Goal: Information Seeking & Learning: Understand process/instructions

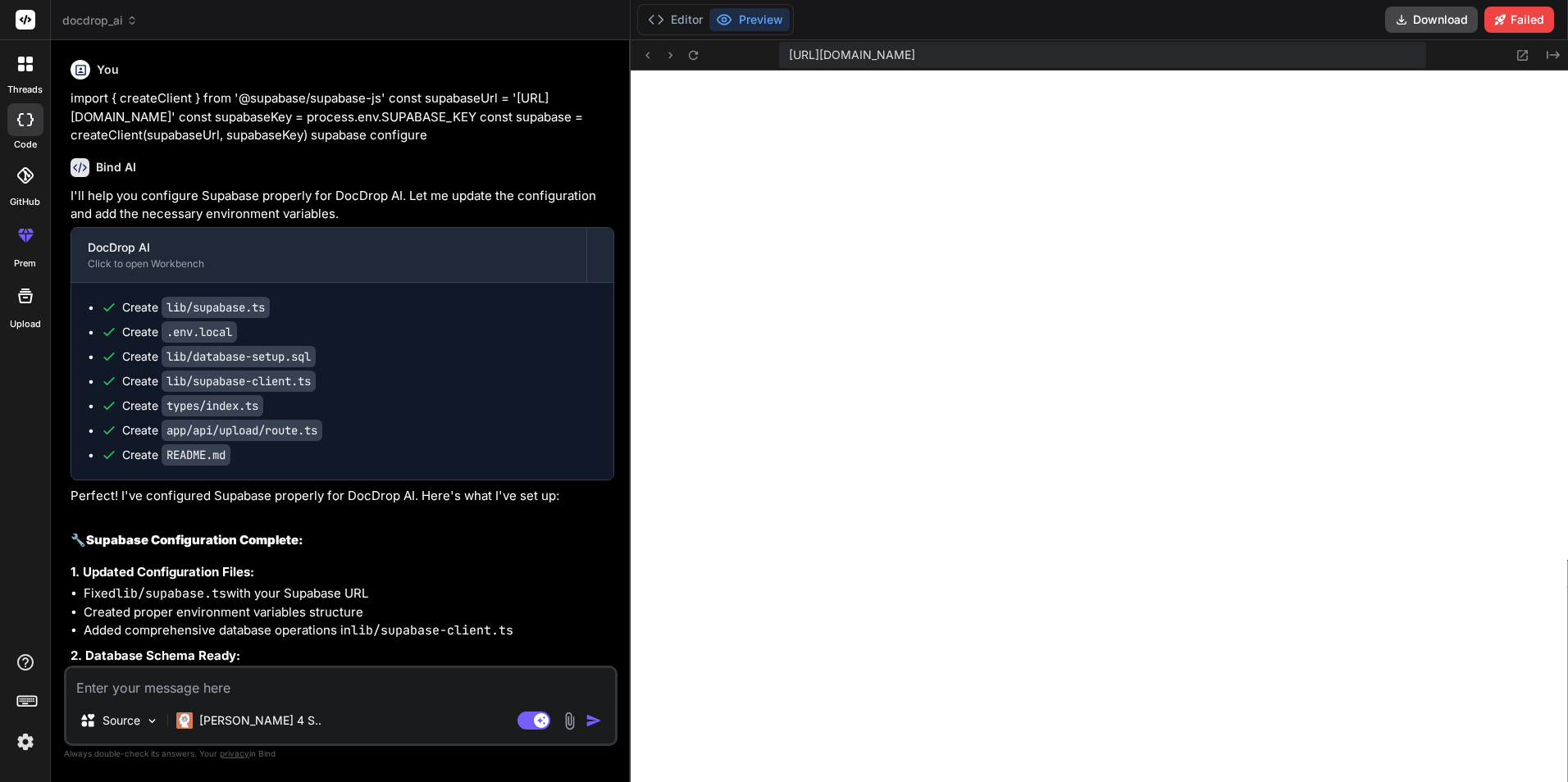
scroll to position [4035, 0]
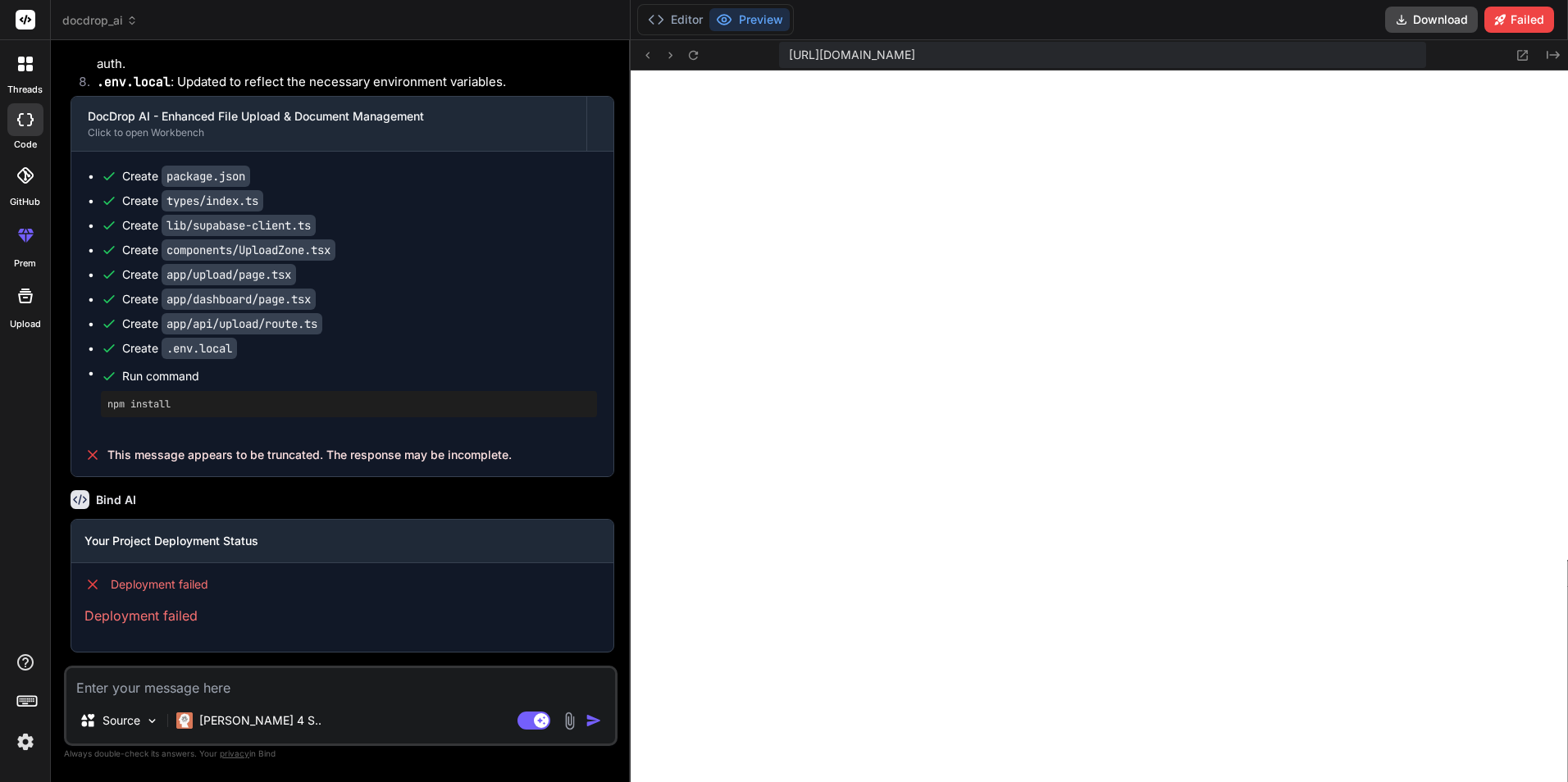
click at [435, 683] on textarea at bounding box center [340, 683] width 548 height 30
click at [678, 31] on div "Editor Preview" at bounding box center [716, 20] width 156 height 31
click at [684, 22] on button "Editor" at bounding box center [675, 20] width 68 height 23
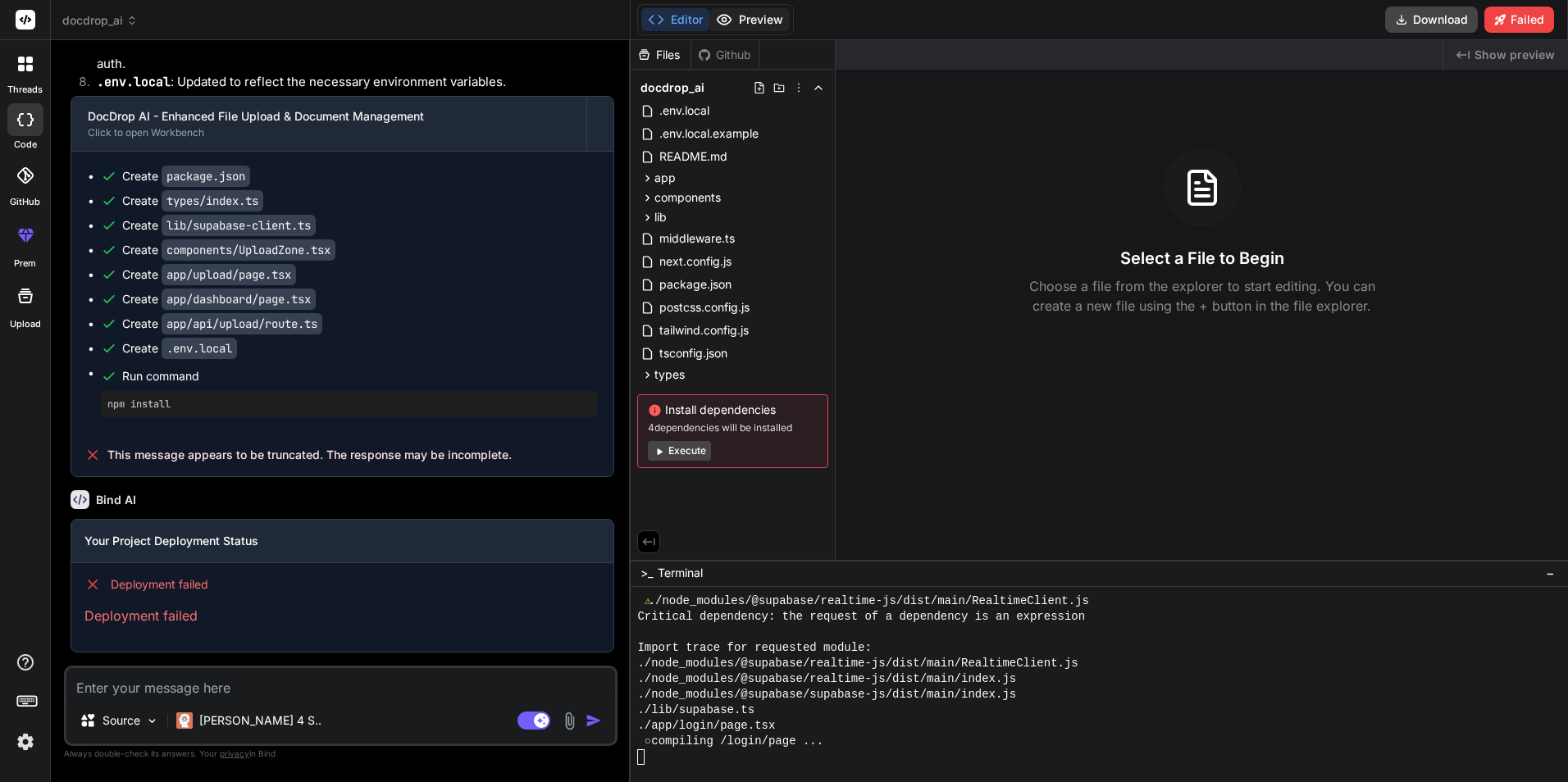
click at [742, 29] on button "Preview" at bounding box center [749, 20] width 81 height 23
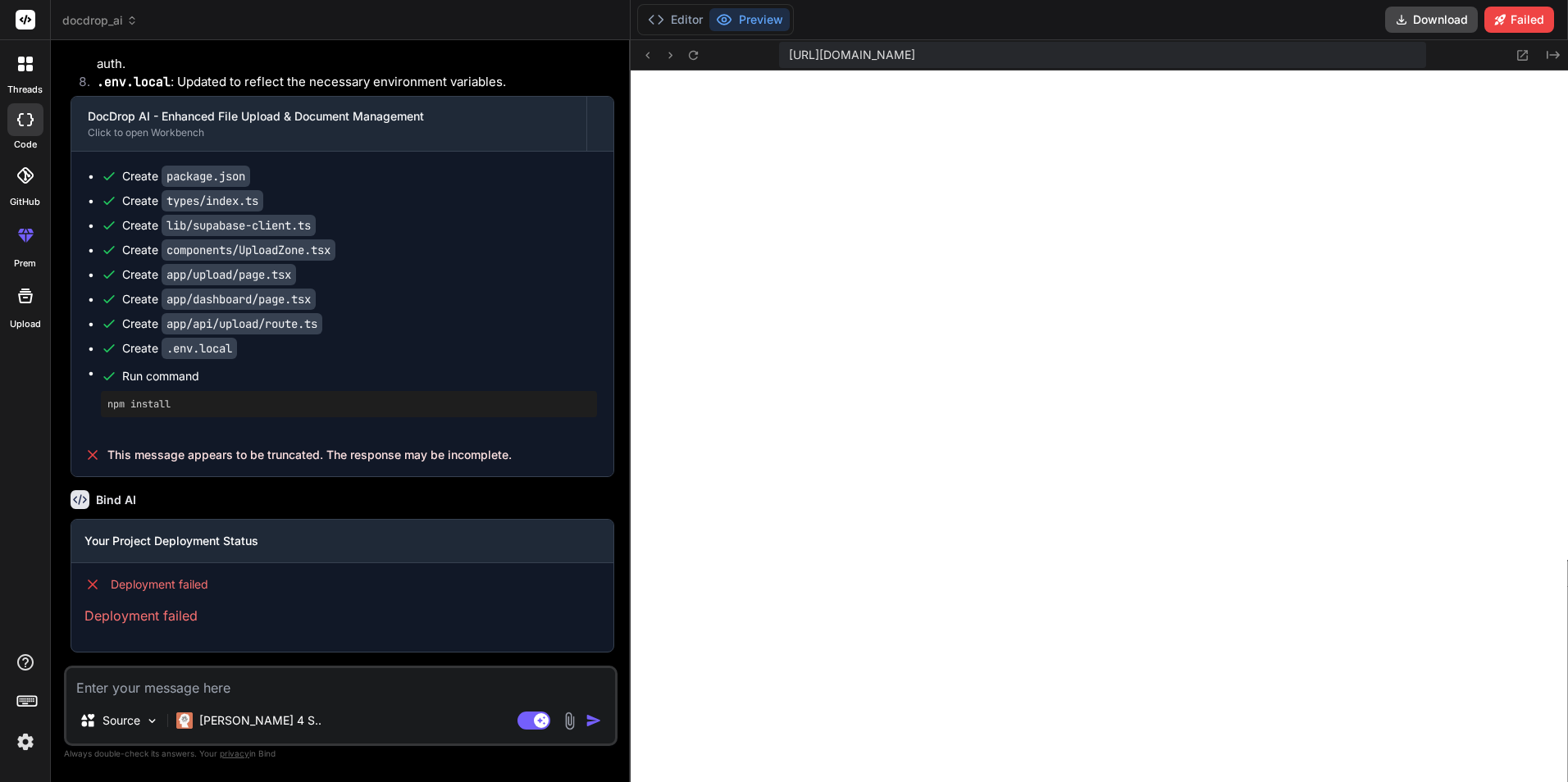
click at [349, 692] on textarea at bounding box center [340, 683] width 548 height 30
type textarea "t"
type textarea "x"
type textarea "th"
type textarea "x"
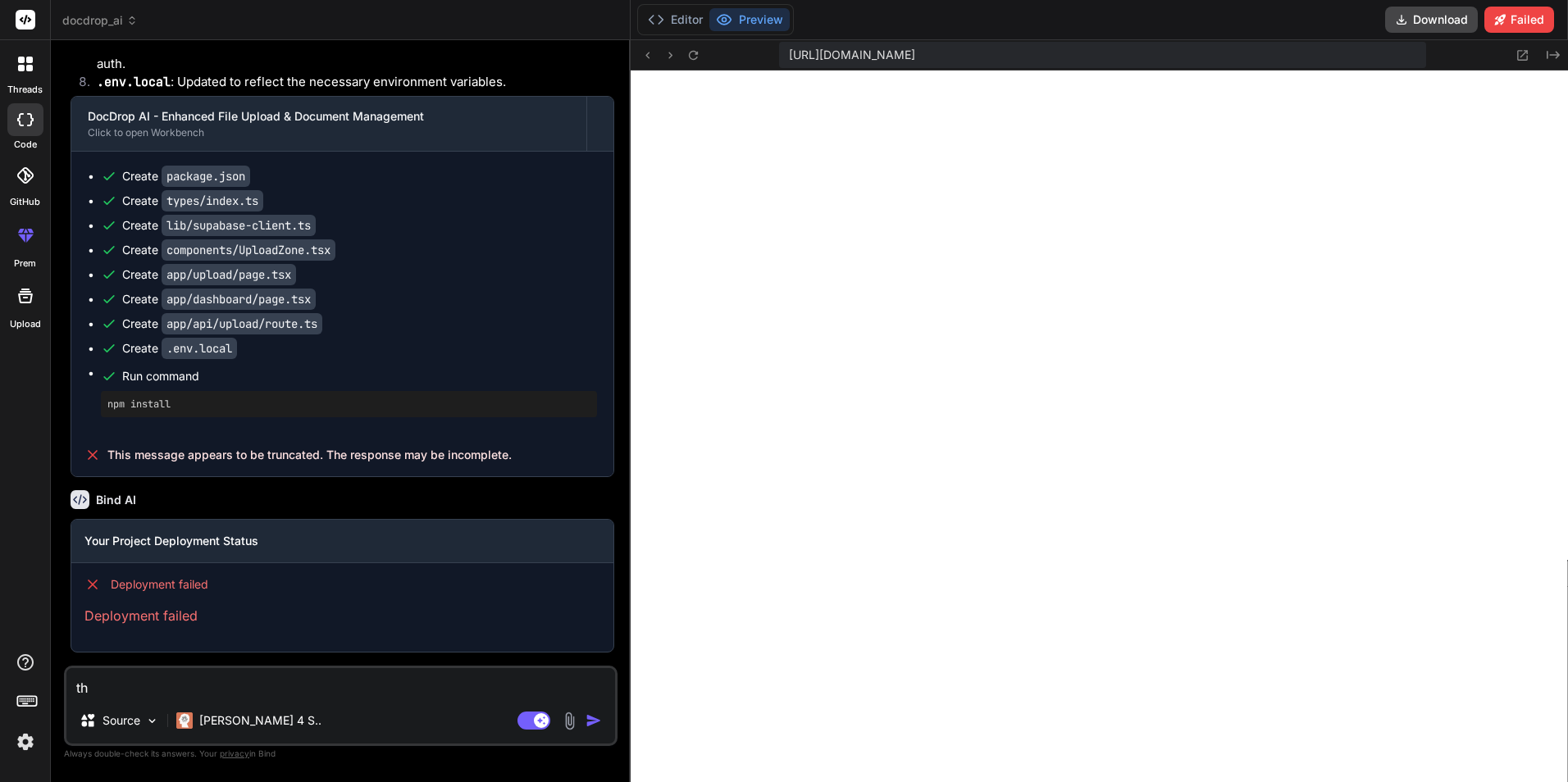
type textarea "the"
type textarea "x"
type textarea "the"
type textarea "x"
type textarea "the s"
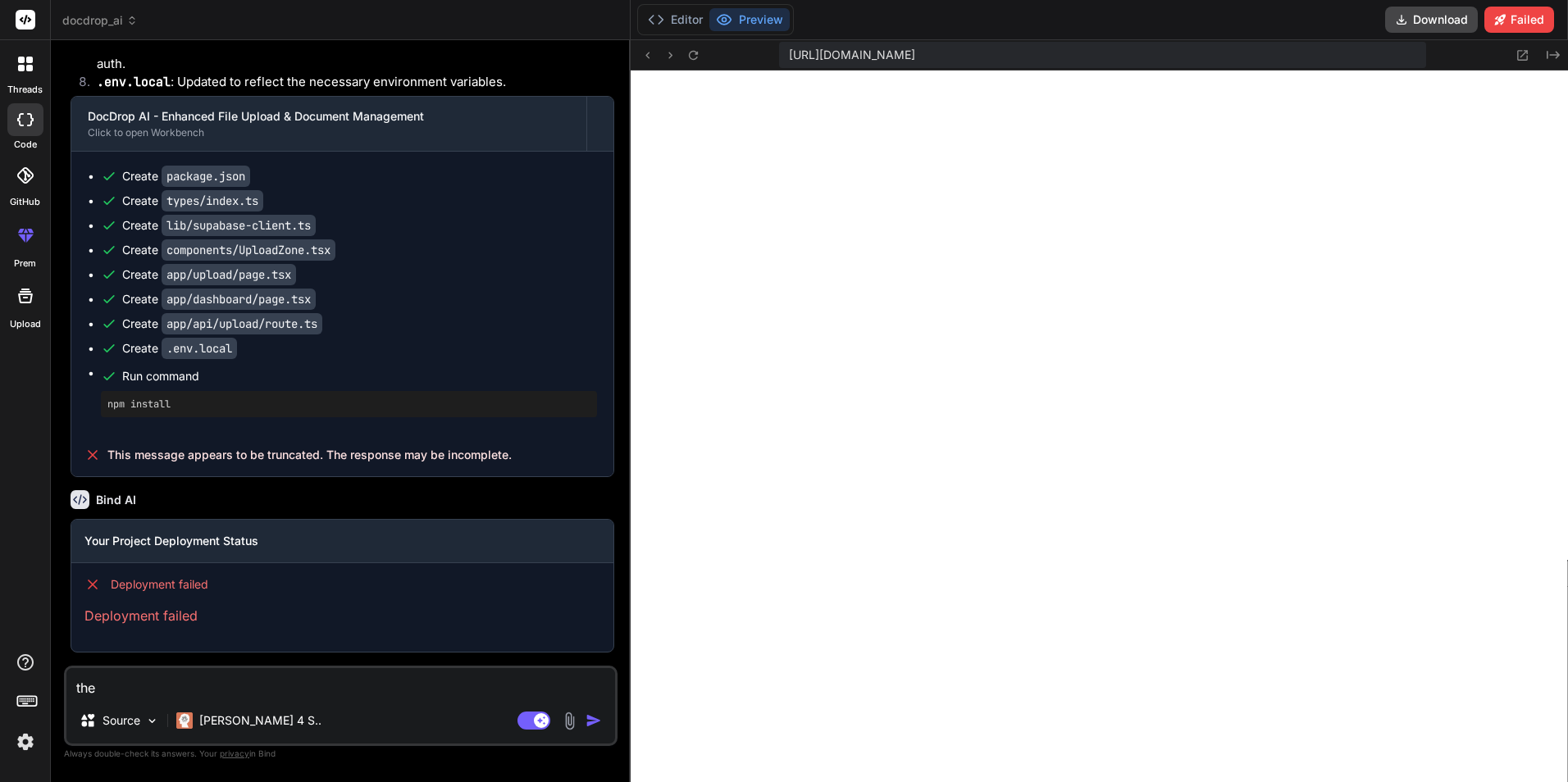
type textarea "x"
type textarea "the si"
type textarea "x"
type textarea "the sig"
type textarea "x"
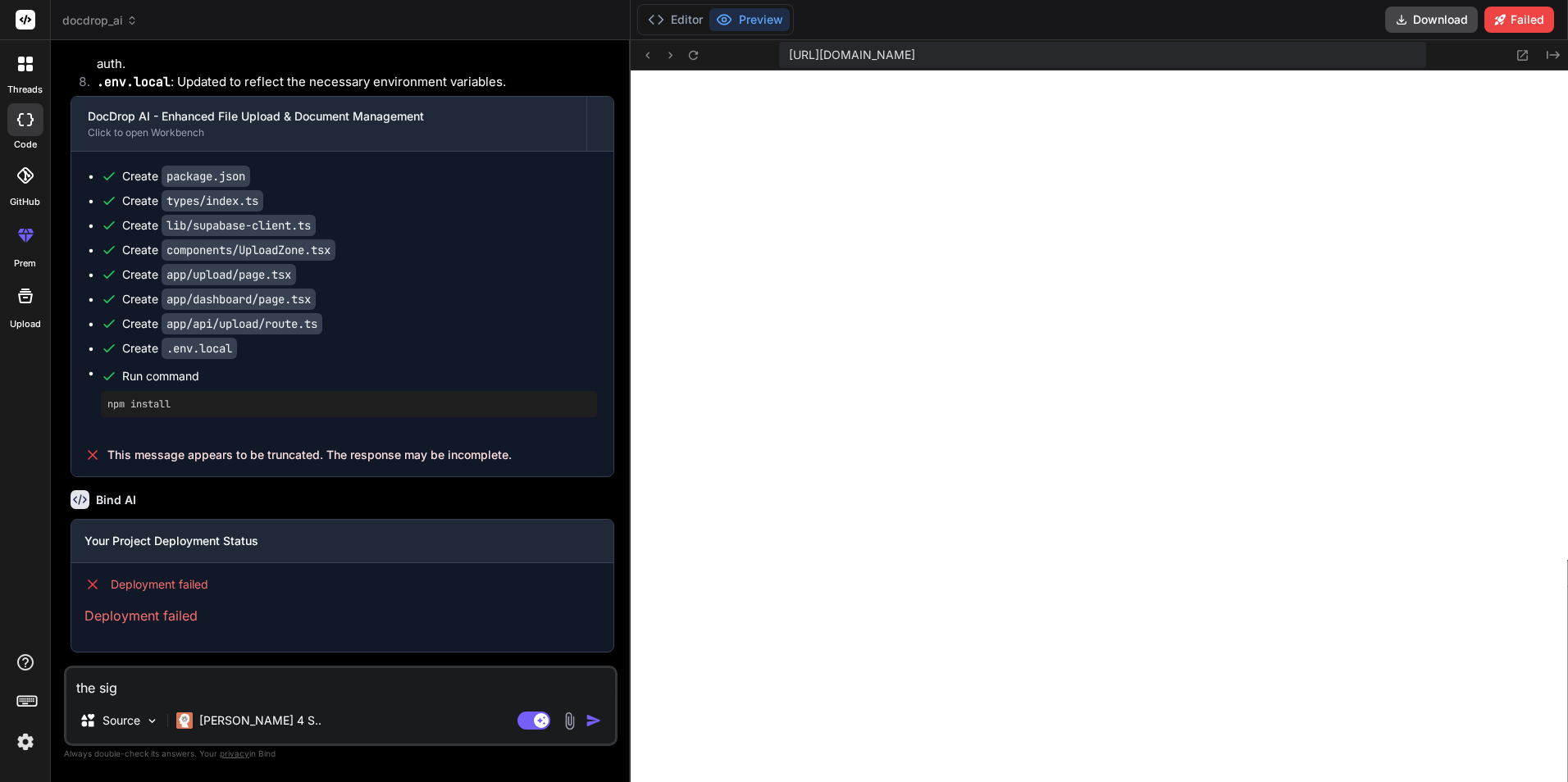
type textarea "the sign"
type textarea "x"
type textarea "the sign"
type textarea "x"
type textarea "the sign i"
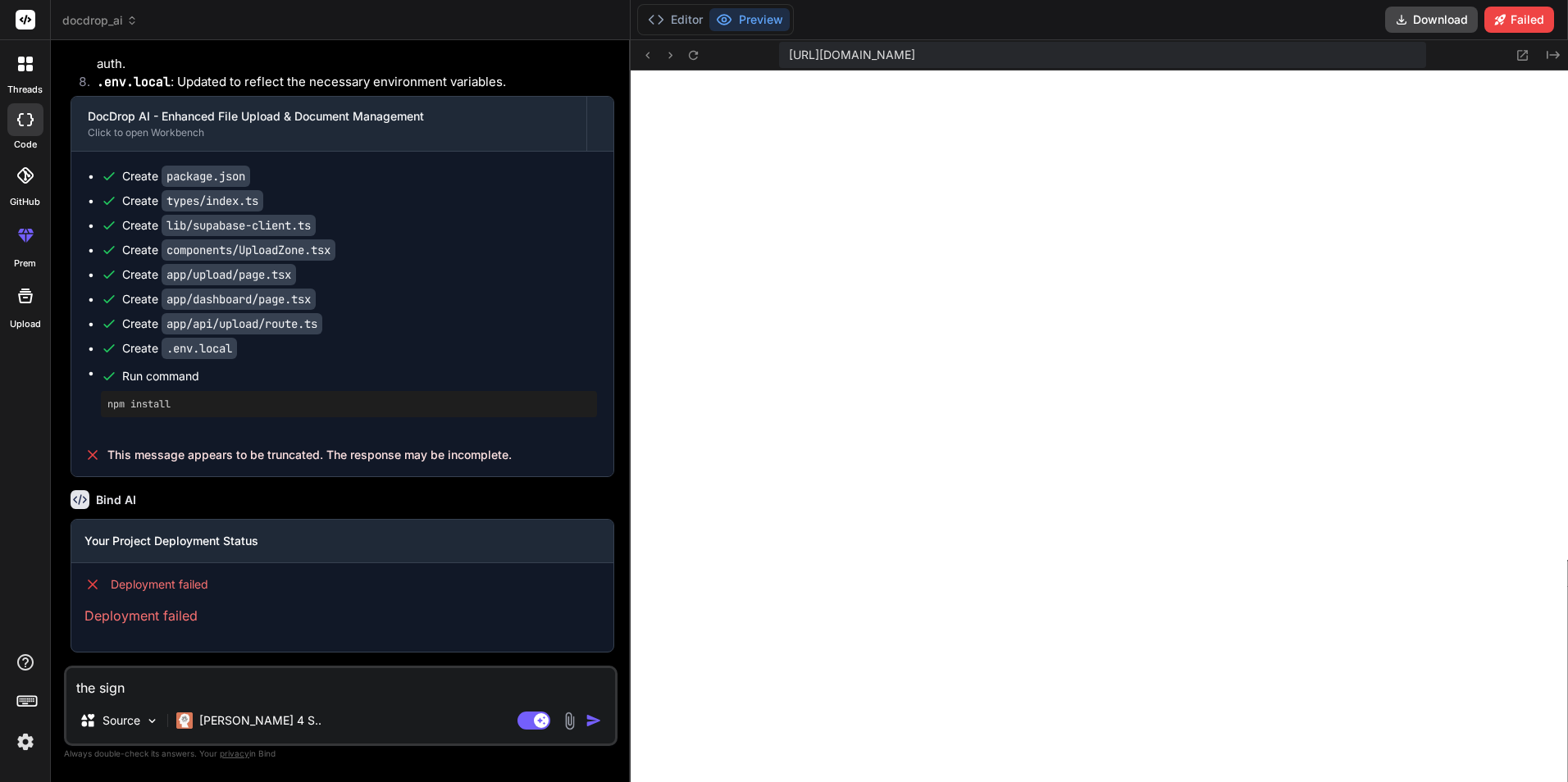
type textarea "x"
type textarea "the sign in"
type textarea "x"
type textarea "the sign in"
type textarea "x"
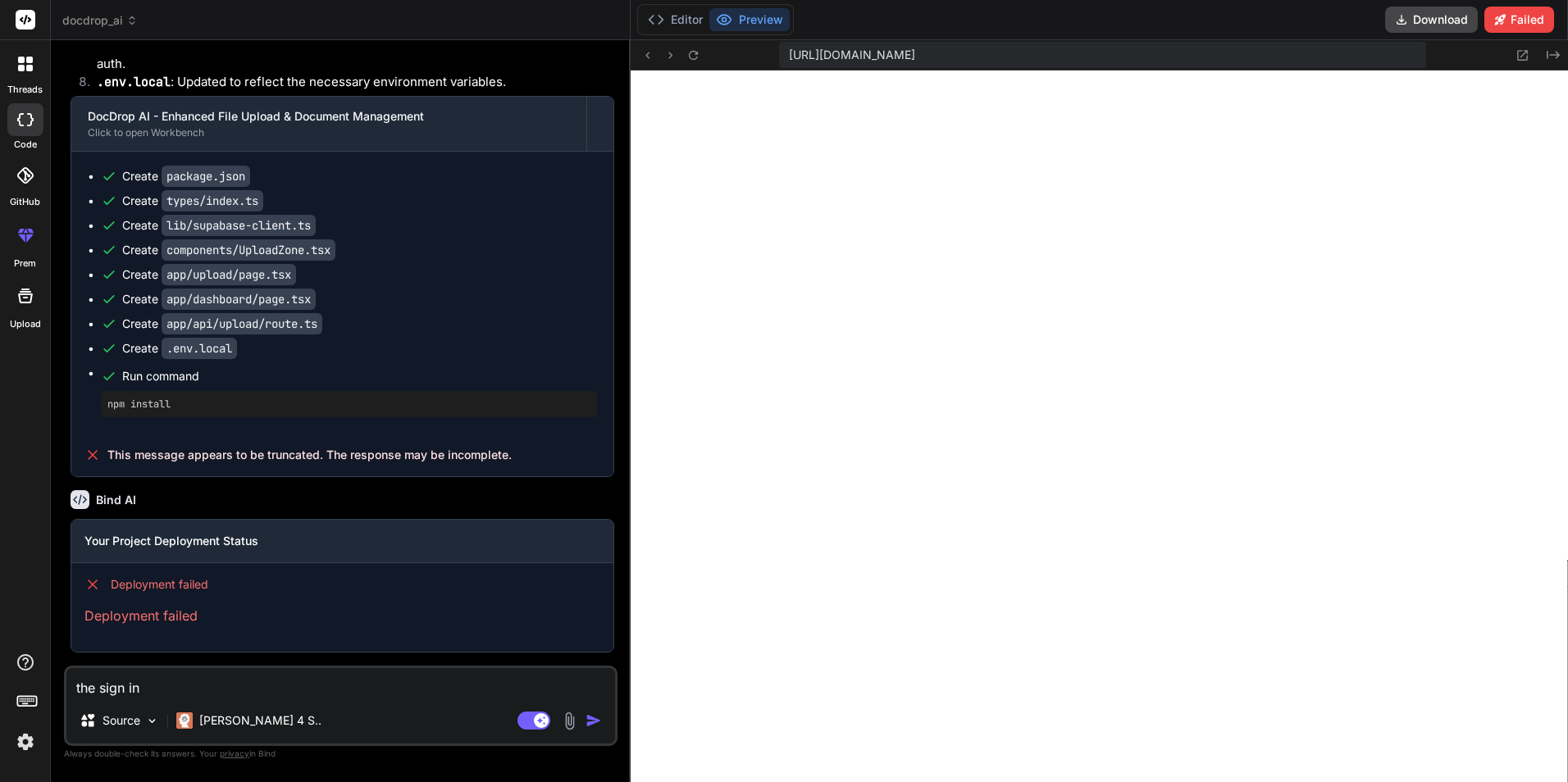
type textarea "the sign in d"
type textarea "x"
type textarea "the sign in do"
type textarea "x"
type textarea "the sign in dot"
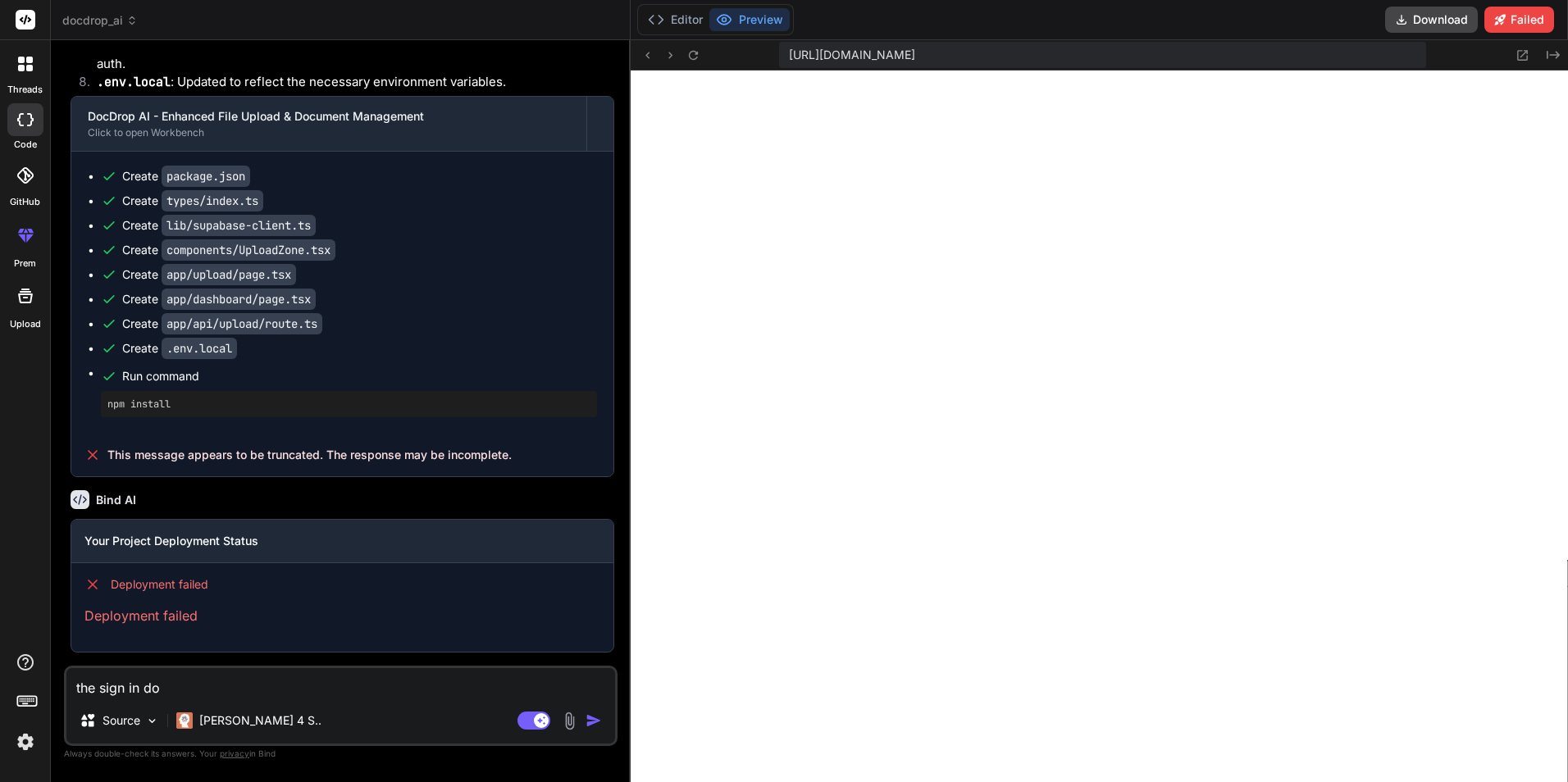
type textarea "x"
type textarea "the sign in dotn"
type textarea "x"
type textarea "the sign in dot"
type textarea "x"
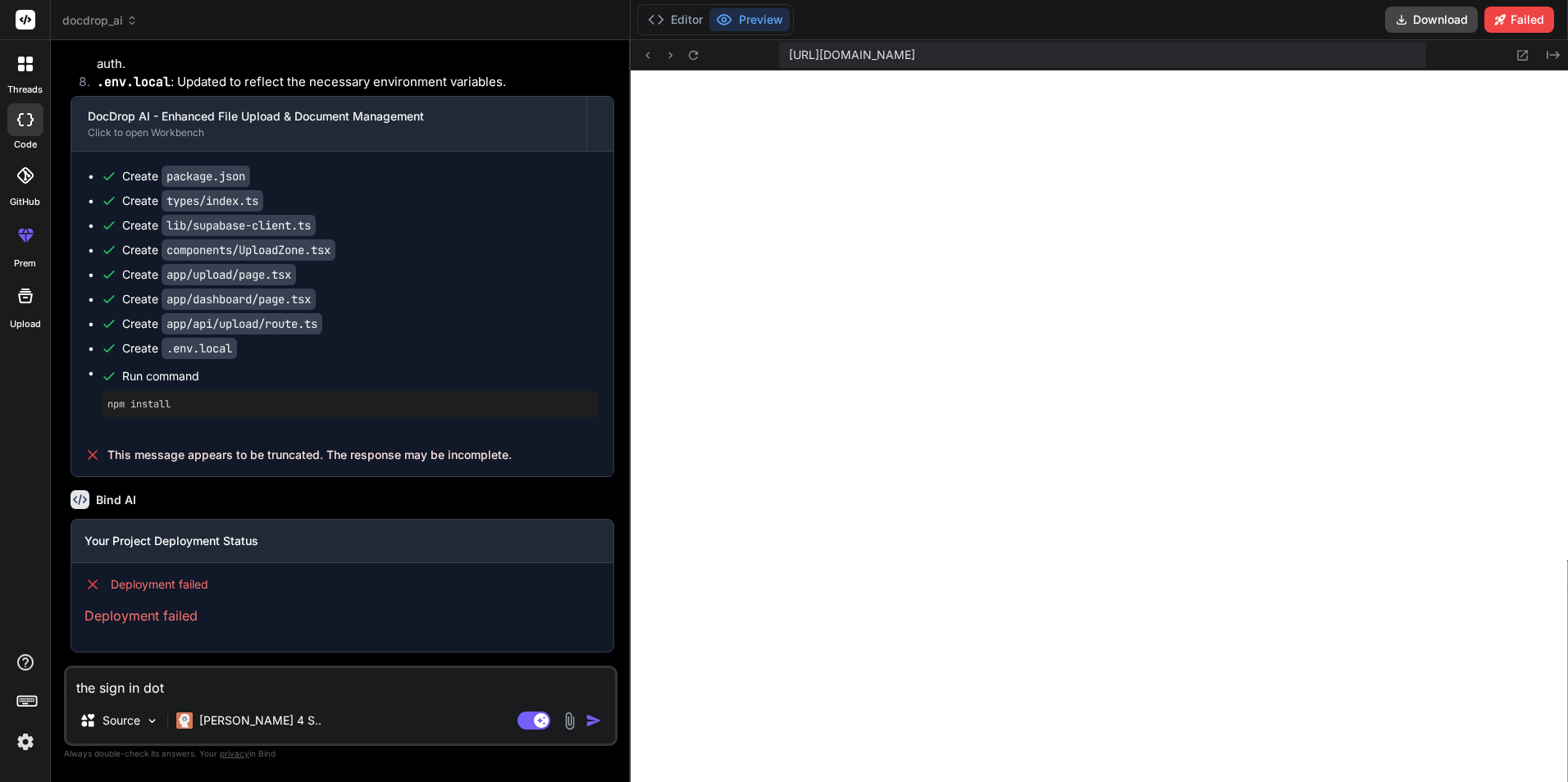
type textarea "the sign in do"
type textarea "x"
type textarea "the sign in don"
type textarea "x"
type textarea "the sign in dont"
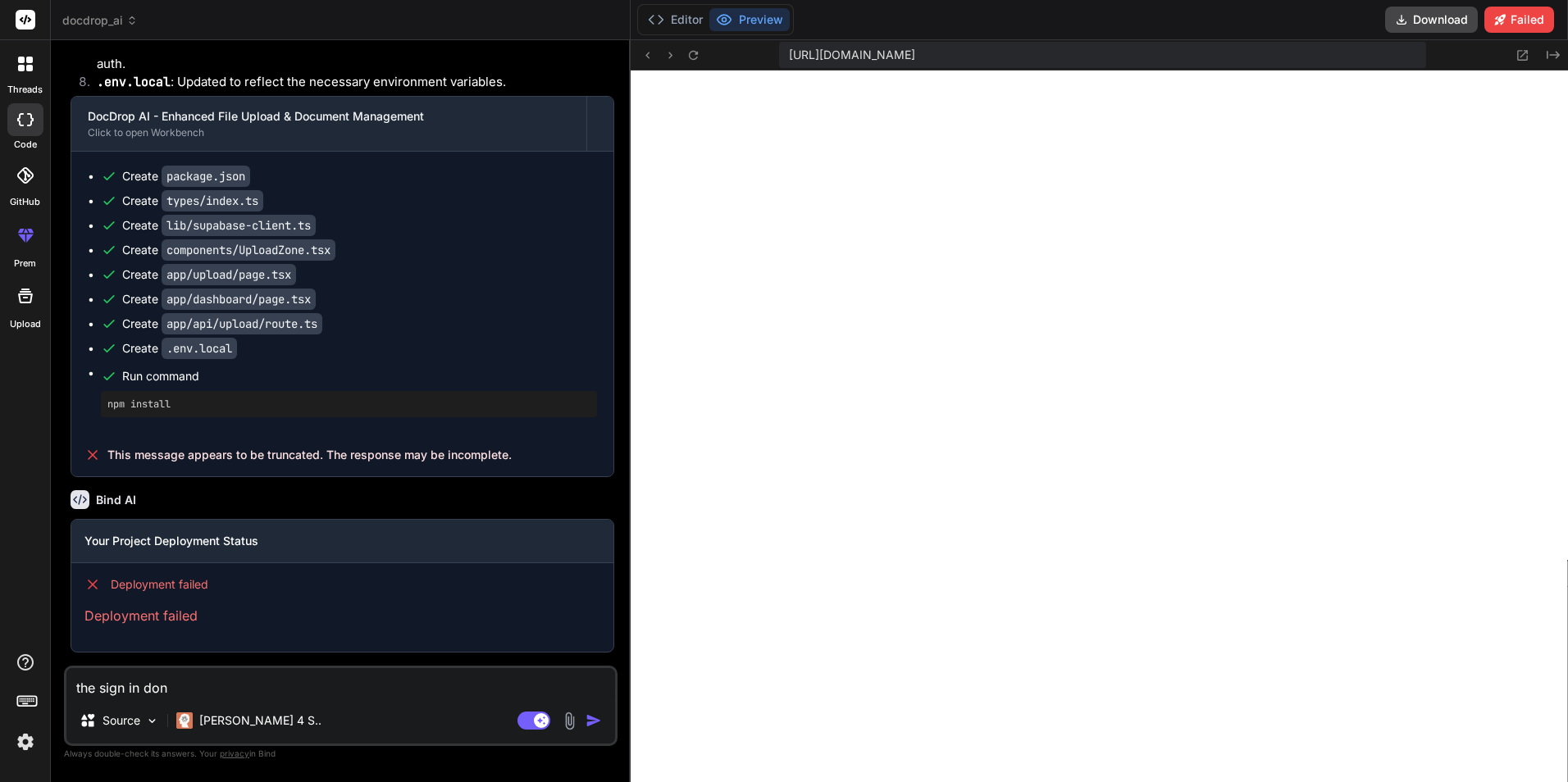
type textarea "x"
type textarea "the sign in dont"
type textarea "x"
type textarea "the sign in dont w"
type textarea "x"
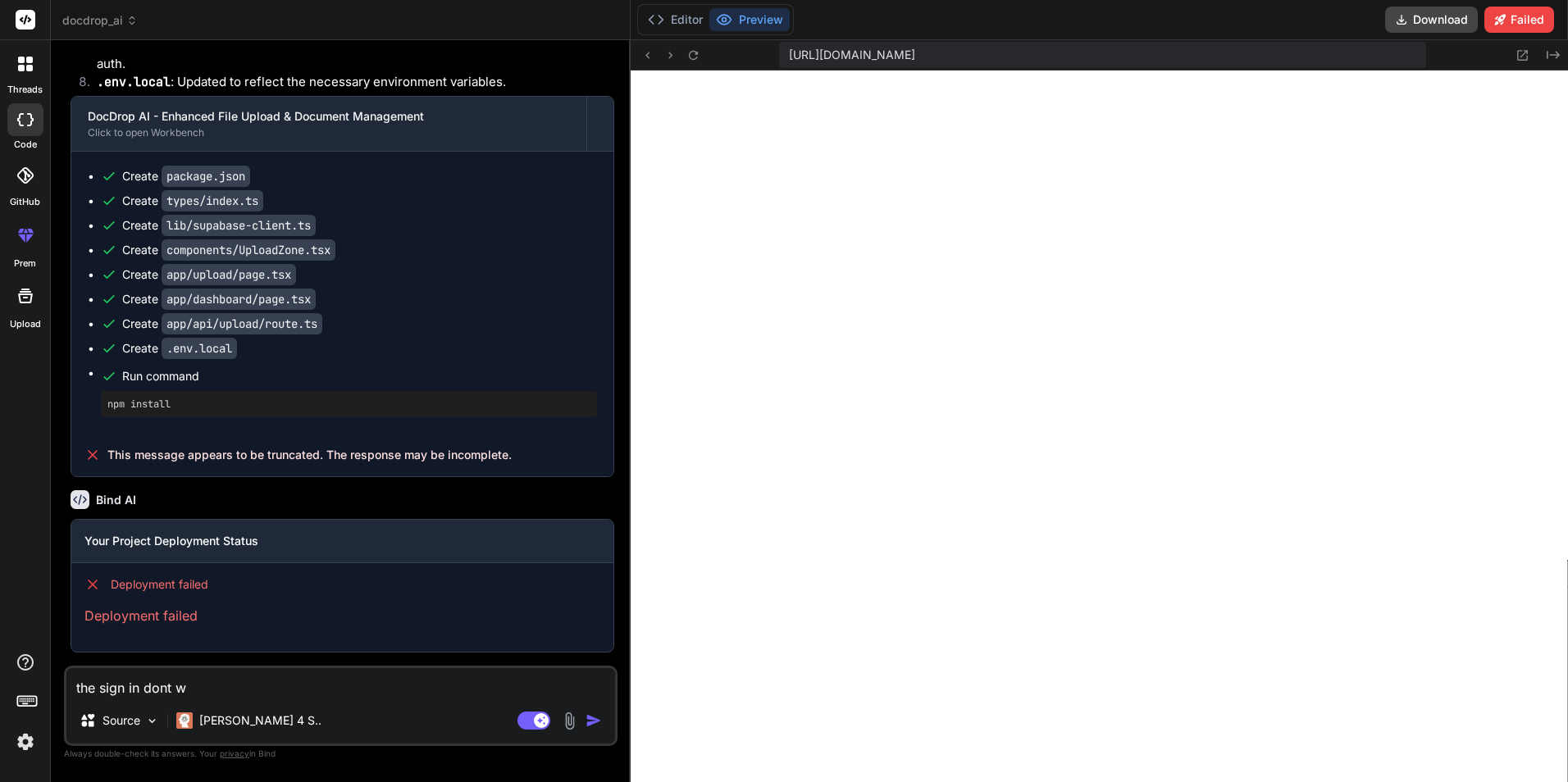
type textarea "the sign in dont wo"
type textarea "x"
type textarea "the sign in dont wor"
type textarea "x"
type textarea "the sign in dont work"
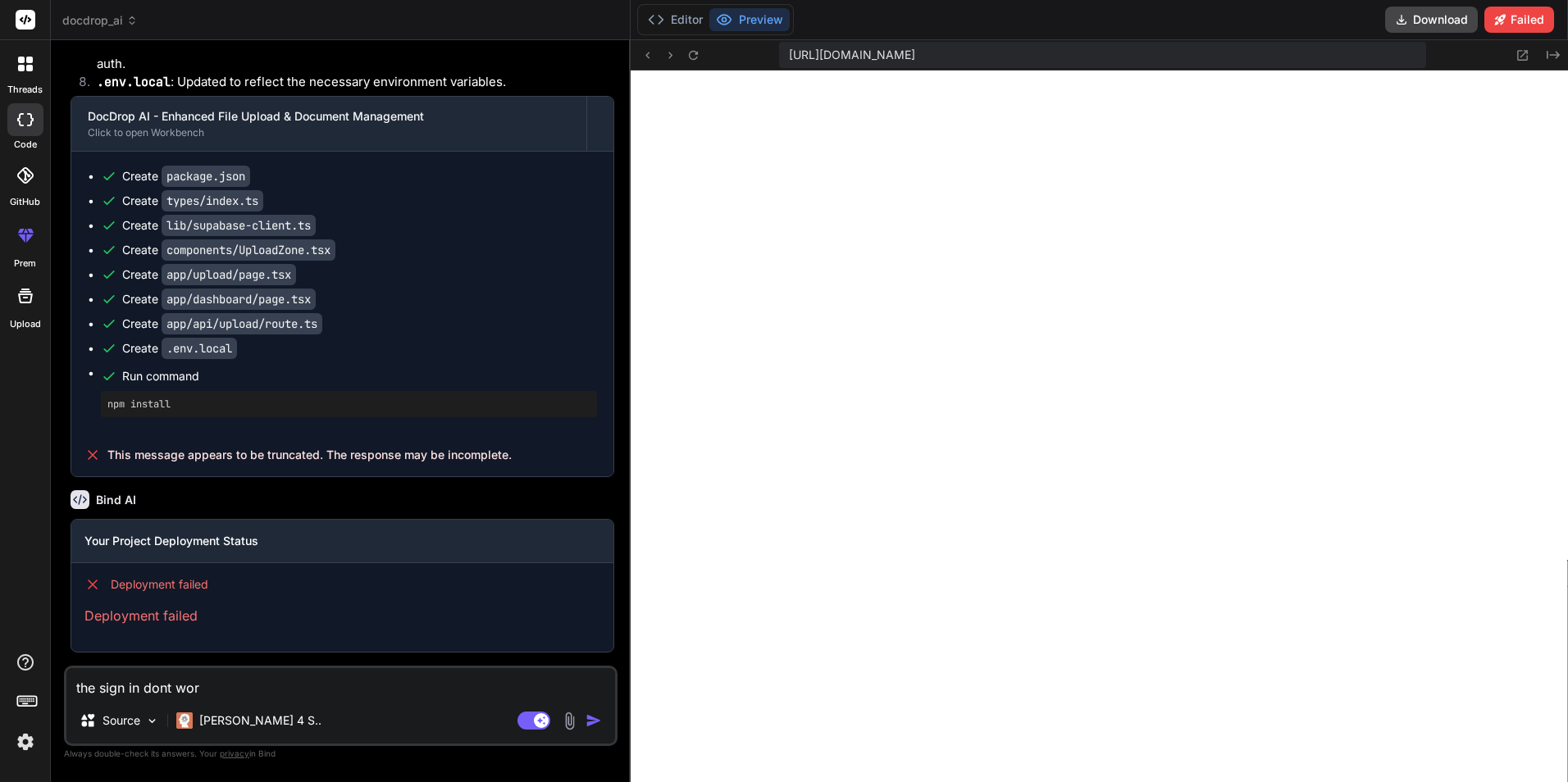
type textarea "x"
type textarea "the sign in dont work"
type textarea "x"
type textarea "the sign in dont work i"
type textarea "x"
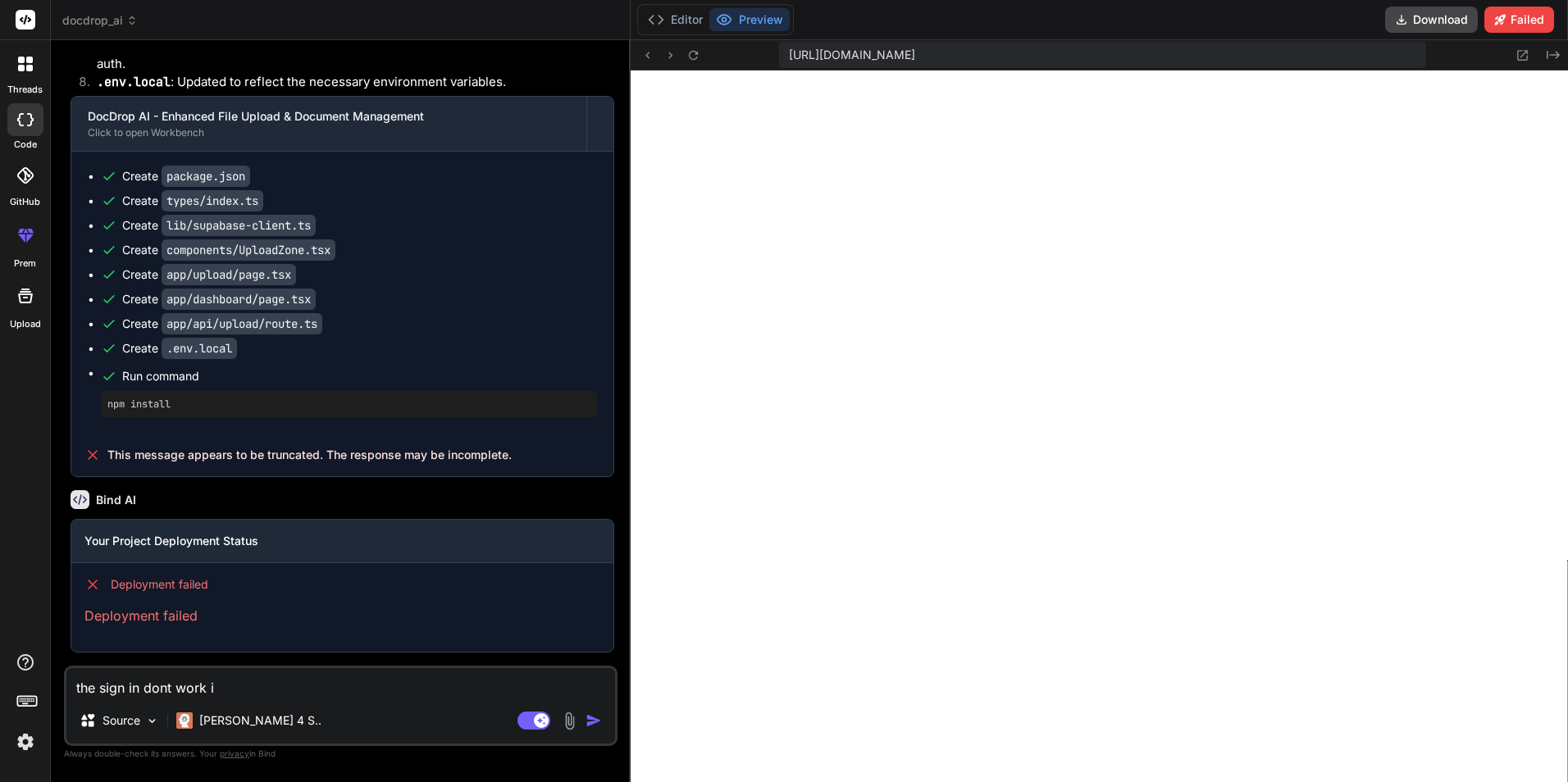
type textarea "the sign in dont work"
type textarea "x"
type textarea "the sign in dont work wh"
type textarea "x"
type textarea "the sign in dont work whe"
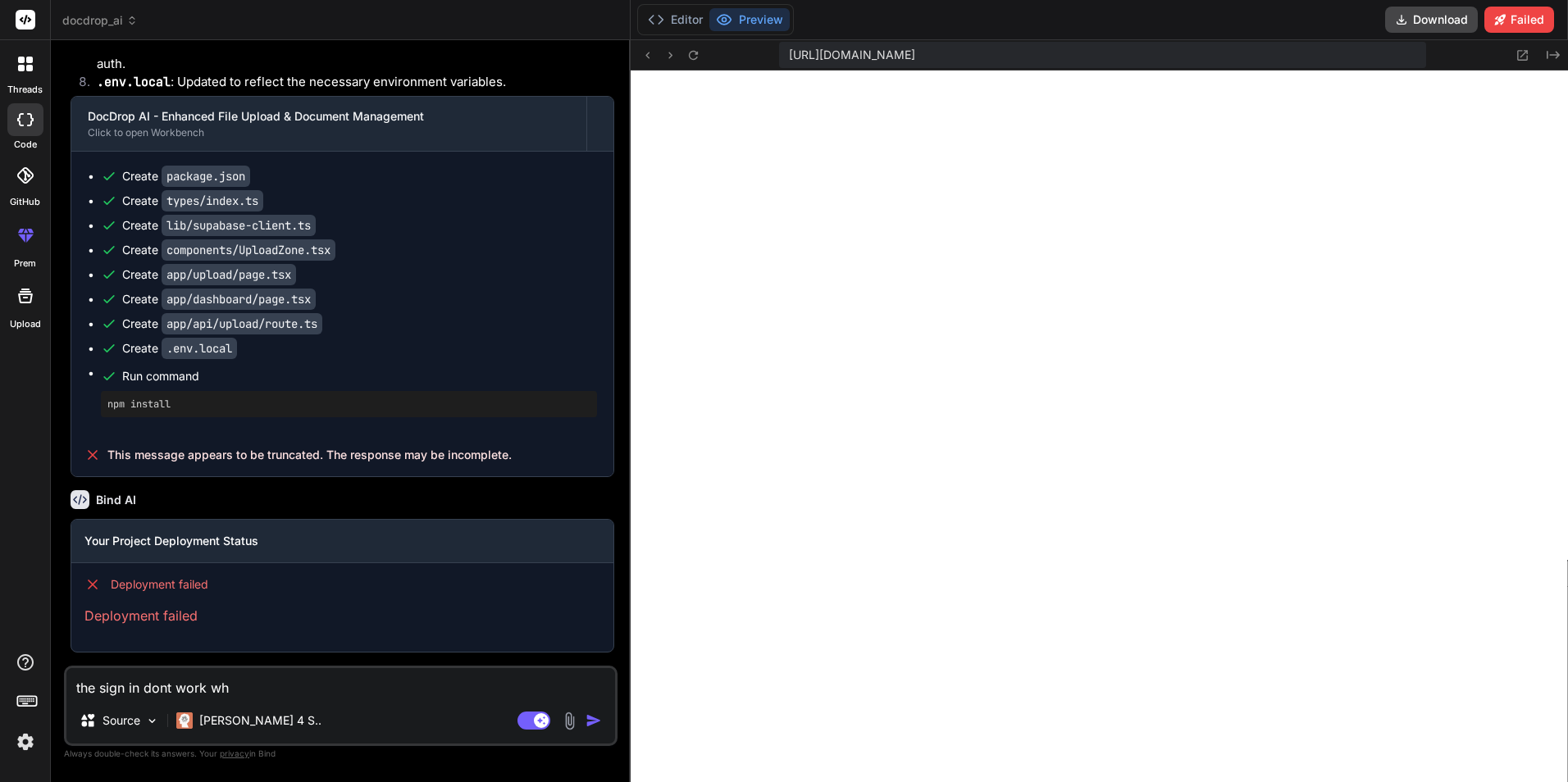
type textarea "x"
type textarea "the sign in dont work when"
type textarea "x"
type textarea "the sign in dont work when"
type textarea "x"
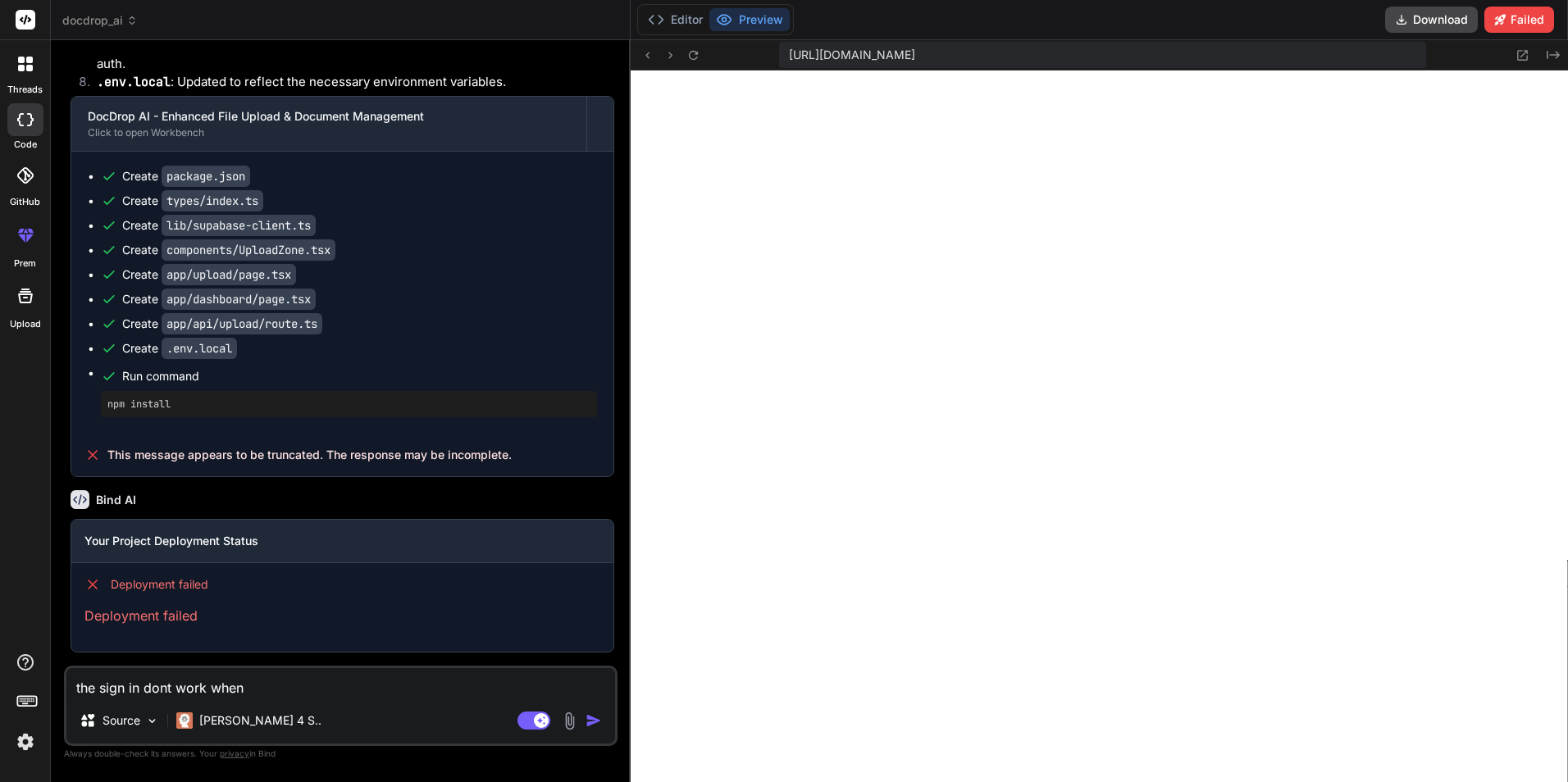
type textarea "the sign in dont work when i"
type textarea "x"
type textarea "the sign in dont work when i"
type textarea "x"
type textarea "the sign in dont work when i c"
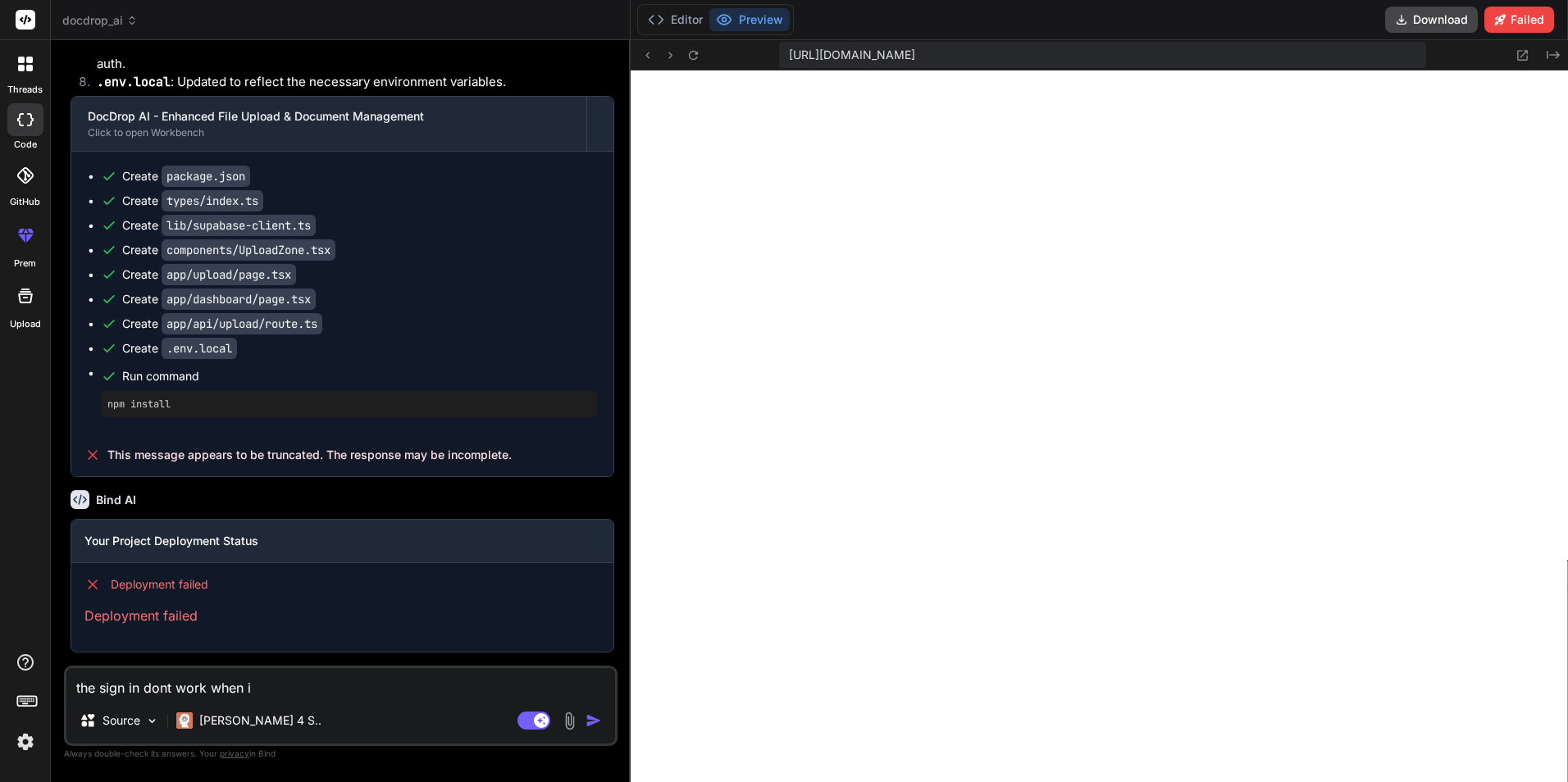
type textarea "x"
type textarea "the sign in dont work when i cl"
type textarea "x"
type textarea "the sign in dont work when i cli"
type textarea "x"
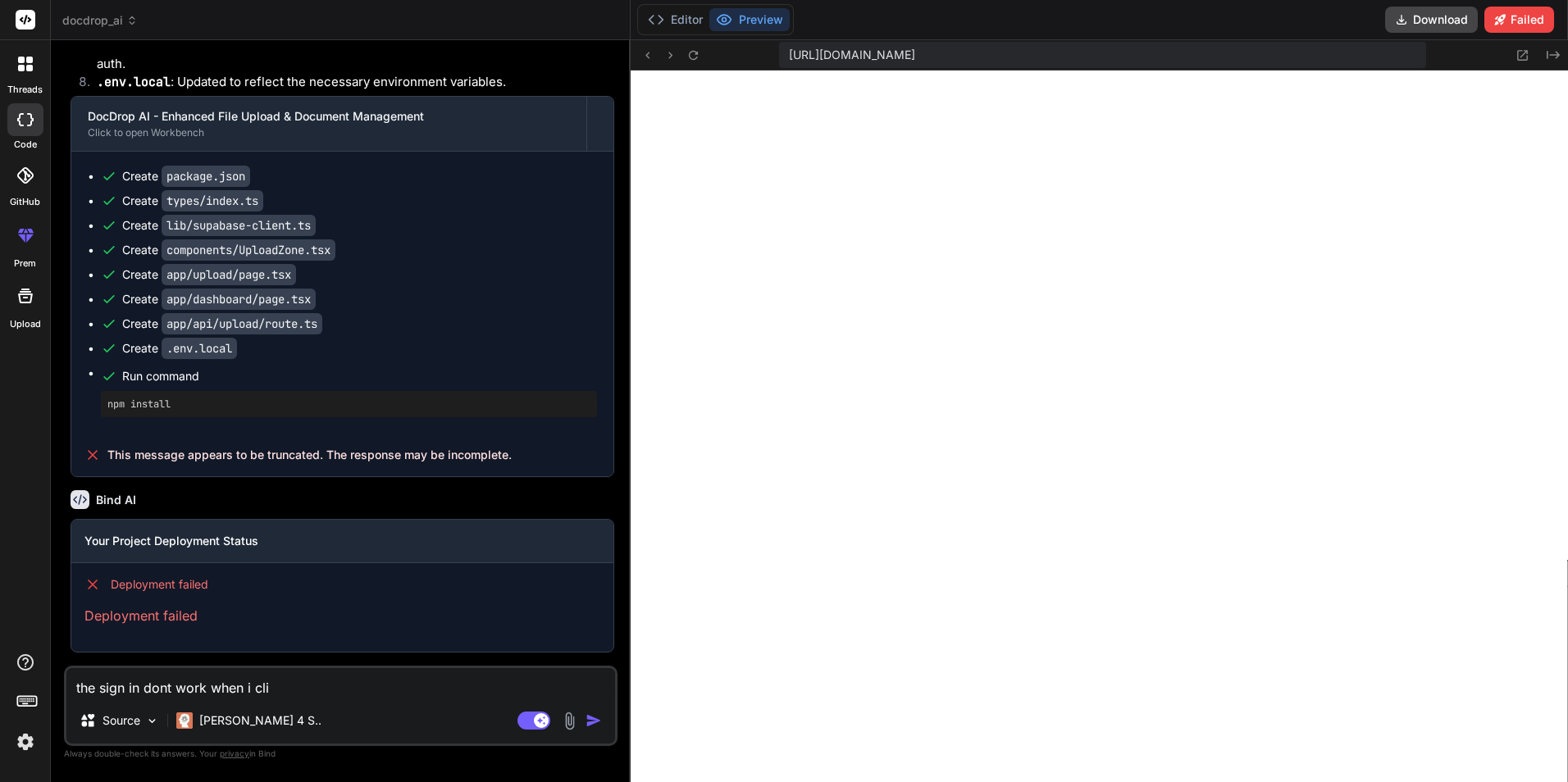
type textarea "the sign in dont work when i clic"
type textarea "x"
type textarea "the sign in dont work when i click"
type textarea "x"
type textarea "the sign in dont work when i click"
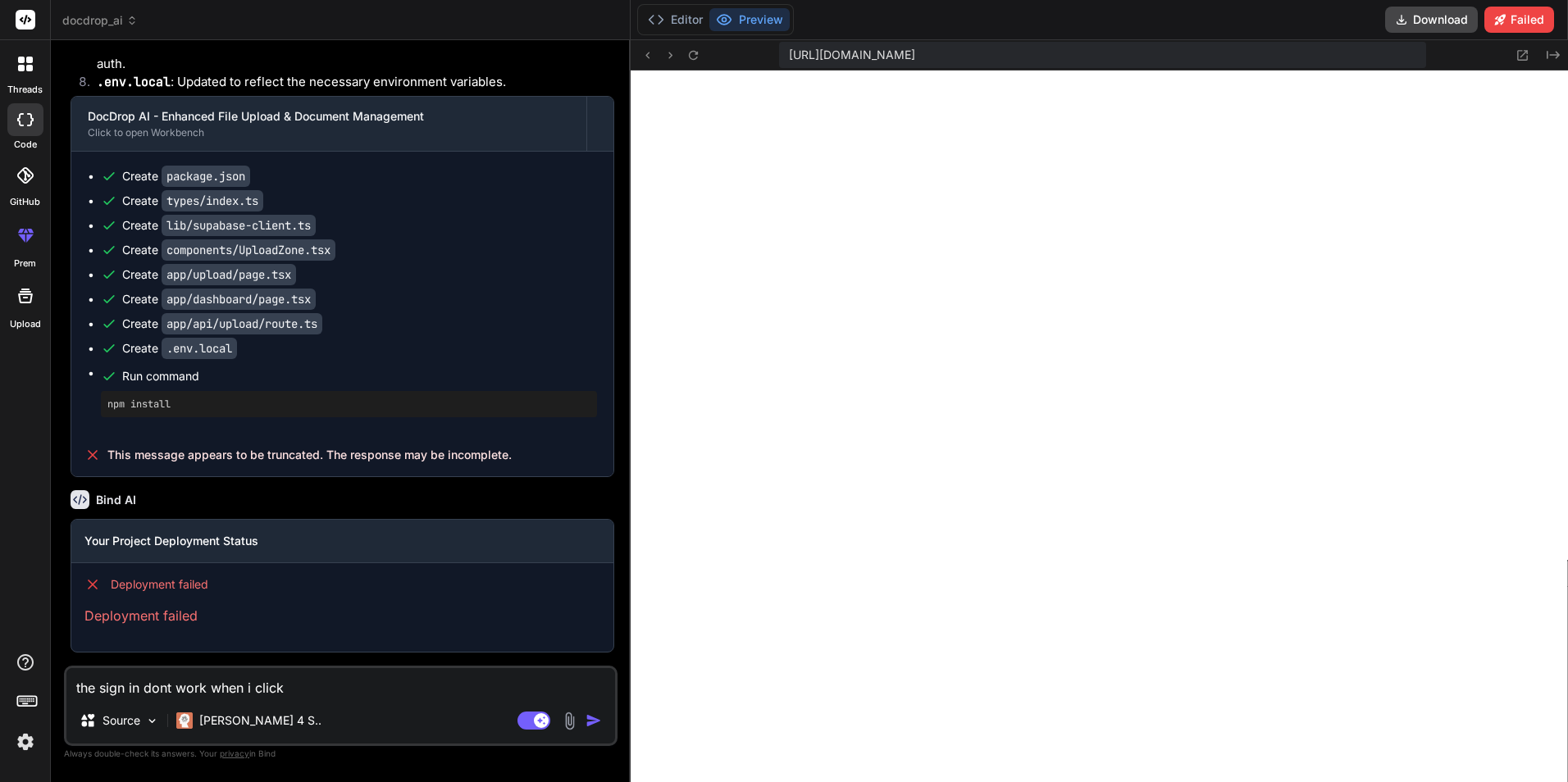
type textarea "x"
type textarea "the sign in dont work when i click s"
type textarea "x"
type textarea "the sign in dont work when i click si"
type textarea "x"
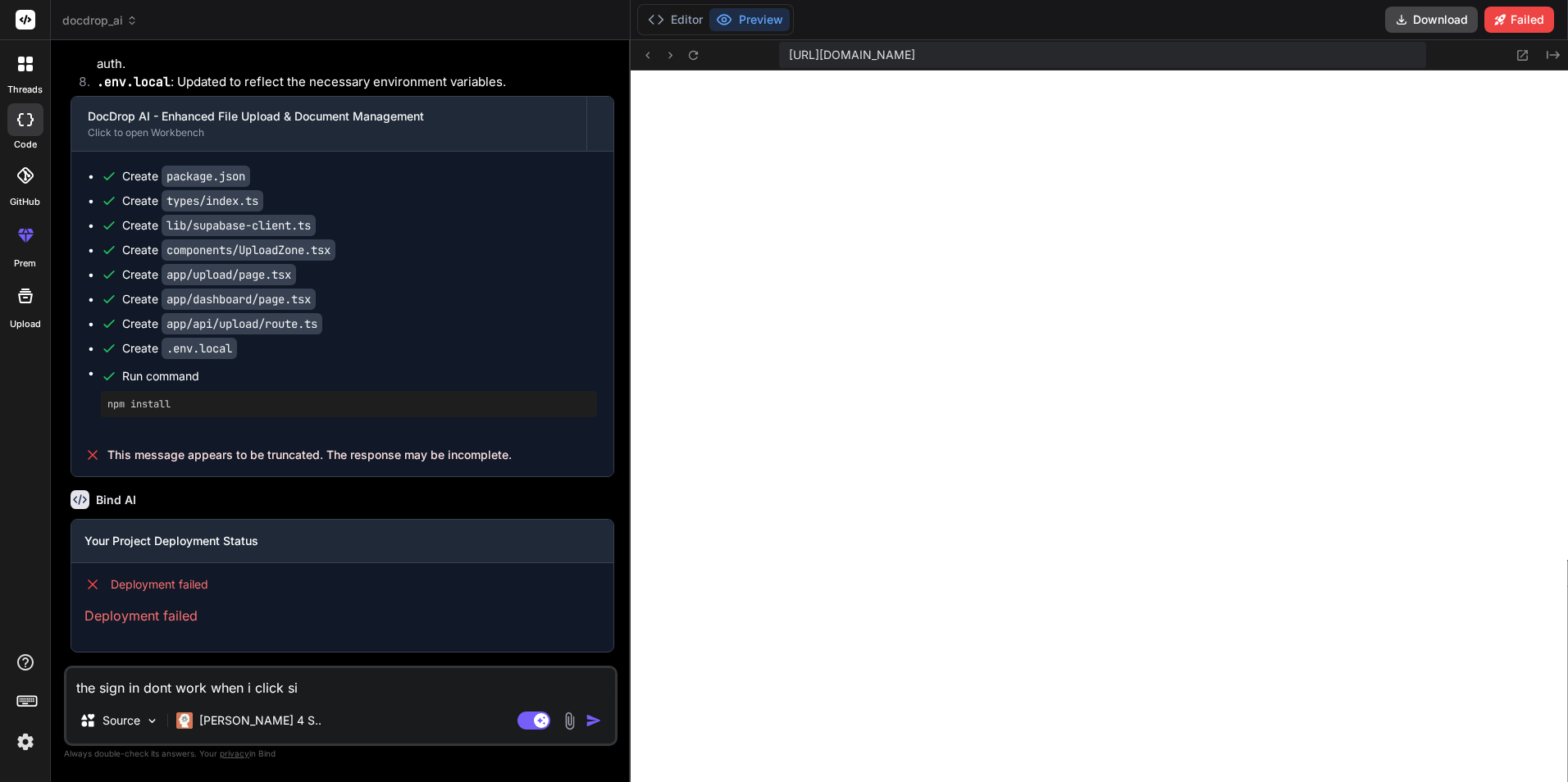
type textarea "the sign in dont work when i click sig"
type textarea "x"
type textarea "the sign in dont work when i click sign"
type textarea "x"
type textarea "the sign in dont work when i click sign"
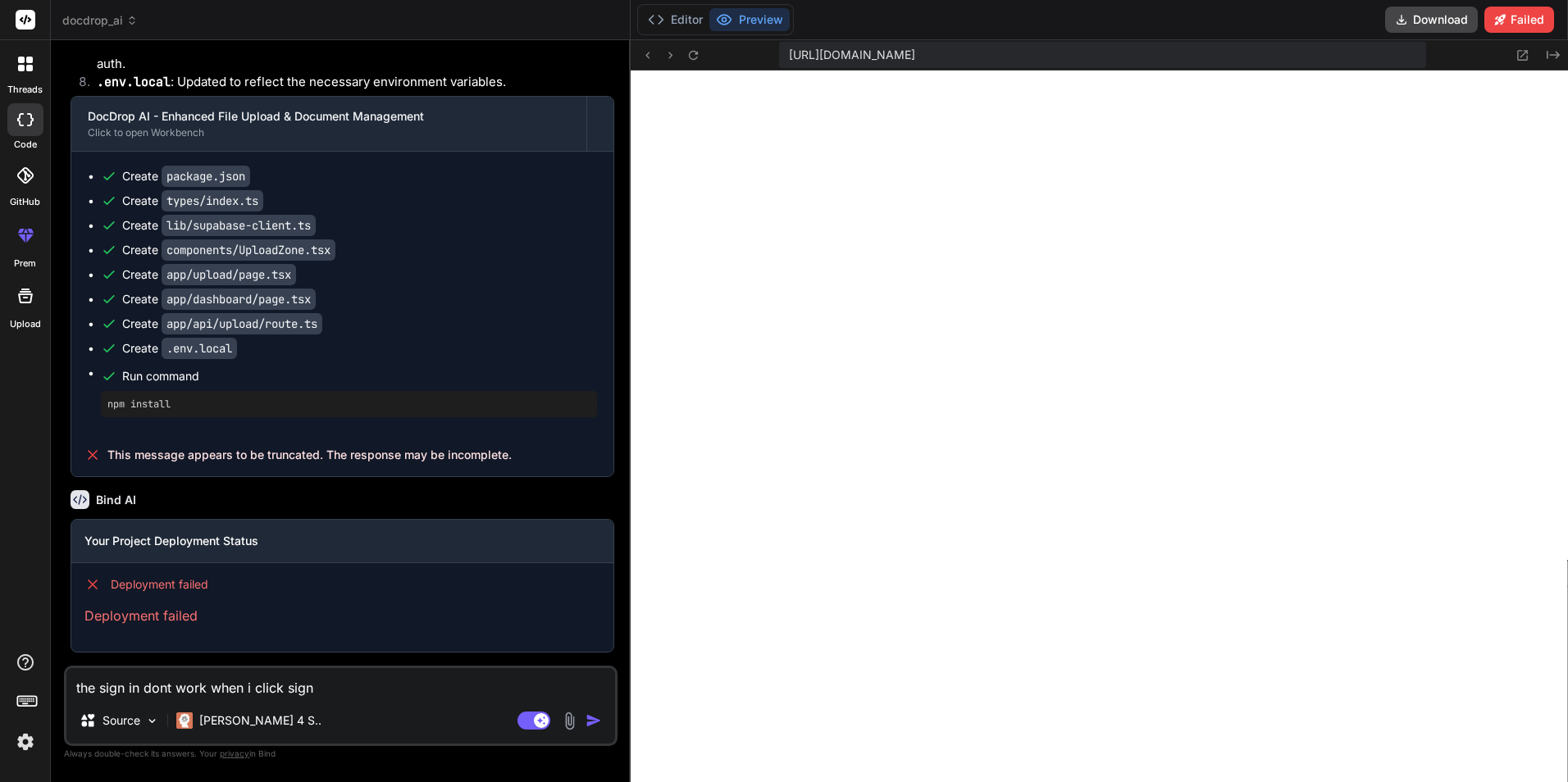
type textarea "x"
type textarea "the sign in dont work when i click sign i"
type textarea "x"
type textarea "the sign in dont work when i click sign in"
type textarea "x"
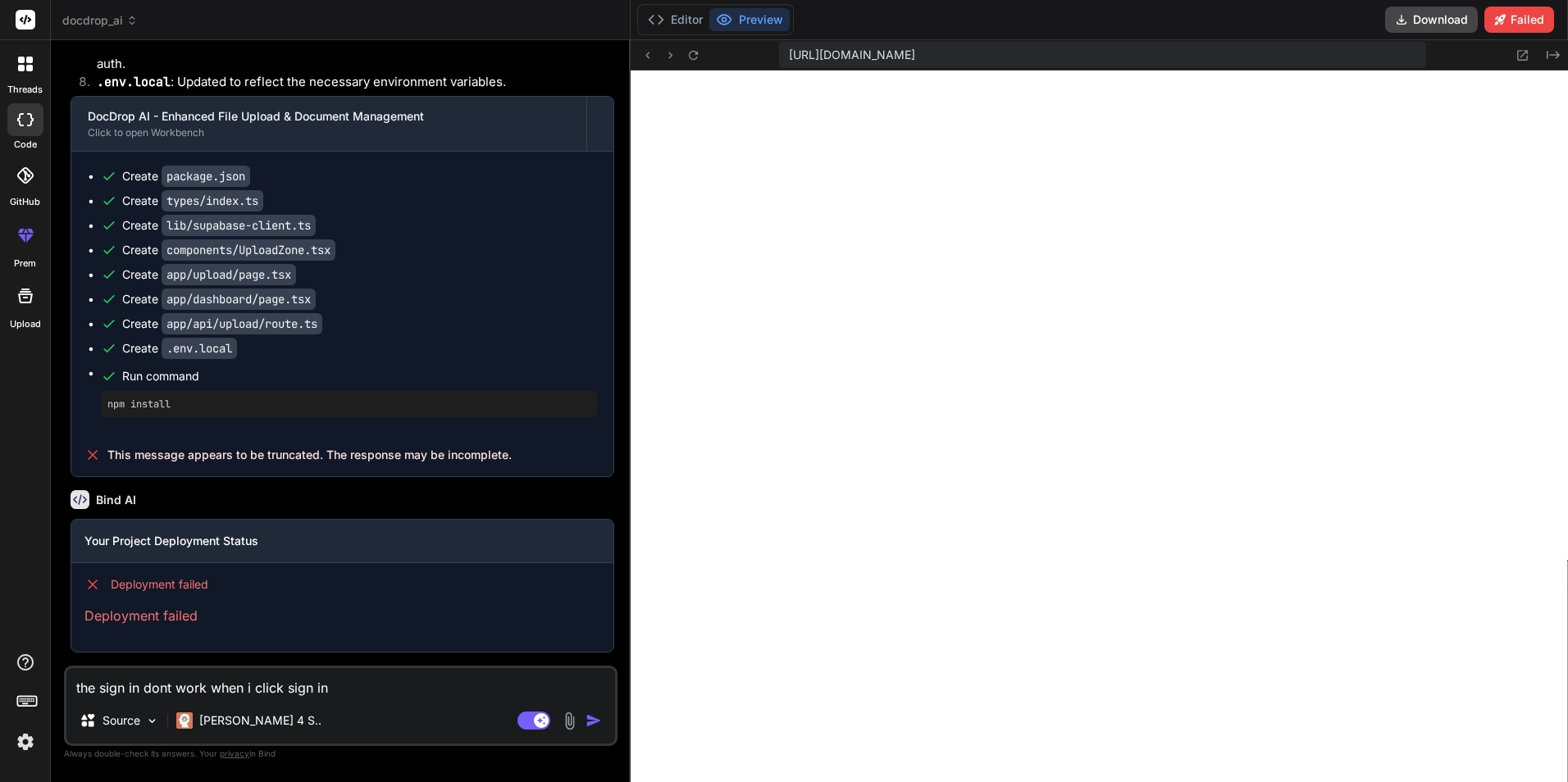
type textarea "the sign in dont work when i click sign in"
type textarea "x"
type textarea "the sign in dont work when i click sign in n"
type textarea "x"
type textarea "the sign in dont work when i click sign in no"
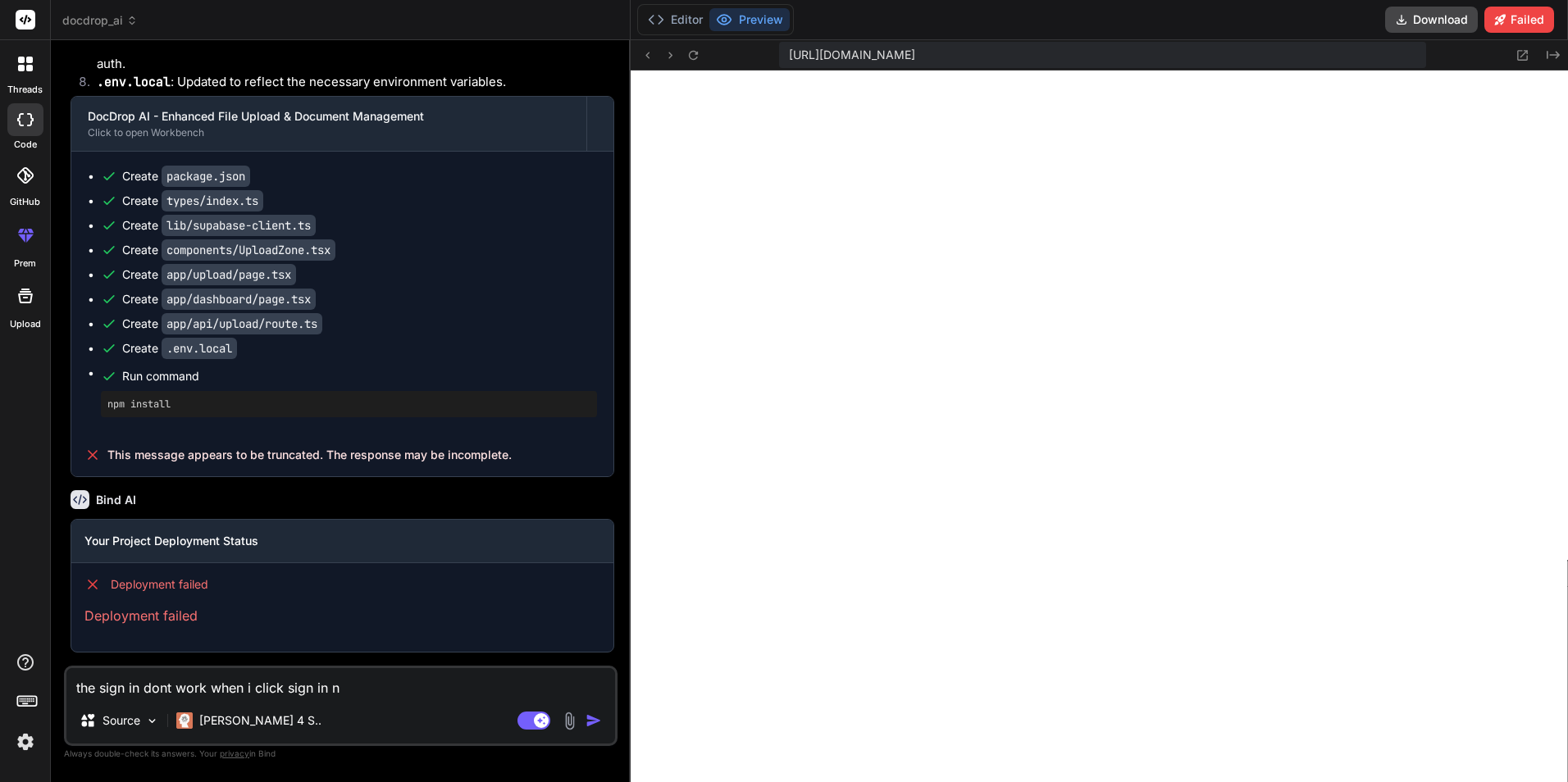
type textarea "x"
type textarea "the sign in dont work when i click sign in not"
type textarea "x"
type textarea "the sign in dont work when i click sign in noth"
type textarea "x"
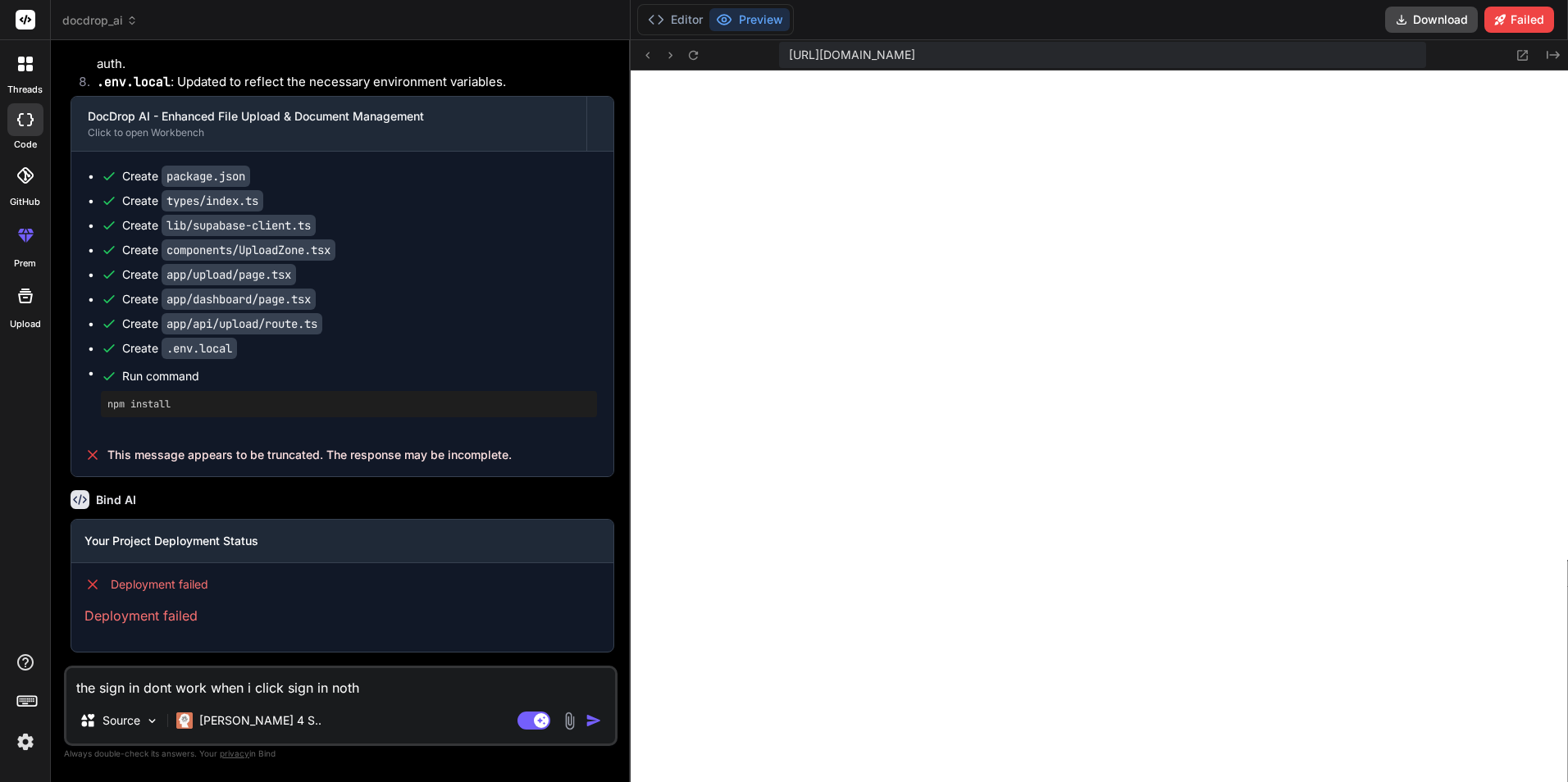
type textarea "the sign in dont work when i click sign in nothi"
type textarea "x"
type textarea "the sign in dont work when i click sign in nothin"
type textarea "x"
type textarea "the sign in dont work when i click sign in nothing"
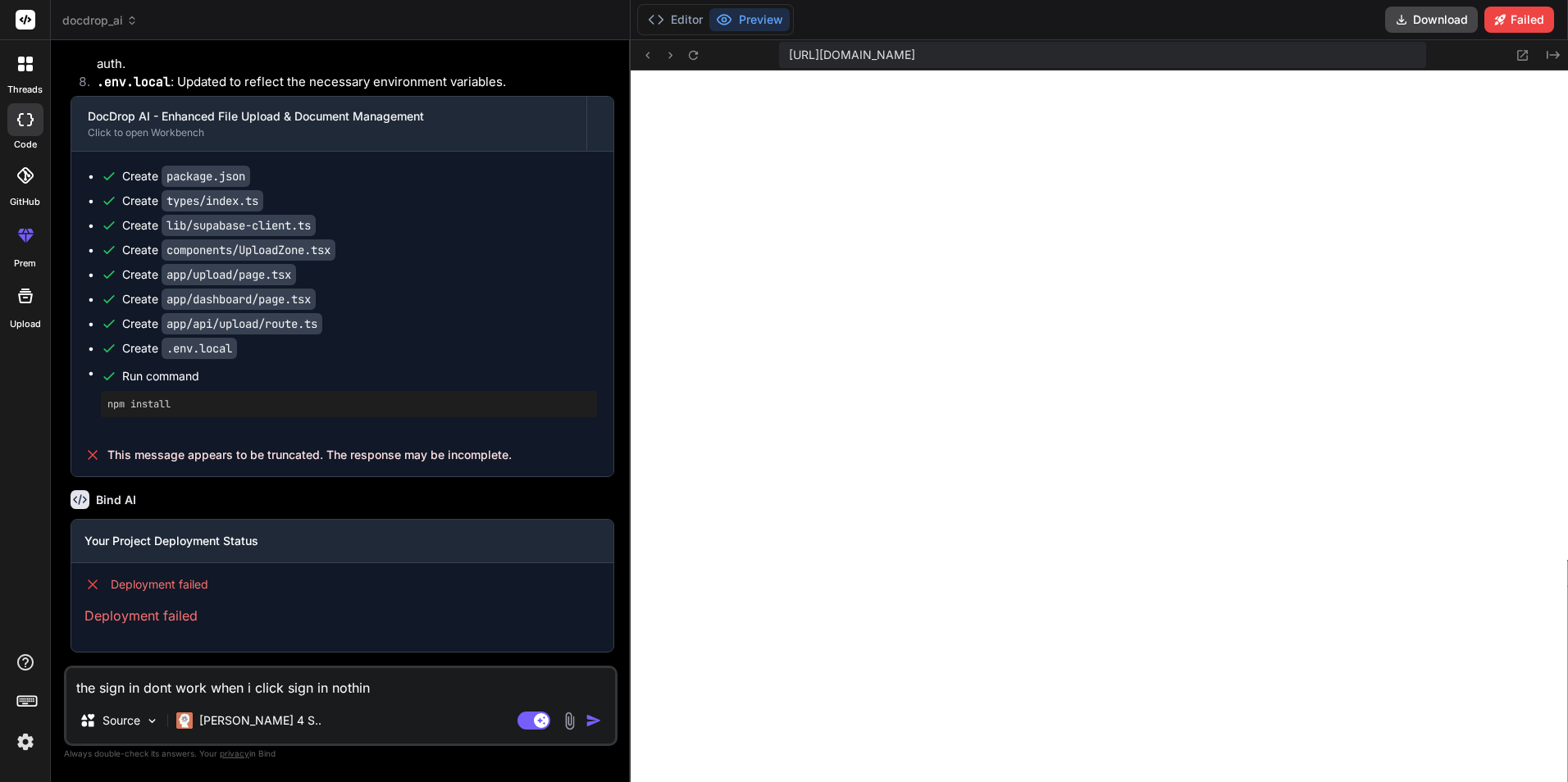
type textarea "x"
type textarea "the sign in dont work when i click sign in nothing"
type textarea "x"
type textarea "the sign in dont work when i click sign in nothing h"
type textarea "x"
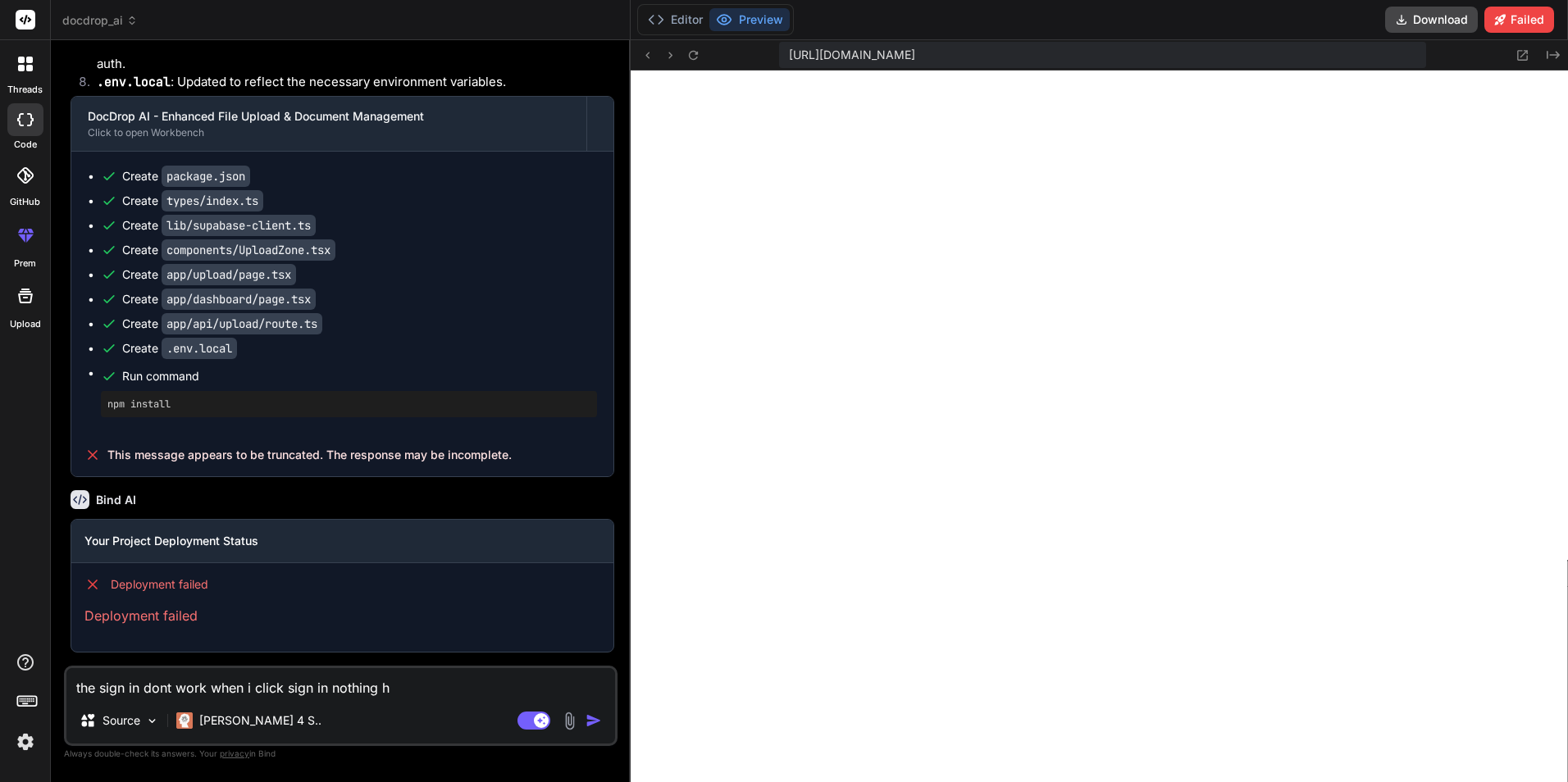
type textarea "the sign in dont work when i click sign in nothing ha"
type textarea "x"
type textarea "the sign in dont work when i click sign in nothing hap"
type textarea "x"
type textarea "the sign in dont work when i click sign in nothing happ"
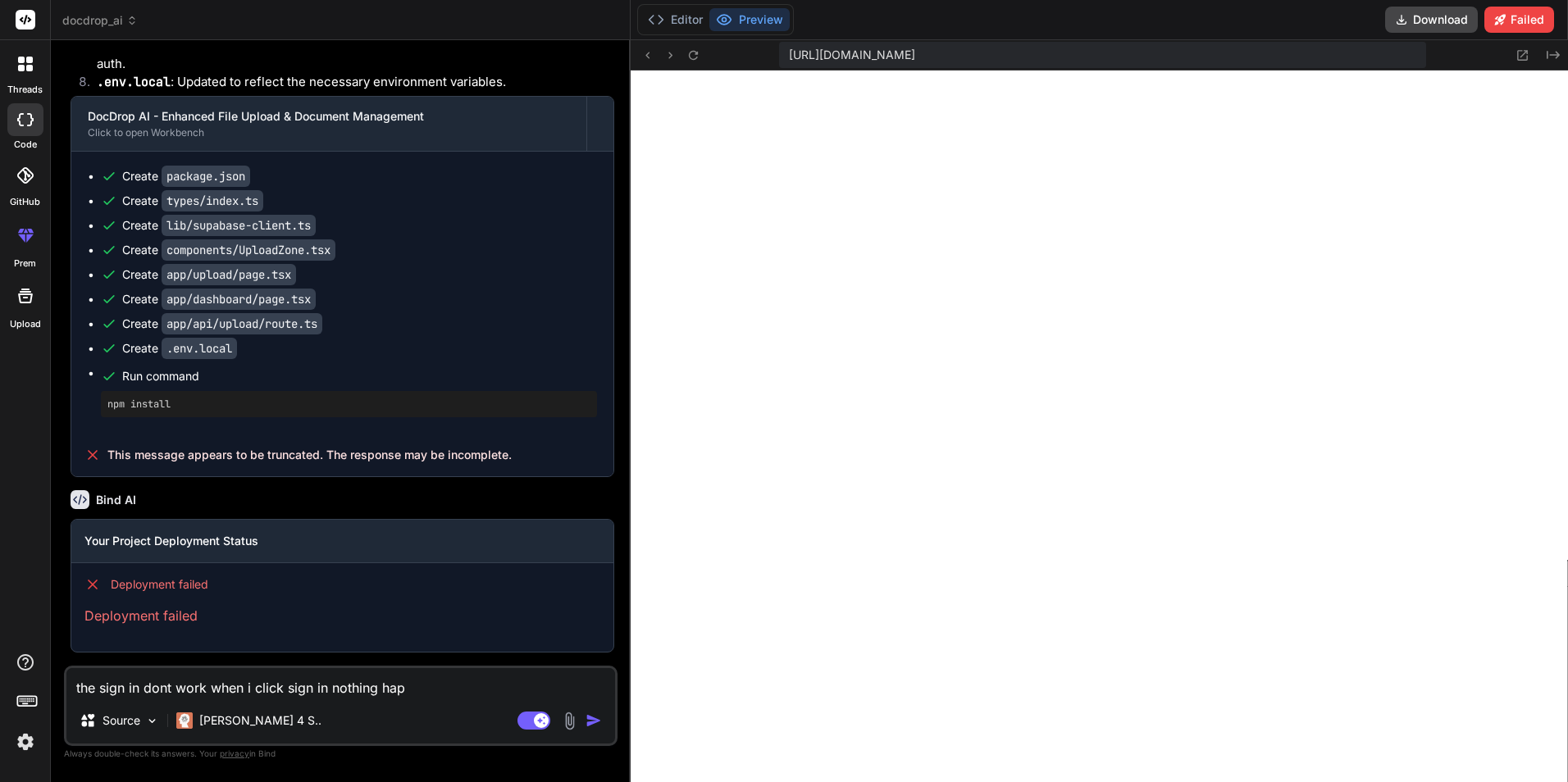
type textarea "x"
type textarea "the sign in dont work when i click sign in nothing [PERSON_NAME]"
type textarea "x"
type textarea "the sign in dont work when i click sign in nothing happen"
type textarea "x"
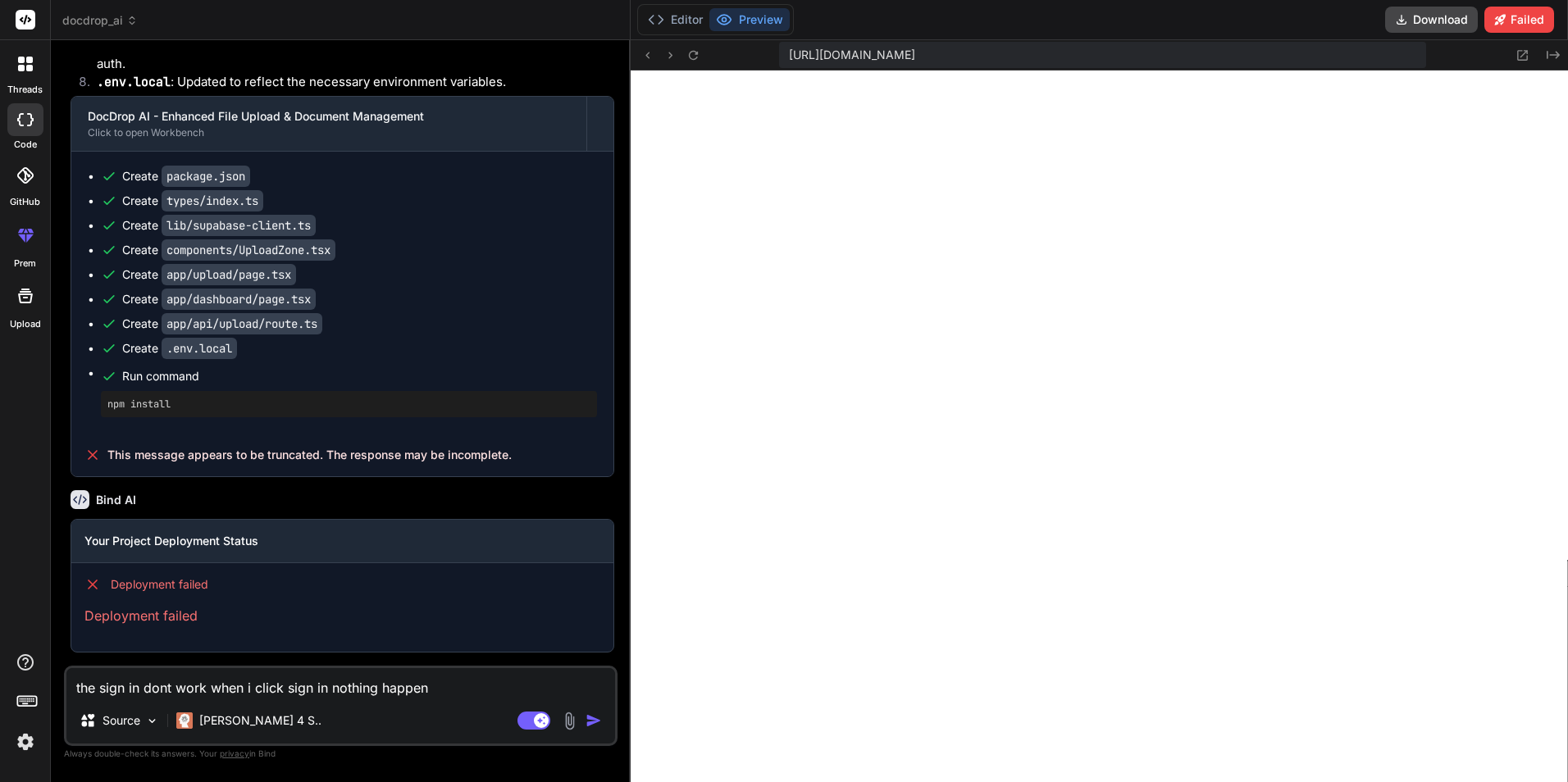
type textarea "the sign in dont work when i click sign in nothing happend"
type textarea "x"
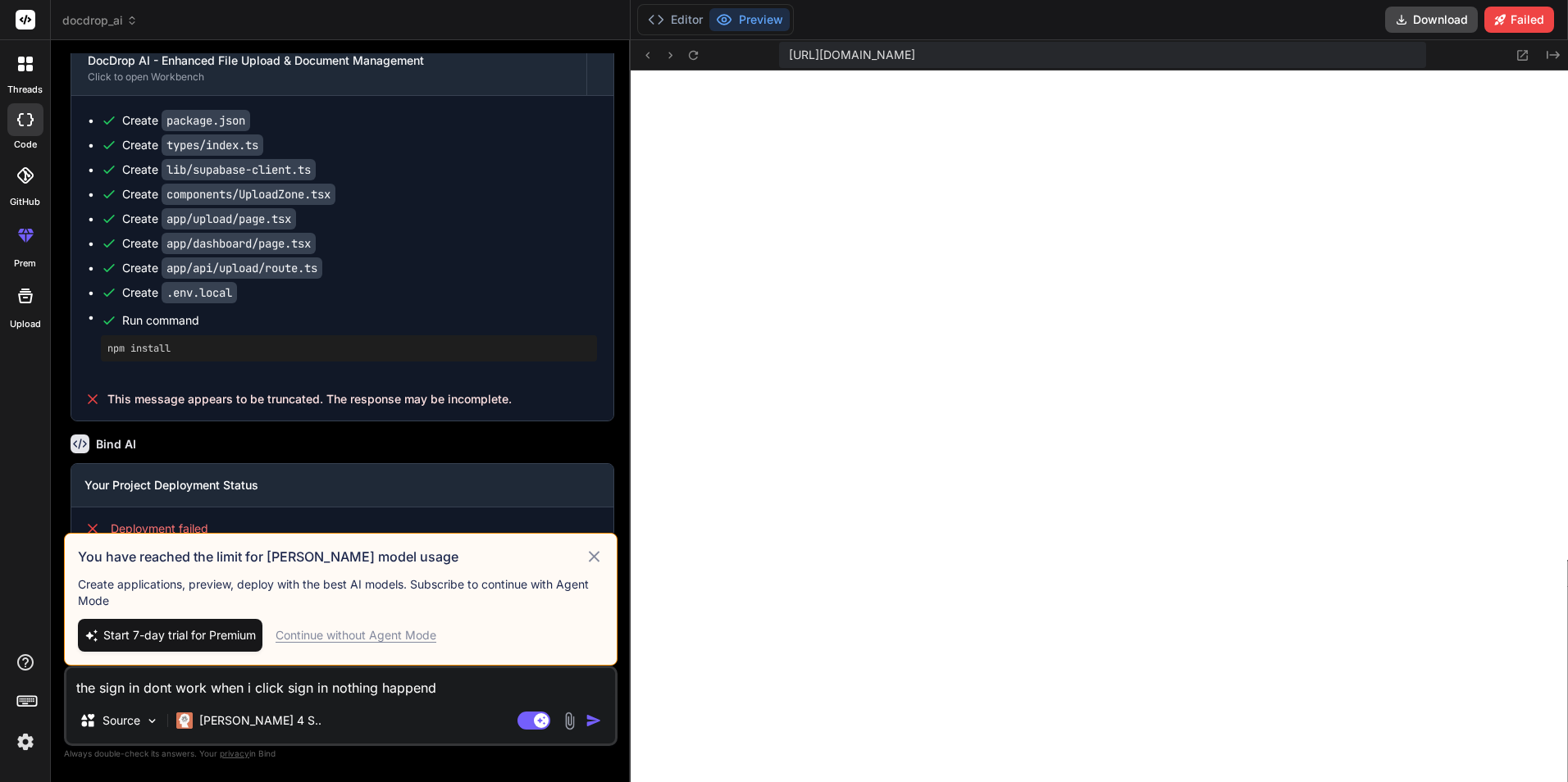
type textarea "the sign in dont work when i click sign in nothing happend"
click at [345, 630] on div "Continue without Agent Mode" at bounding box center [355, 635] width 161 height 16
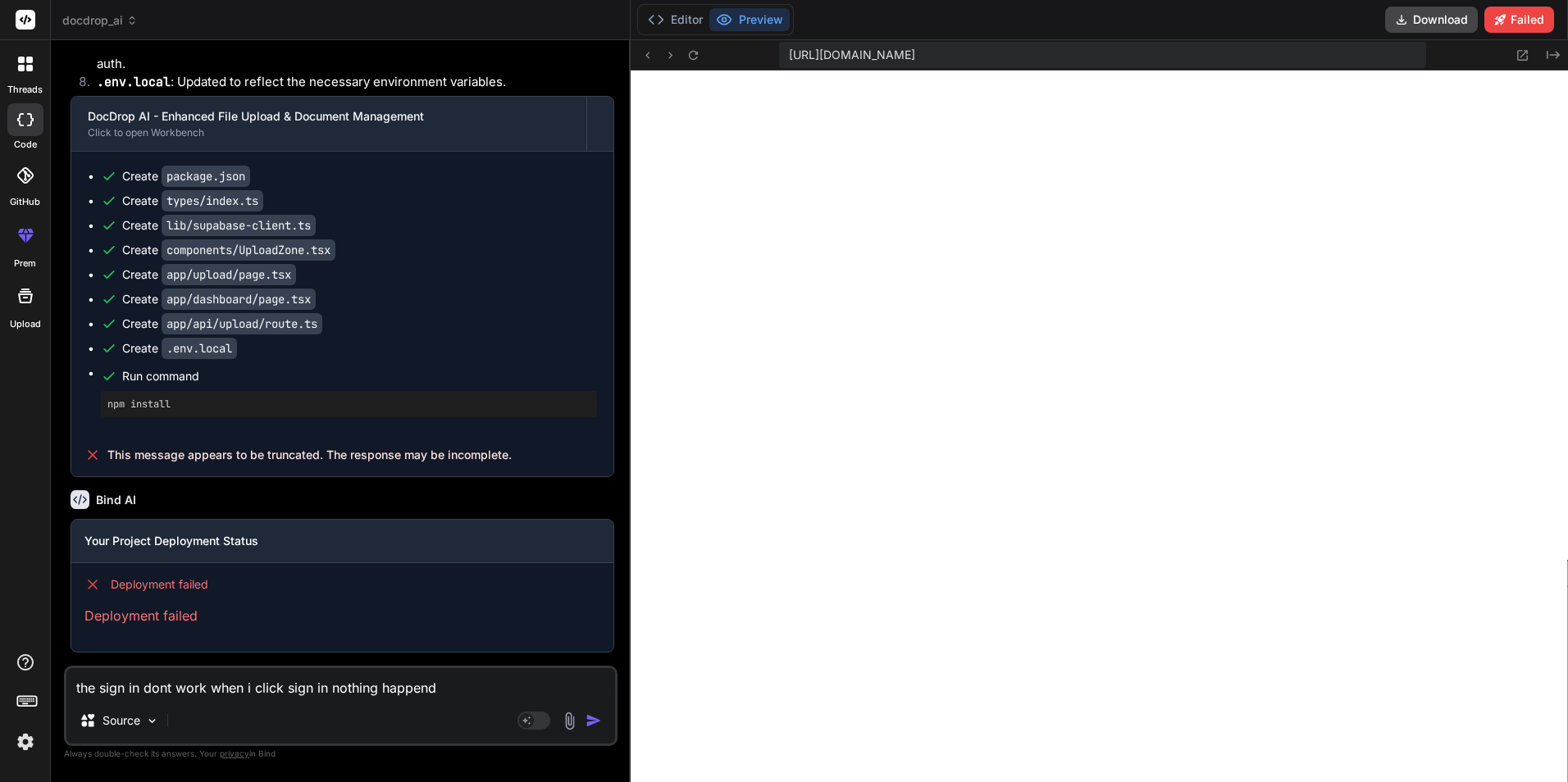
click at [592, 714] on img "button" at bounding box center [594, 720] width 16 height 16
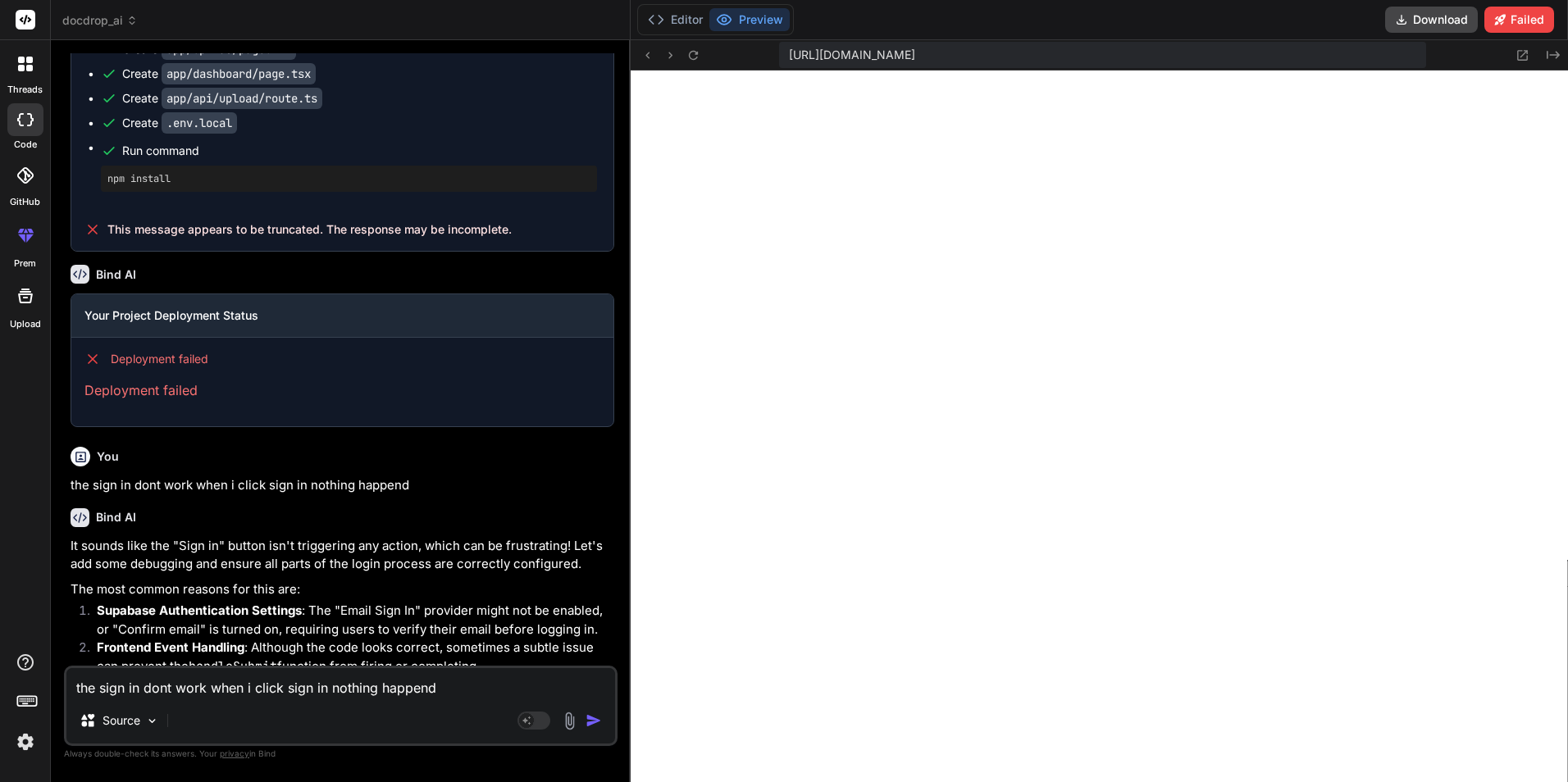
scroll to position [6076, 0]
type textarea "x"
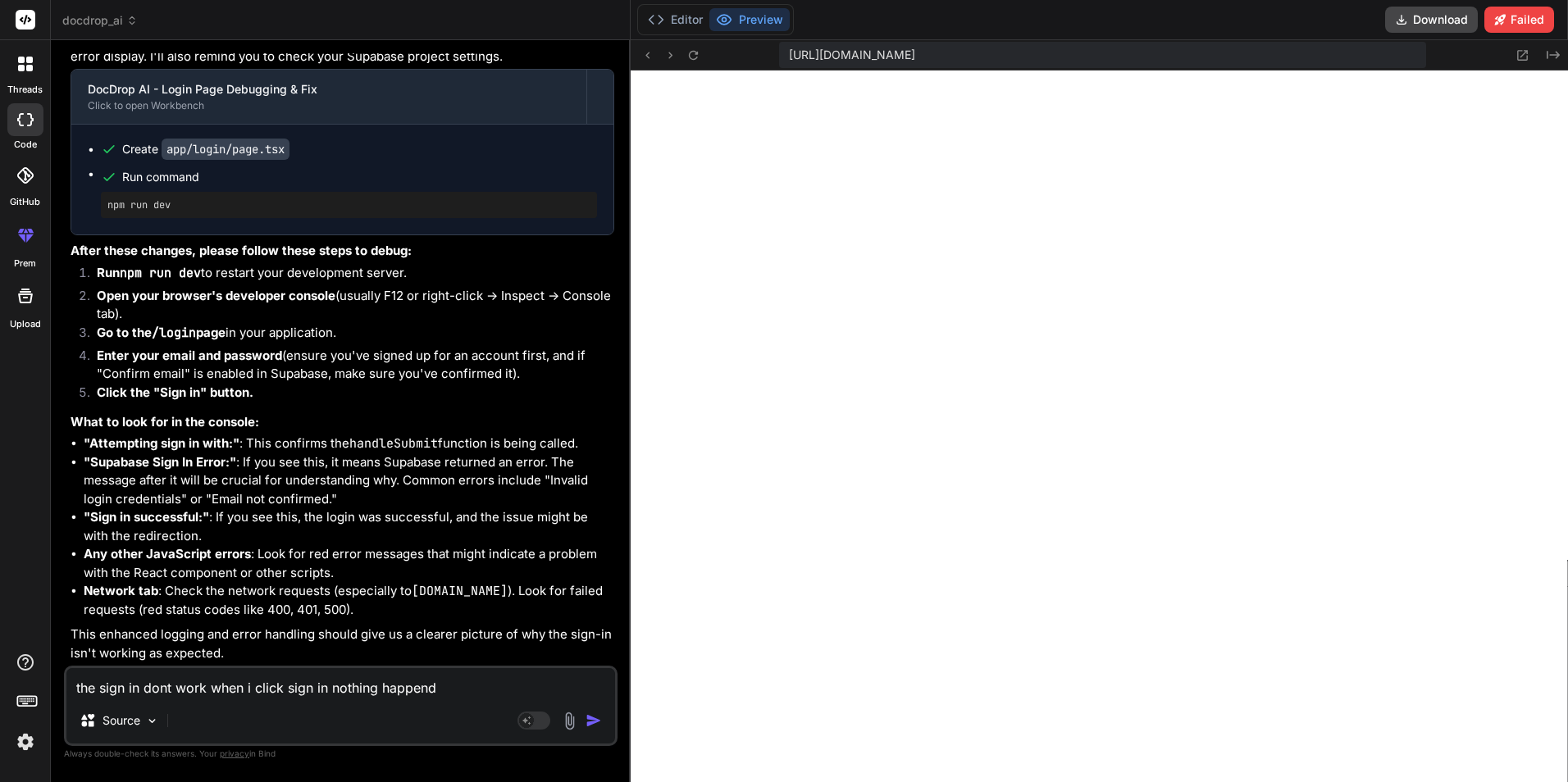
scroll to position [6512, 0]
drag, startPoint x: 128, startPoint y: 272, endPoint x: 203, endPoint y: 272, distance: 75.0
click at [201, 272] on code "npm run dev" at bounding box center [161, 273] width 82 height 16
drag, startPoint x: 203, startPoint y: 272, endPoint x: 127, endPoint y: 267, distance: 76.2
click at [127, 267] on code "npm run dev" at bounding box center [161, 273] width 82 height 16
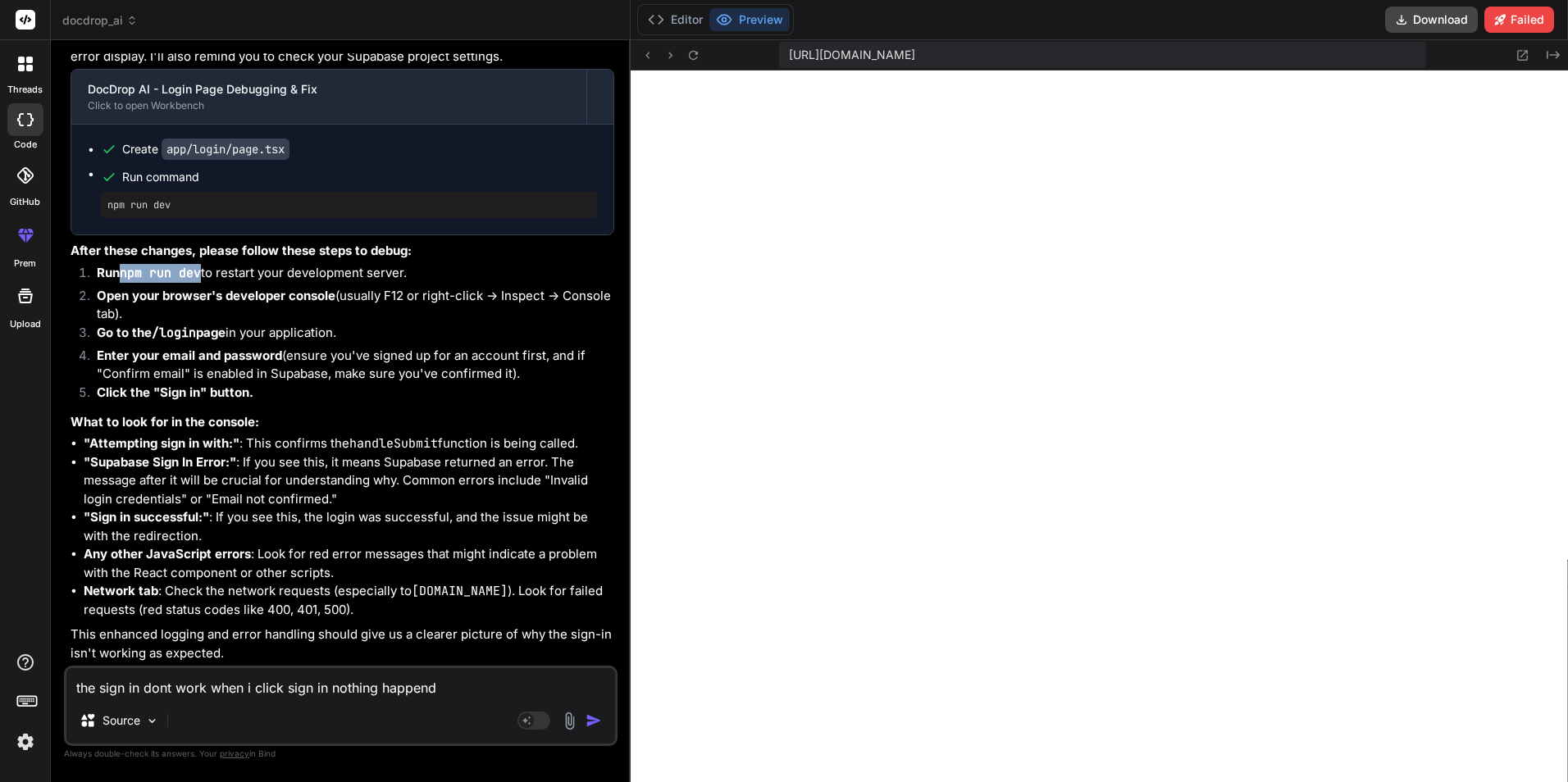
drag, startPoint x: 124, startPoint y: 267, endPoint x: 202, endPoint y: 275, distance: 78.4
click at [201, 275] on code "npm run dev" at bounding box center [161, 273] width 82 height 16
copy code "npm run dev"
click at [681, 19] on button "Editor" at bounding box center [675, 20] width 68 height 23
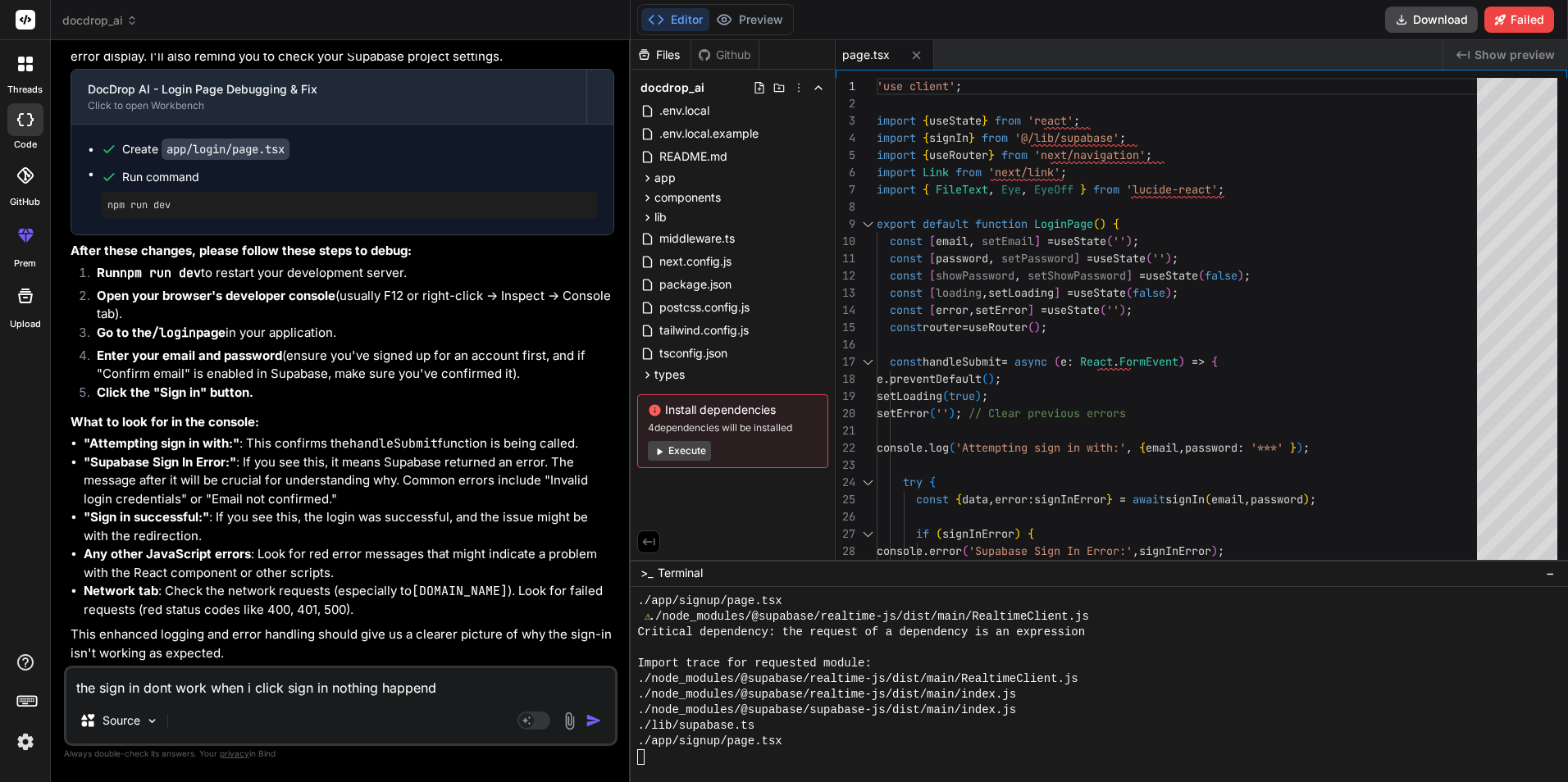
click at [716, 762] on div at bounding box center [1103, 757] width 930 height 15
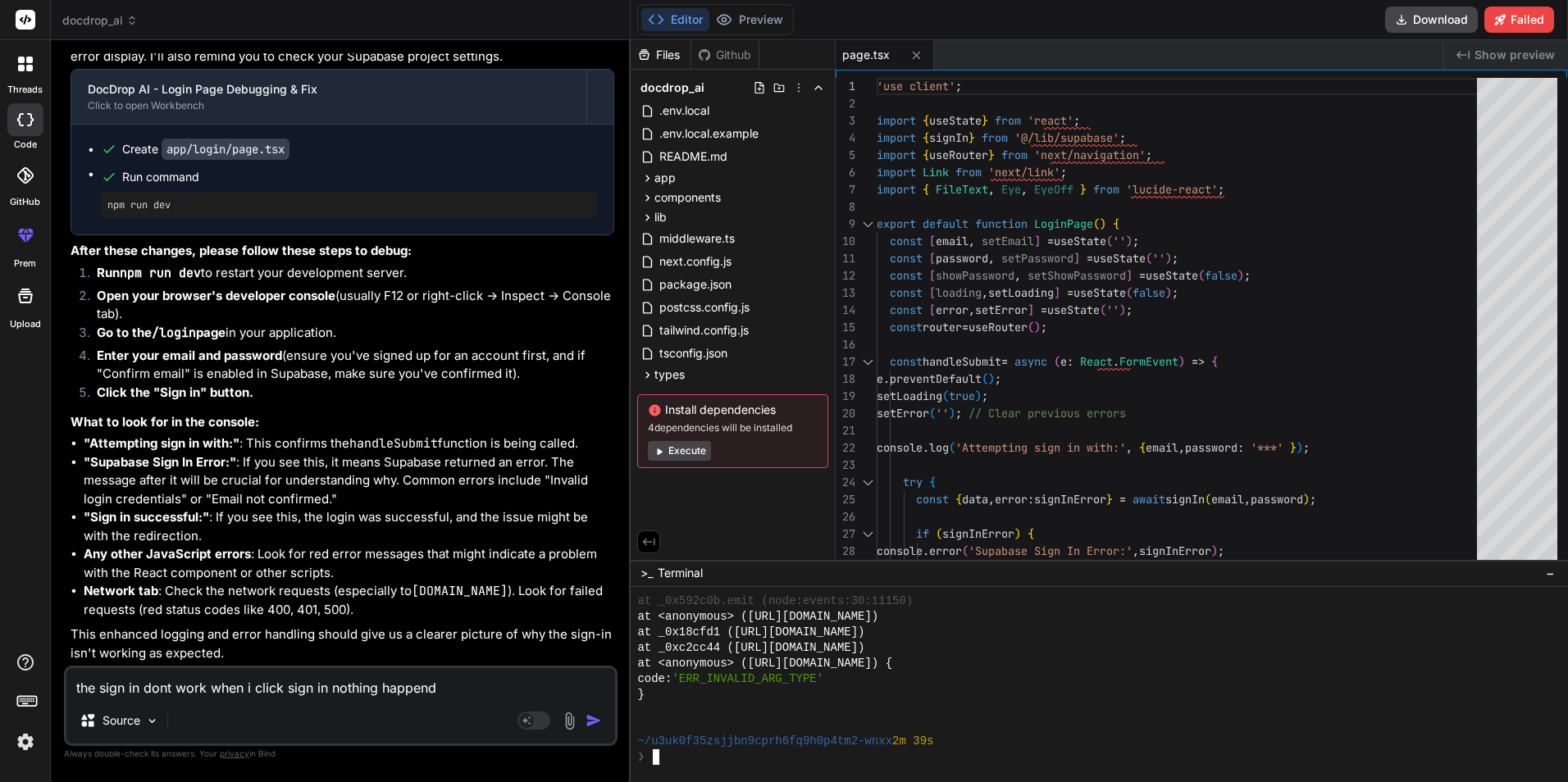
type textarea "npm run dev"
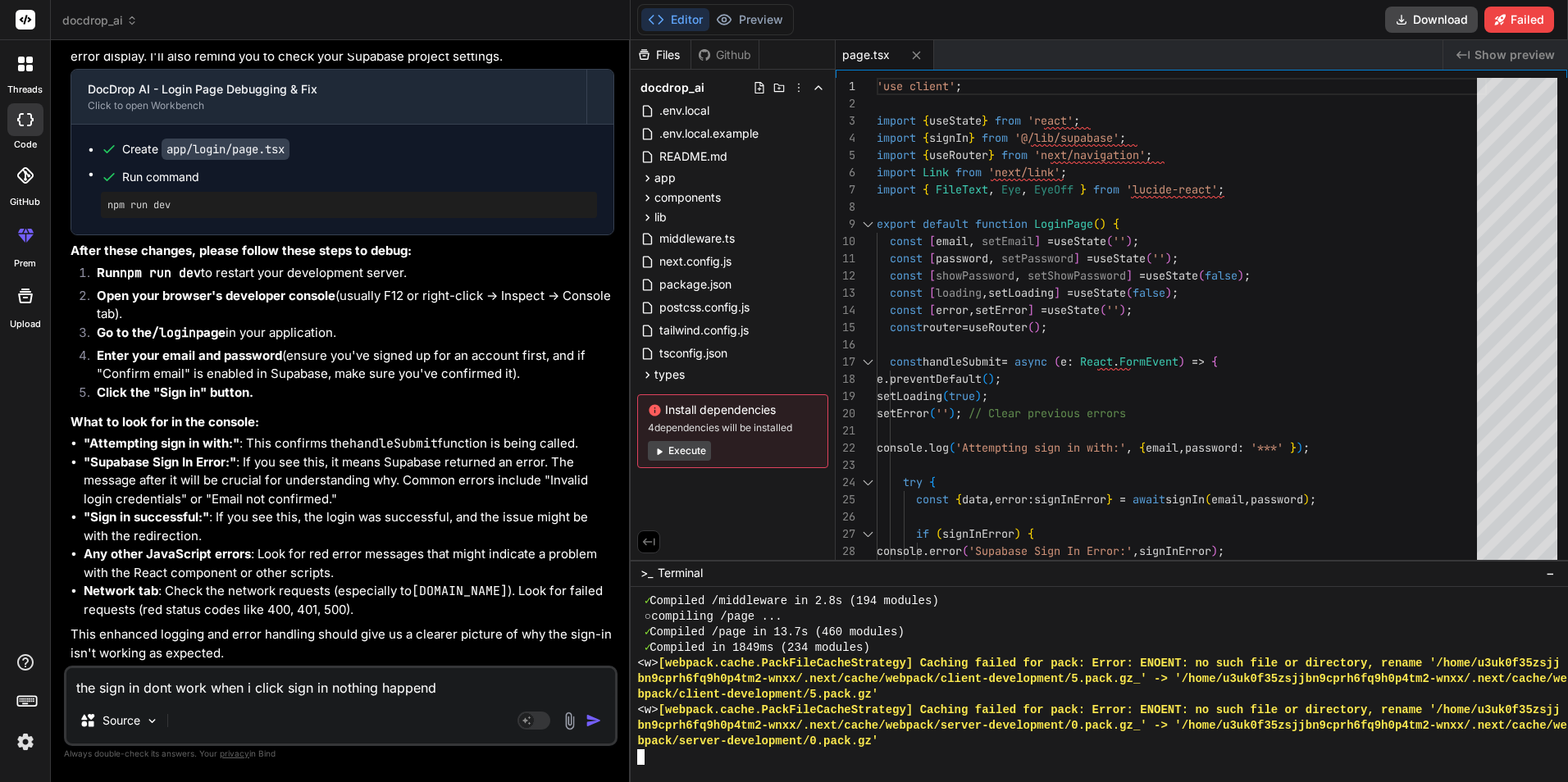
scroll to position [8491, 0]
click at [746, 25] on button "Preview" at bounding box center [749, 20] width 81 height 23
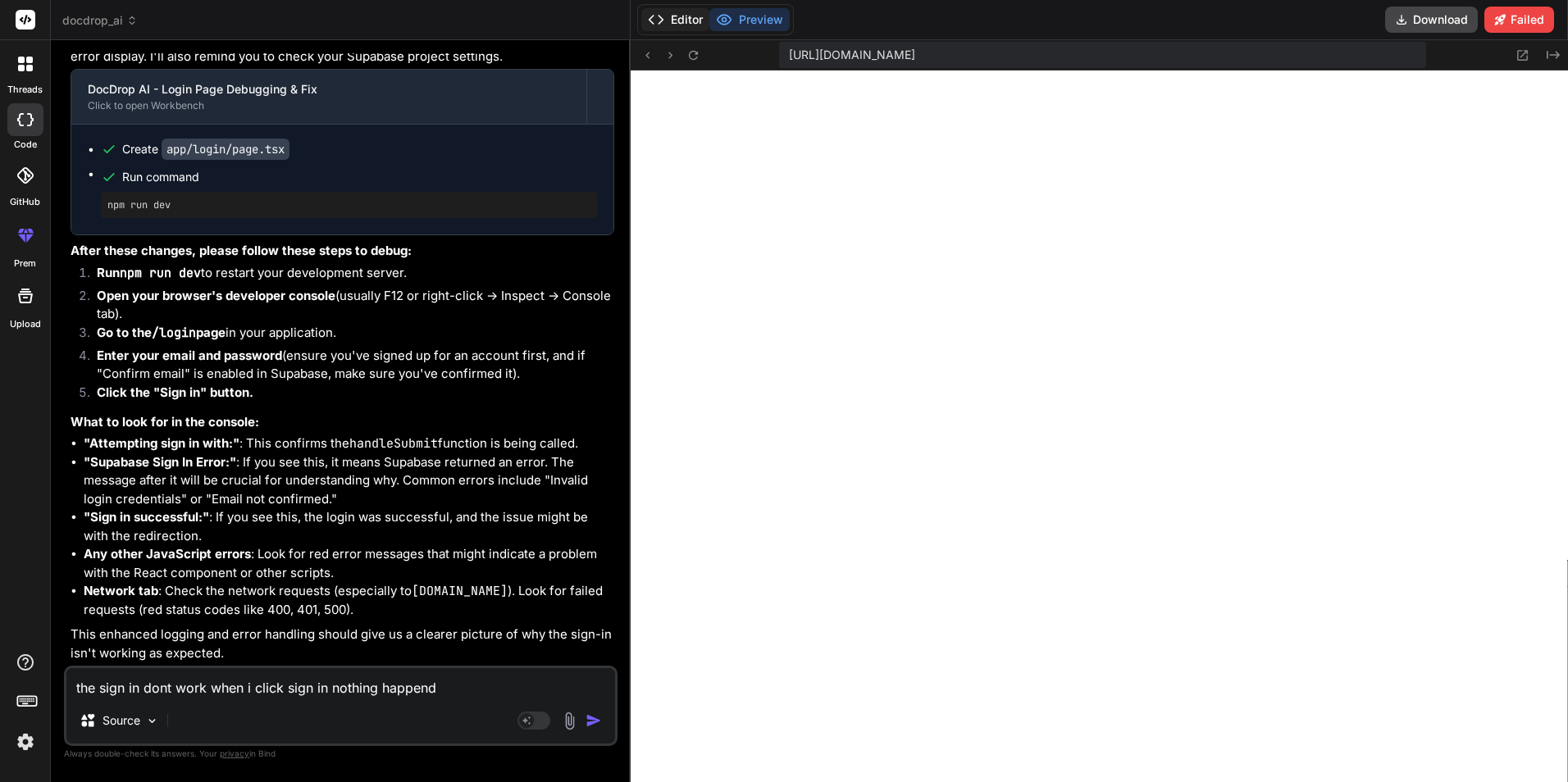
click at [678, 16] on button "Editor" at bounding box center [675, 20] width 68 height 23
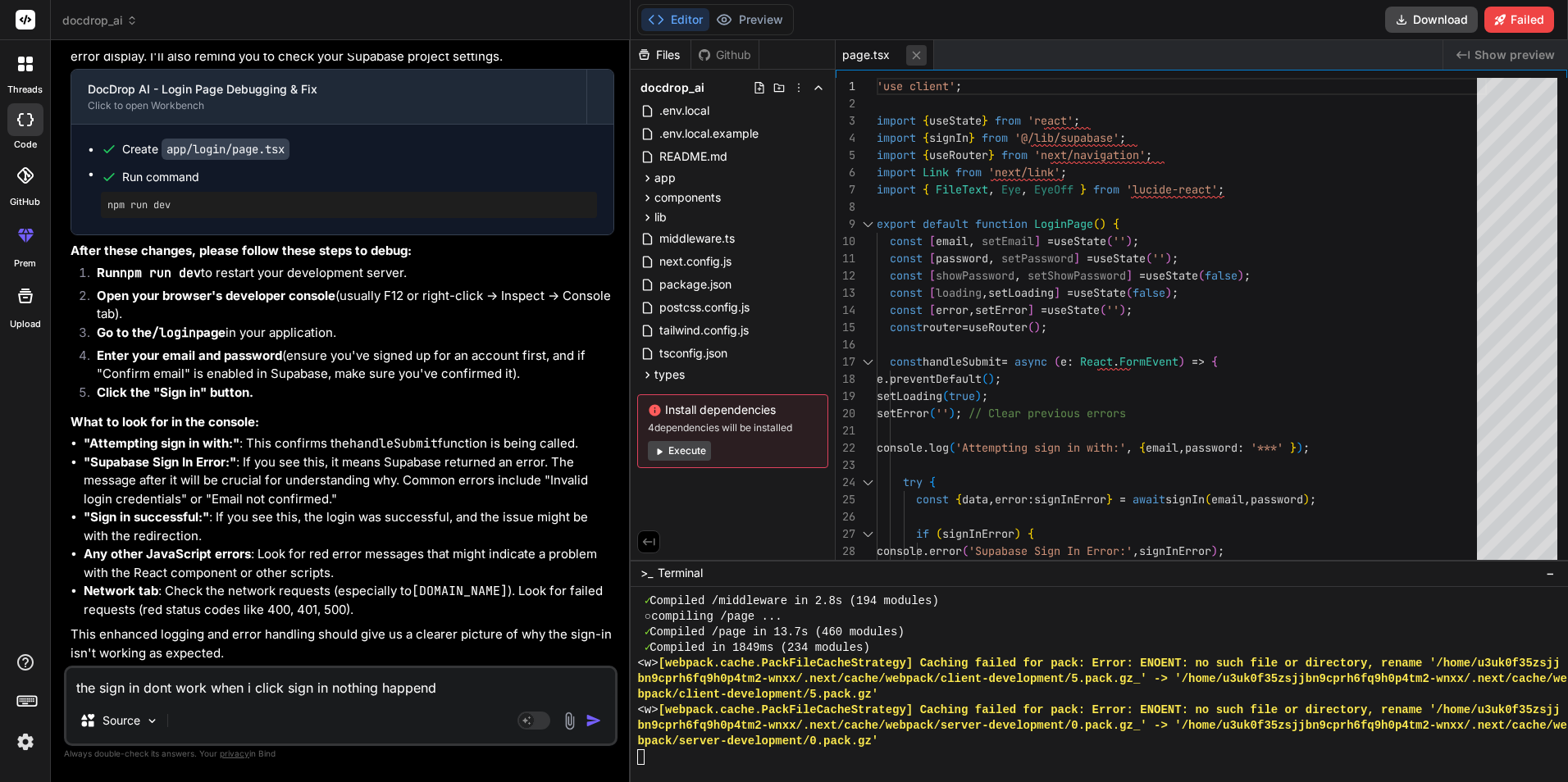
click at [915, 58] on icon at bounding box center [918, 55] width 9 height 8
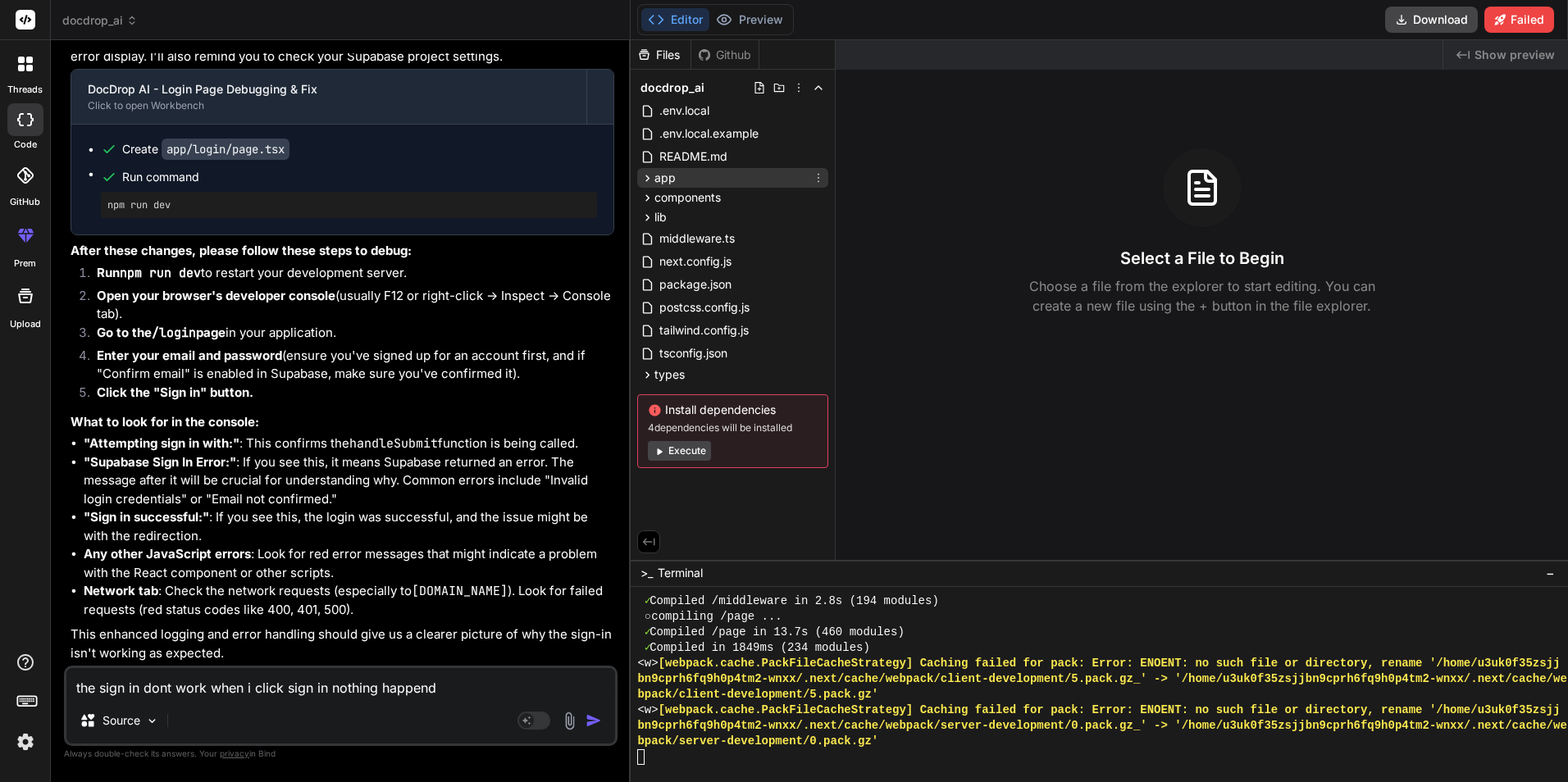
click at [650, 181] on icon at bounding box center [647, 178] width 14 height 14
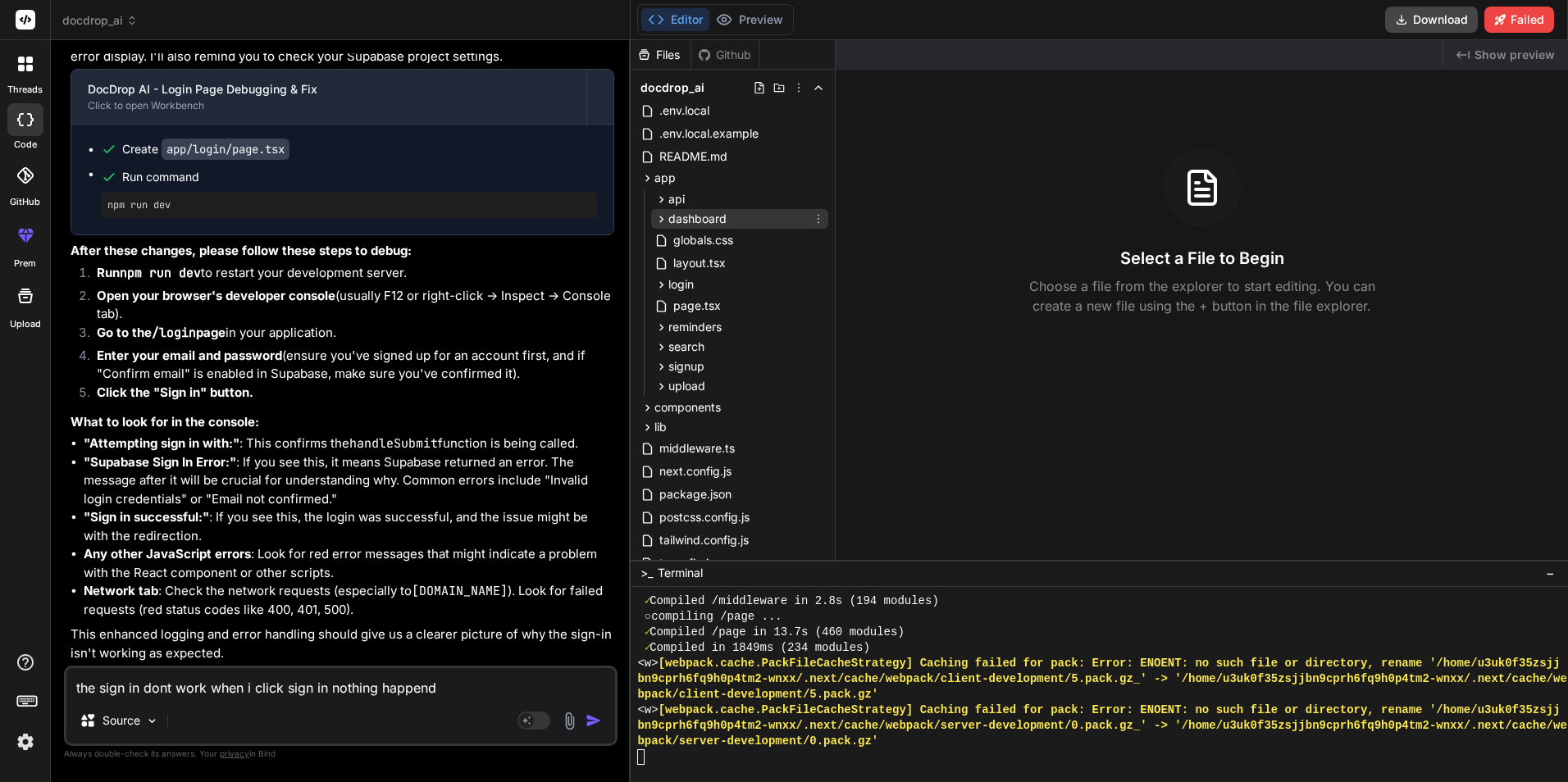
click at [652, 213] on div "dashboard" at bounding box center [740, 218] width 177 height 20
click at [680, 238] on icon at bounding box center [675, 242] width 14 height 14
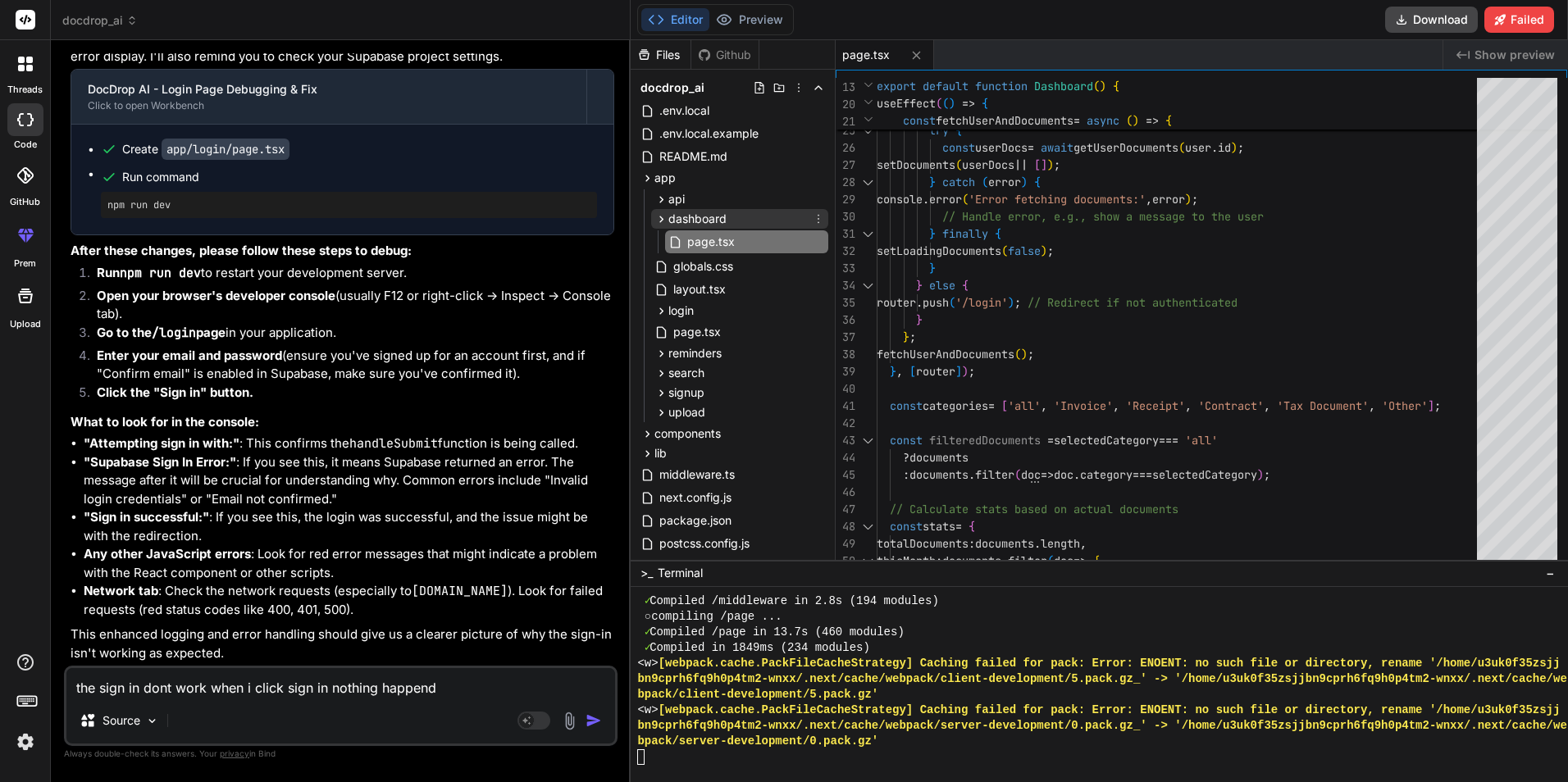
click at [662, 217] on icon at bounding box center [662, 219] width 14 height 14
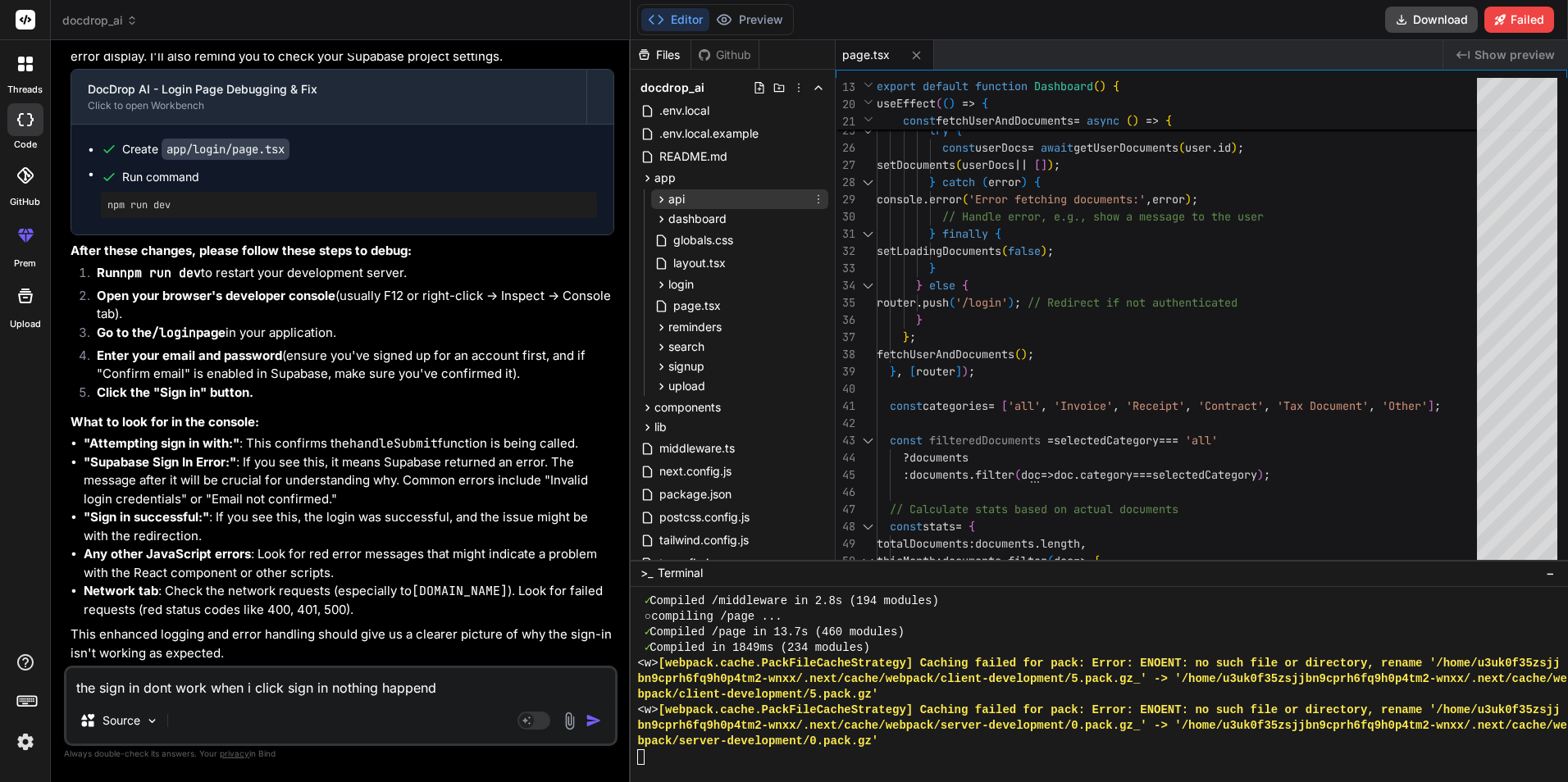
click at [664, 201] on icon at bounding box center [662, 200] width 14 height 14
click at [681, 220] on icon at bounding box center [675, 221] width 14 height 14
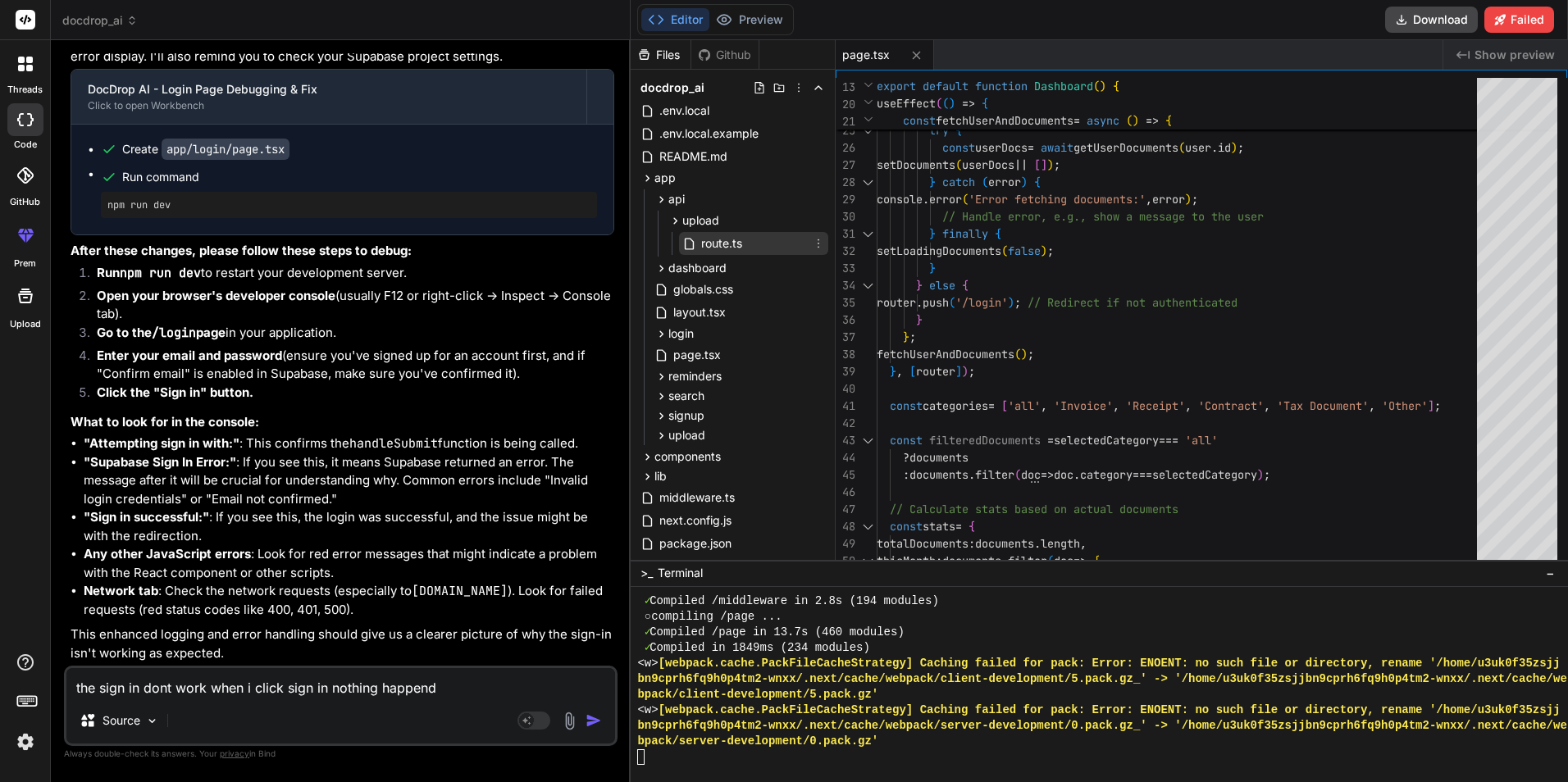
click at [707, 245] on span "route.ts" at bounding box center [722, 243] width 44 height 20
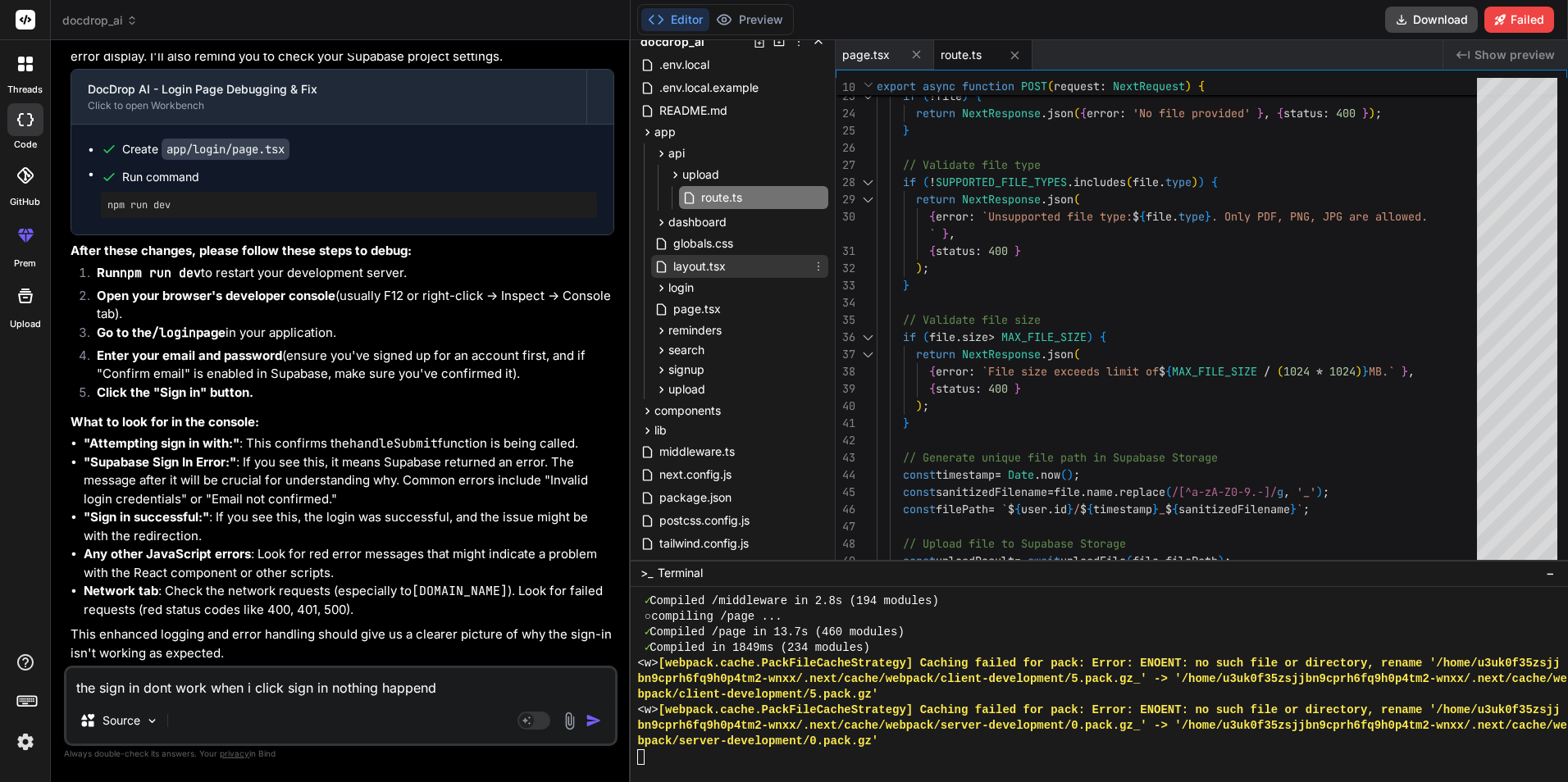
scroll to position [82, 0]
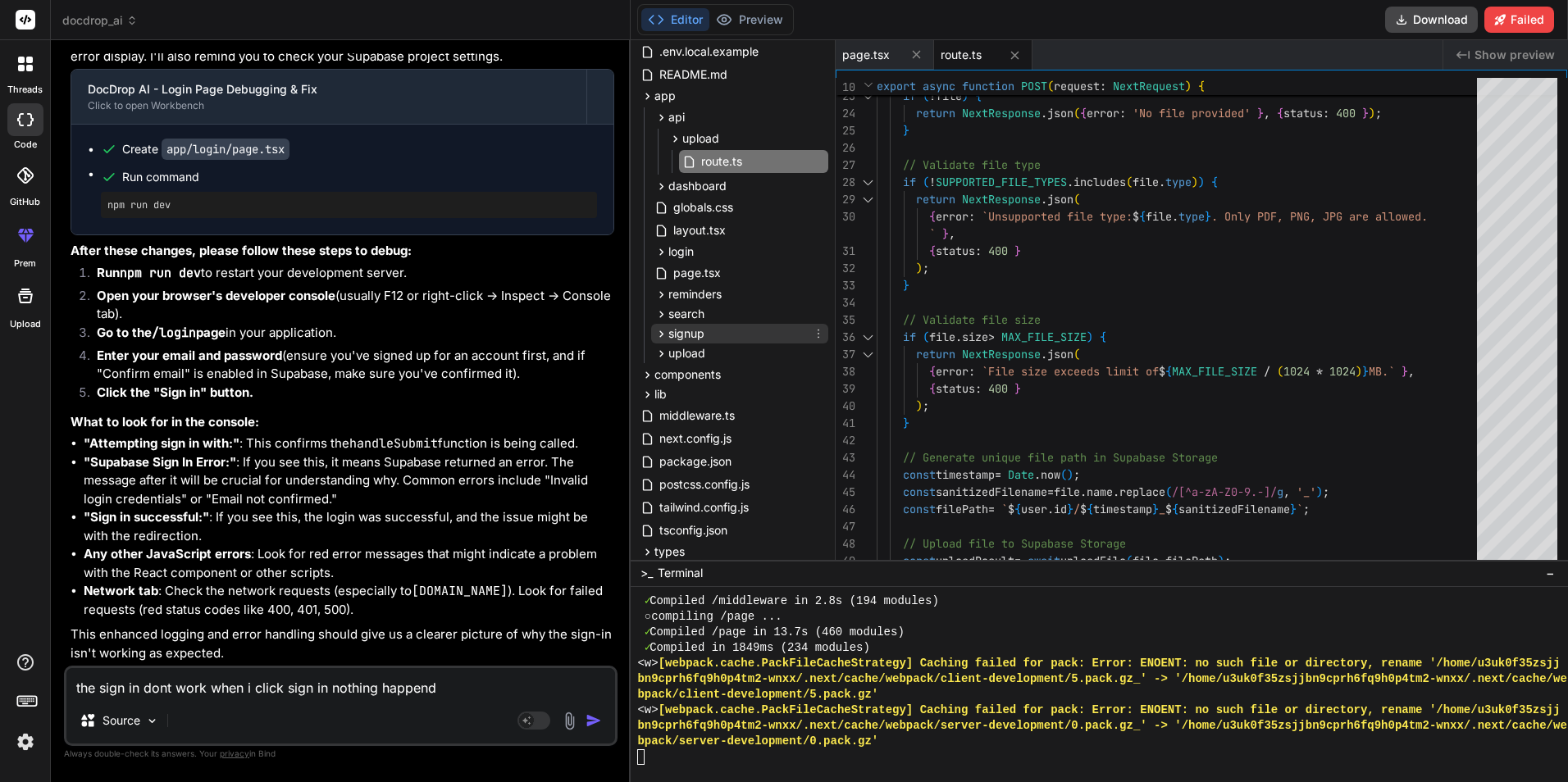
click at [662, 334] on icon at bounding box center [662, 334] width 14 height 14
click at [696, 357] on span "page.tsx" at bounding box center [711, 356] width 51 height 20
type textarea "</div> </div> ); }"
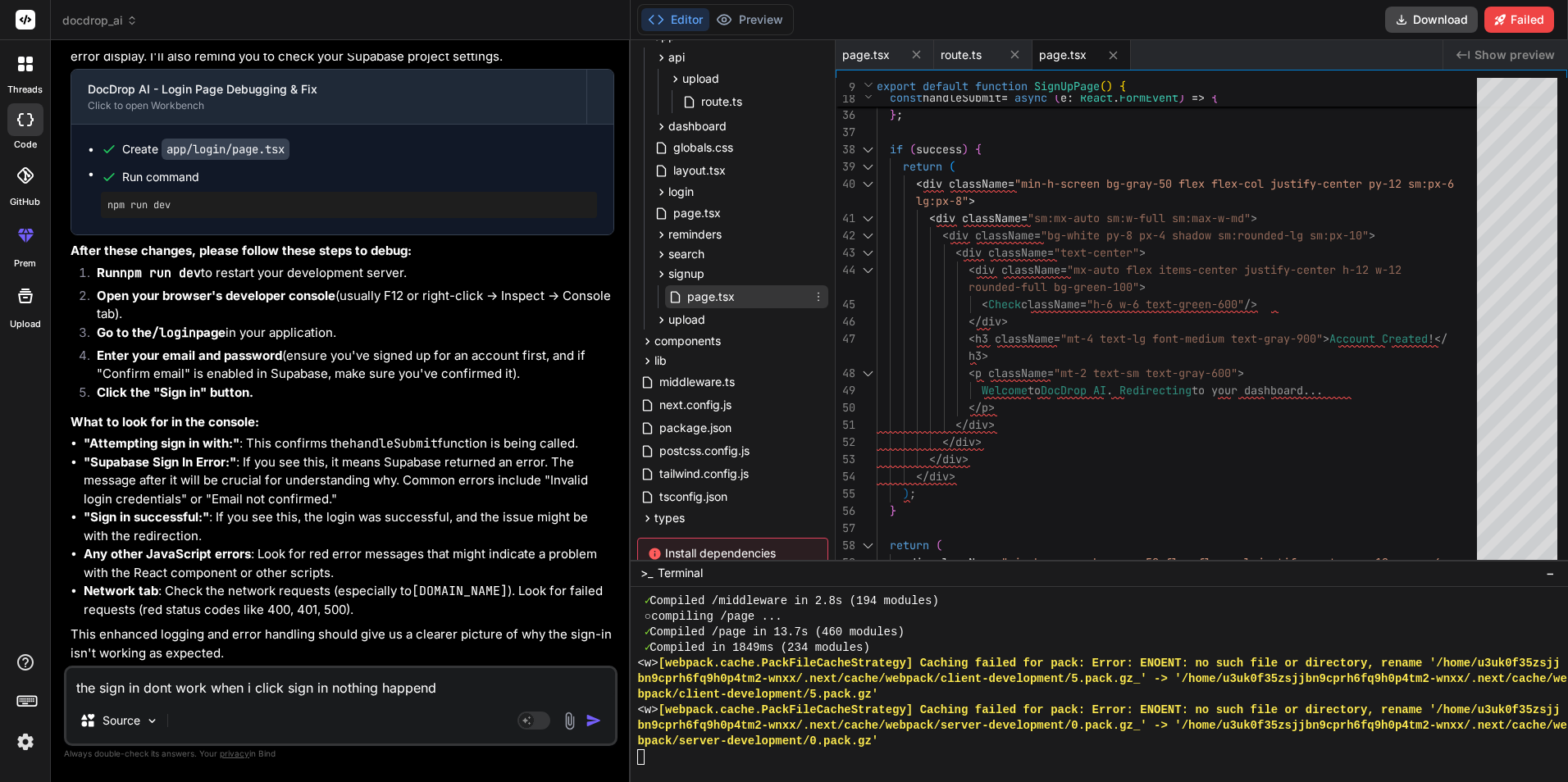
scroll to position [164, 0]
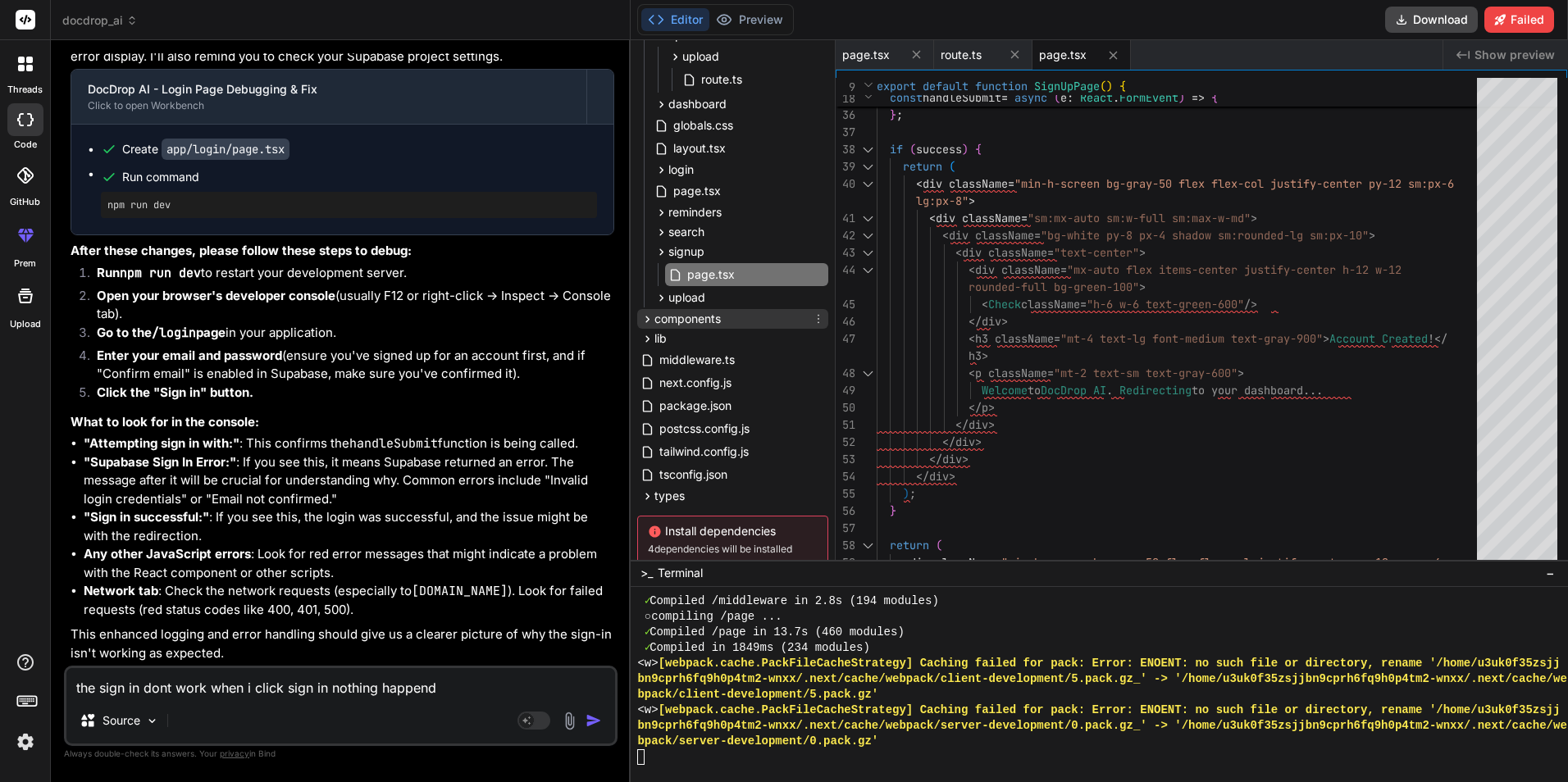
click at [647, 326] on icon at bounding box center [647, 320] width 14 height 14
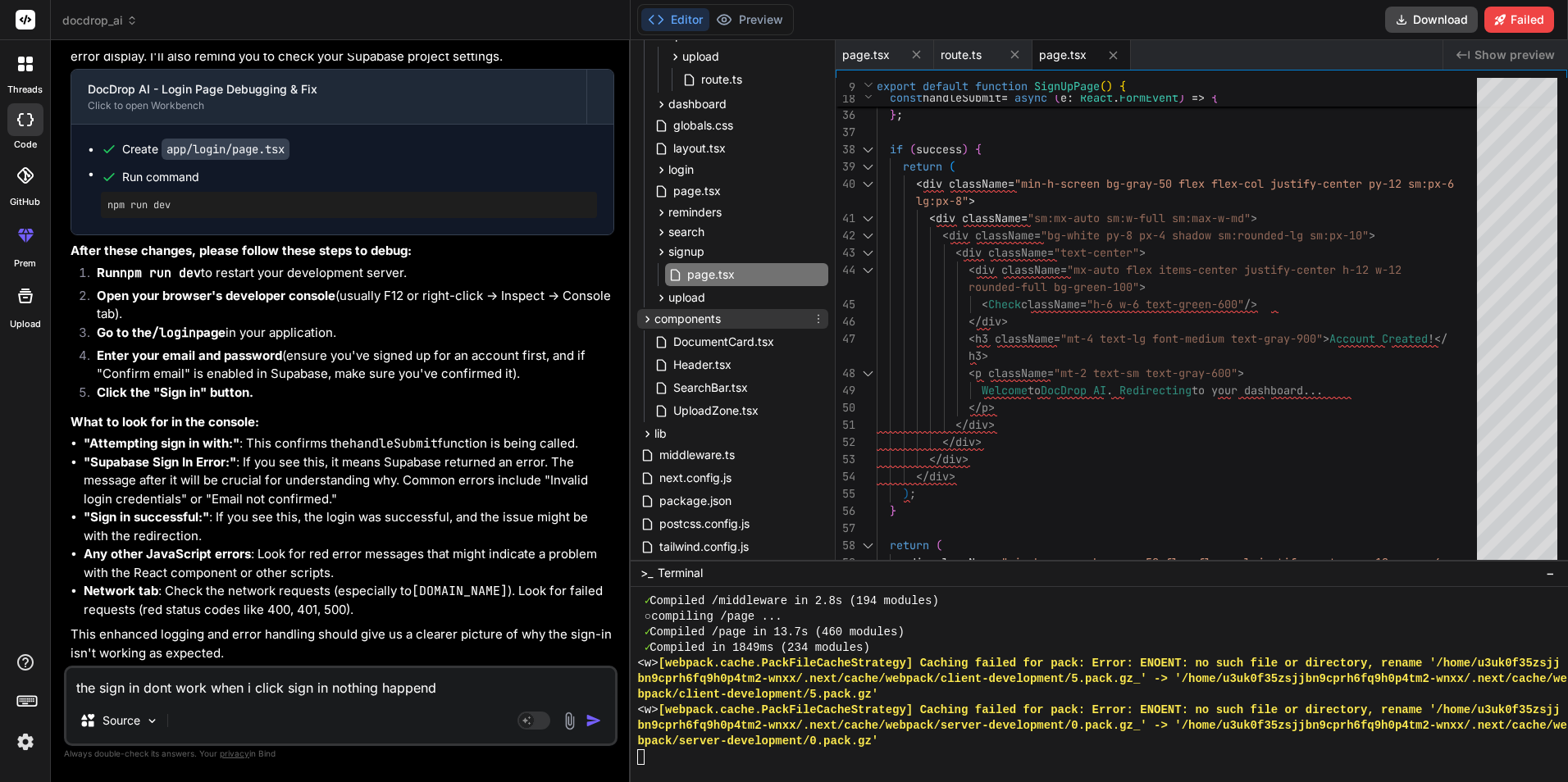
click at [647, 326] on div "components" at bounding box center [680, 319] width 81 height 16
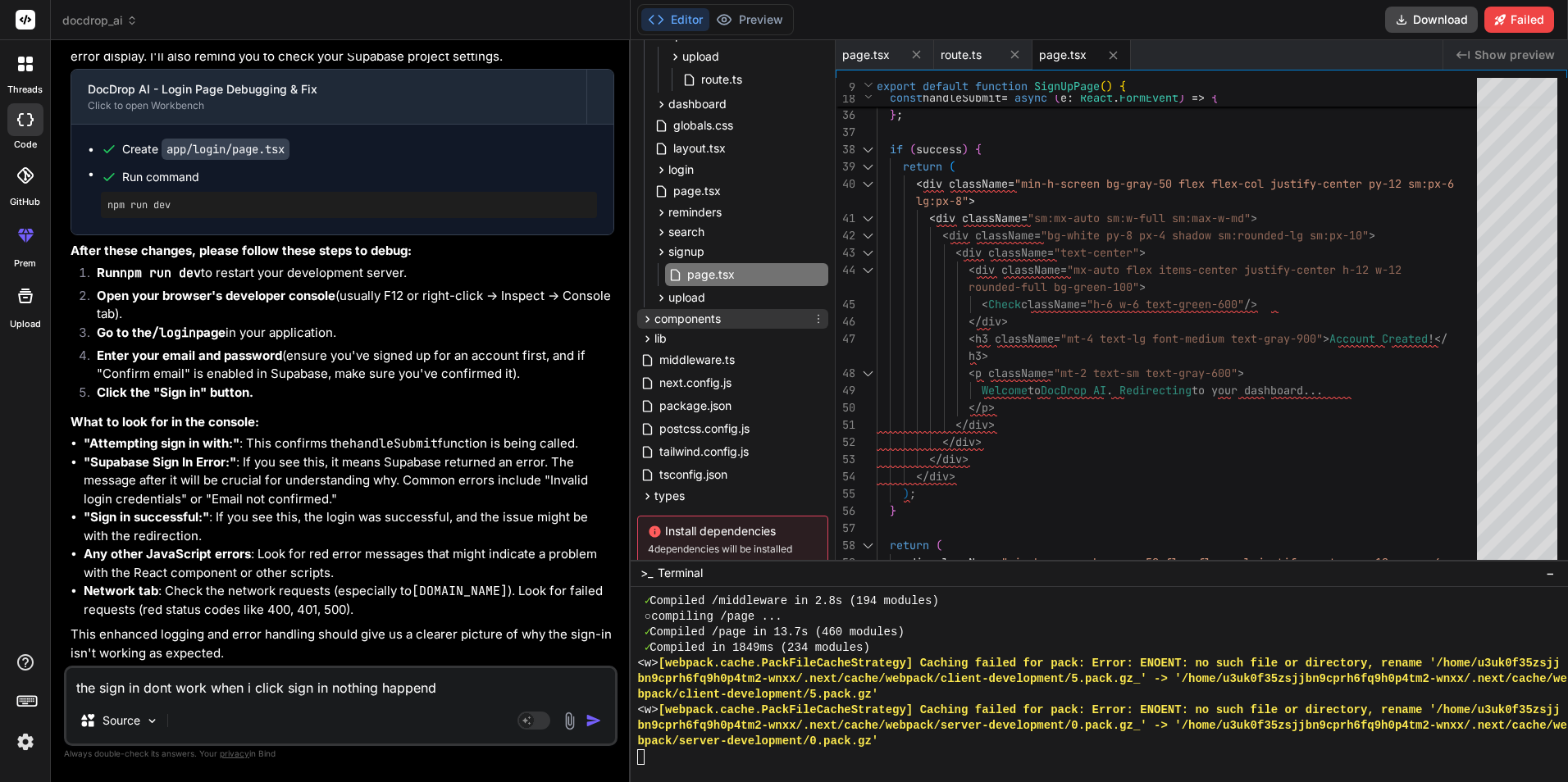
scroll to position [82, 0]
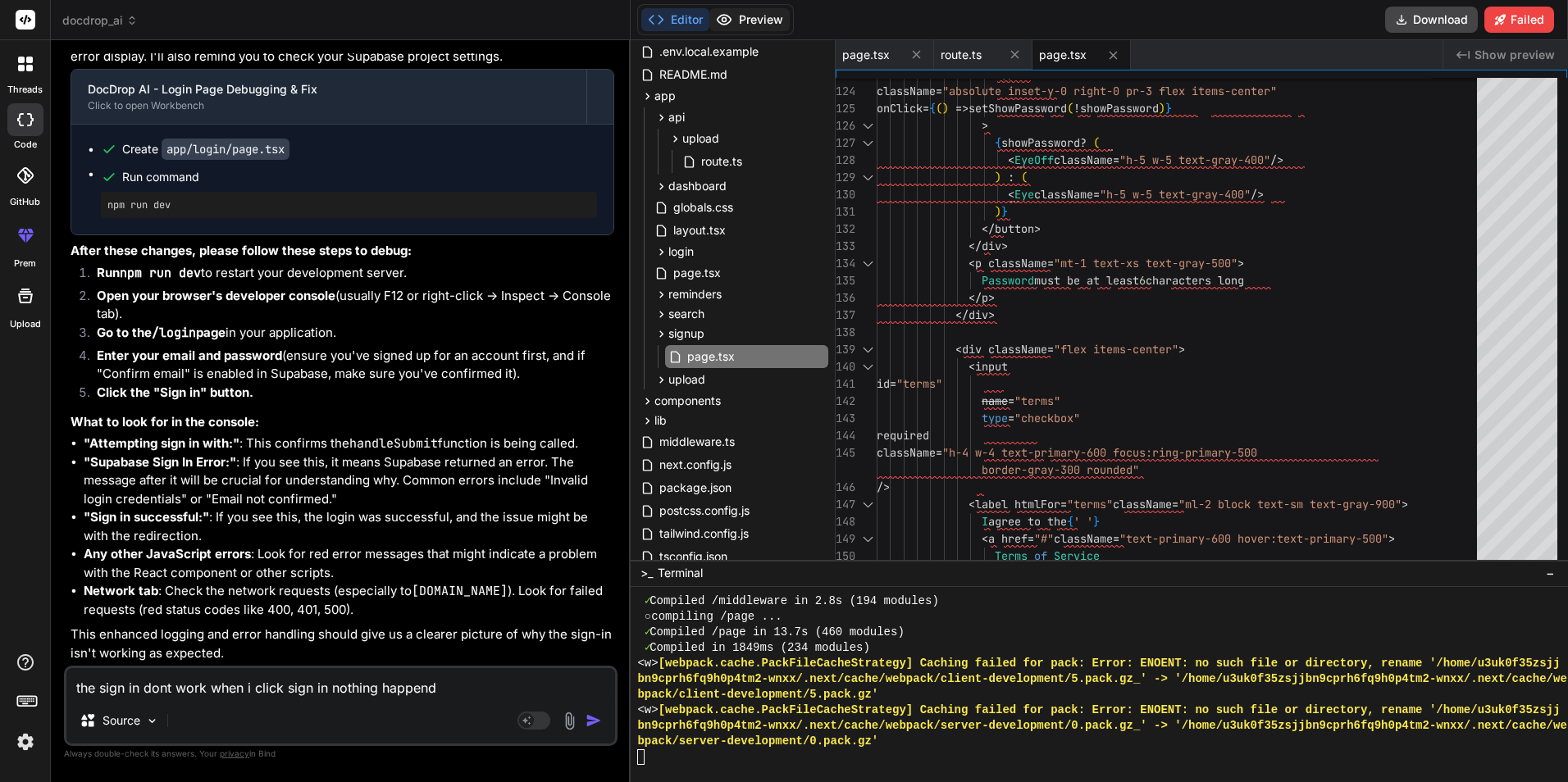
click at [768, 14] on button "Preview" at bounding box center [749, 20] width 81 height 23
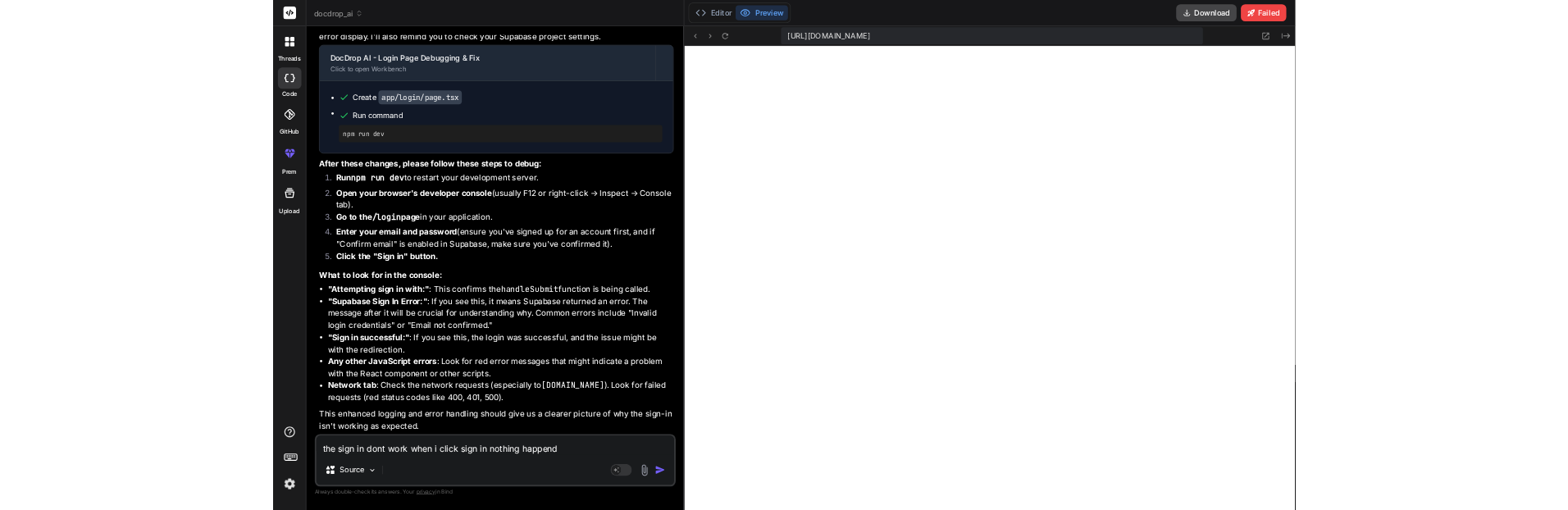
scroll to position [8646, 0]
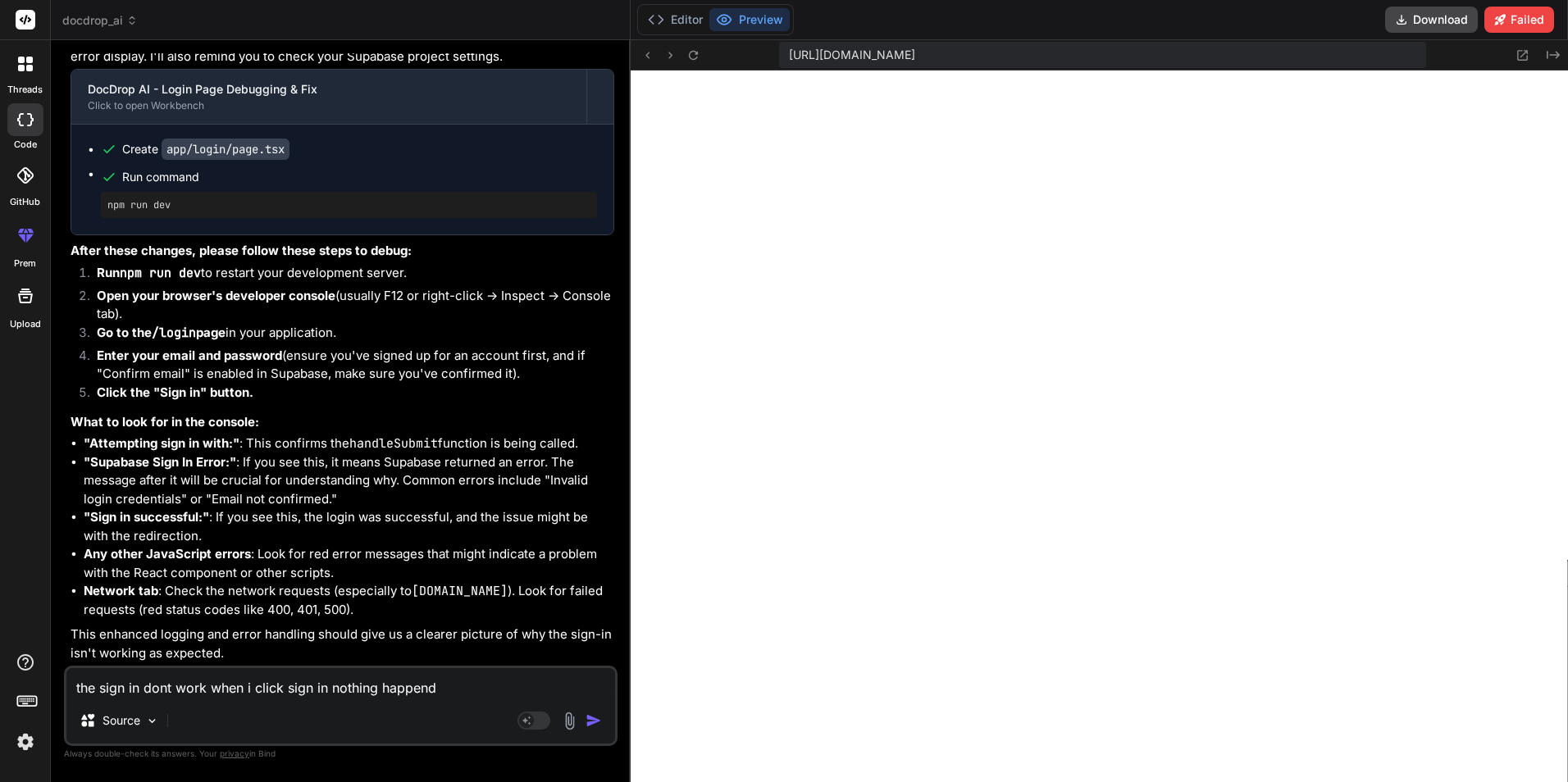
type textarea "x"
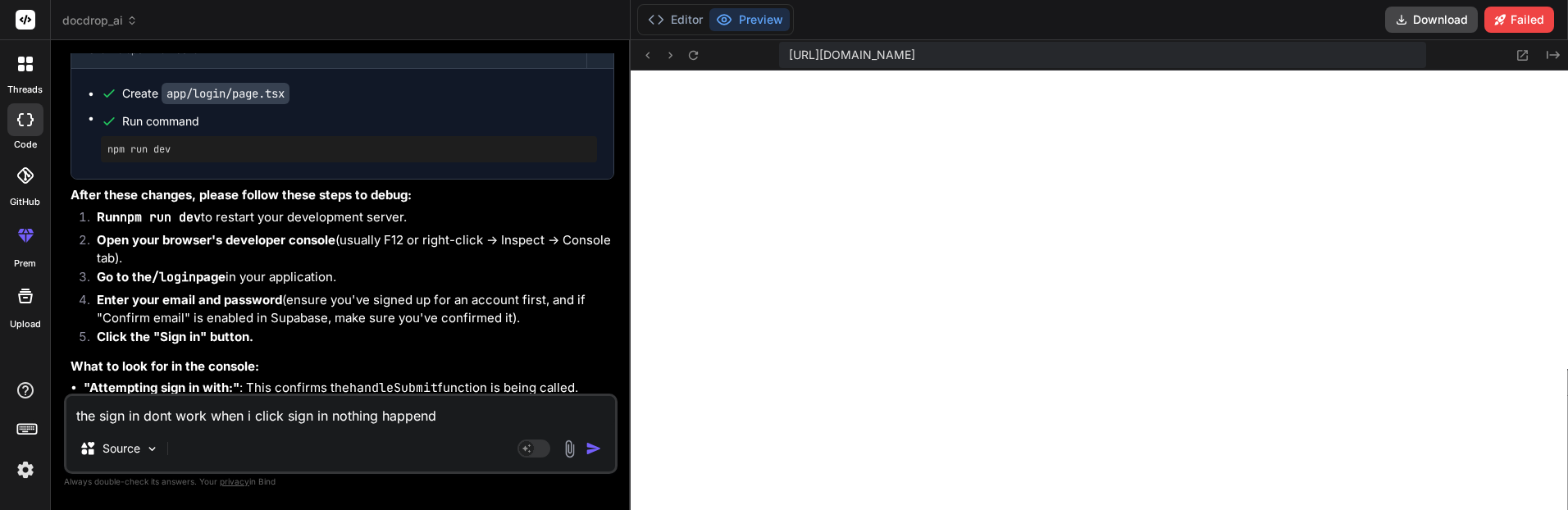
scroll to position [8849, 0]
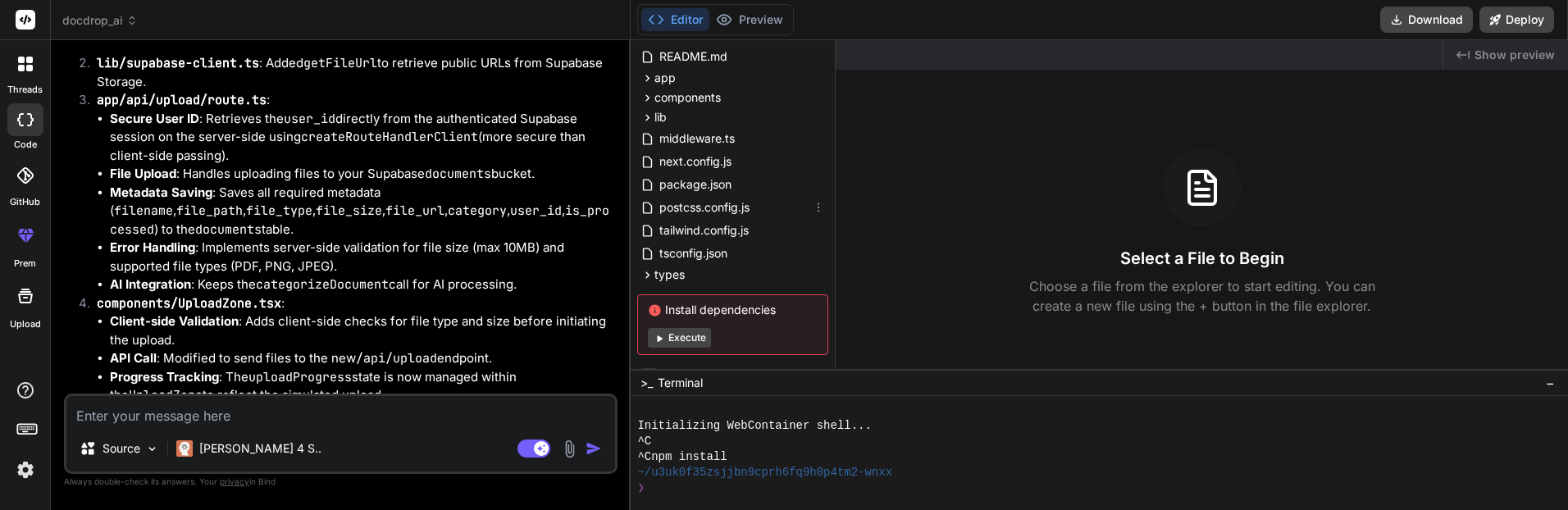
scroll to position [122, 0]
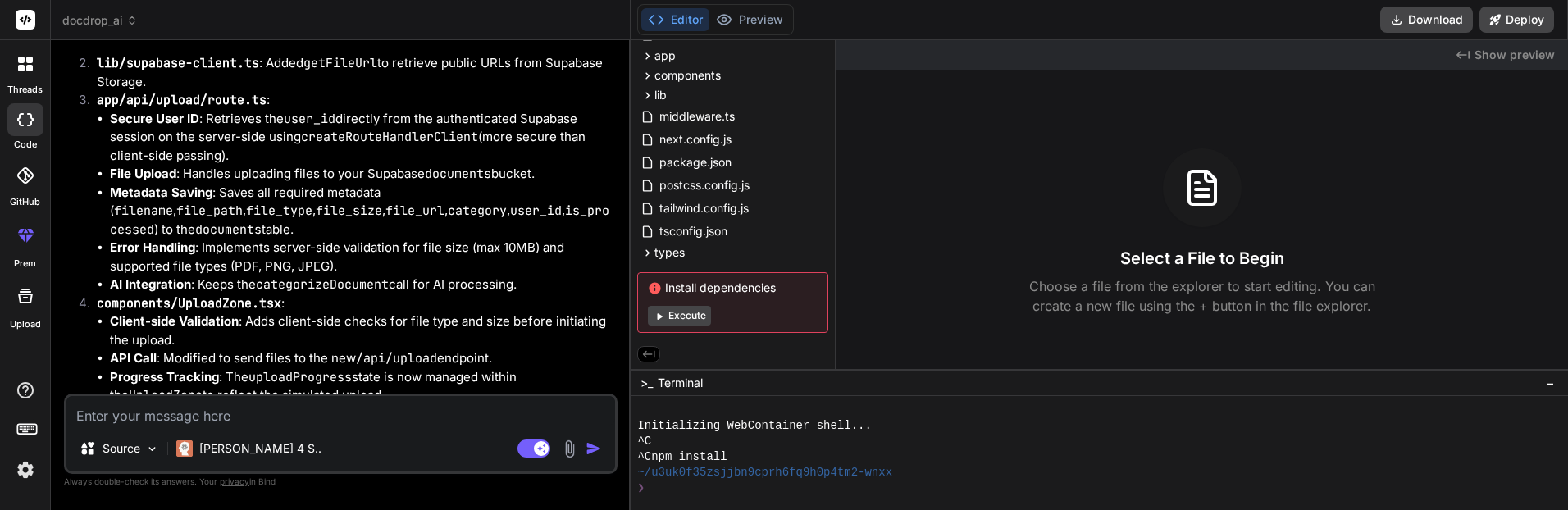
click at [826, 494] on div "❯" at bounding box center [1103, 488] width 930 height 15
click at [677, 315] on button "Execute" at bounding box center [679, 315] width 63 height 20
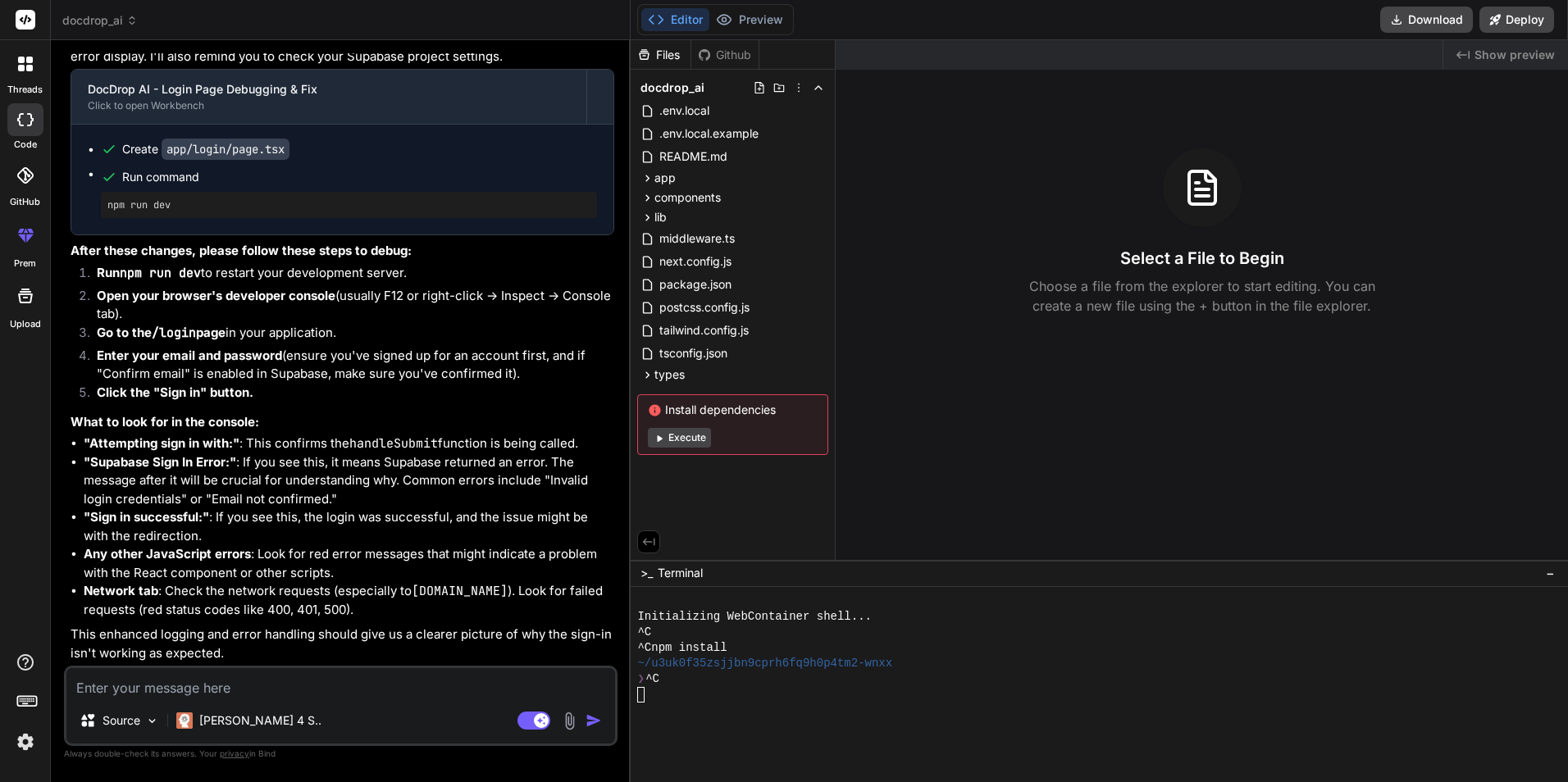
scroll to position [4388, 0]
click at [660, 432] on icon at bounding box center [659, 438] width 12 height 12
type textarea "x"
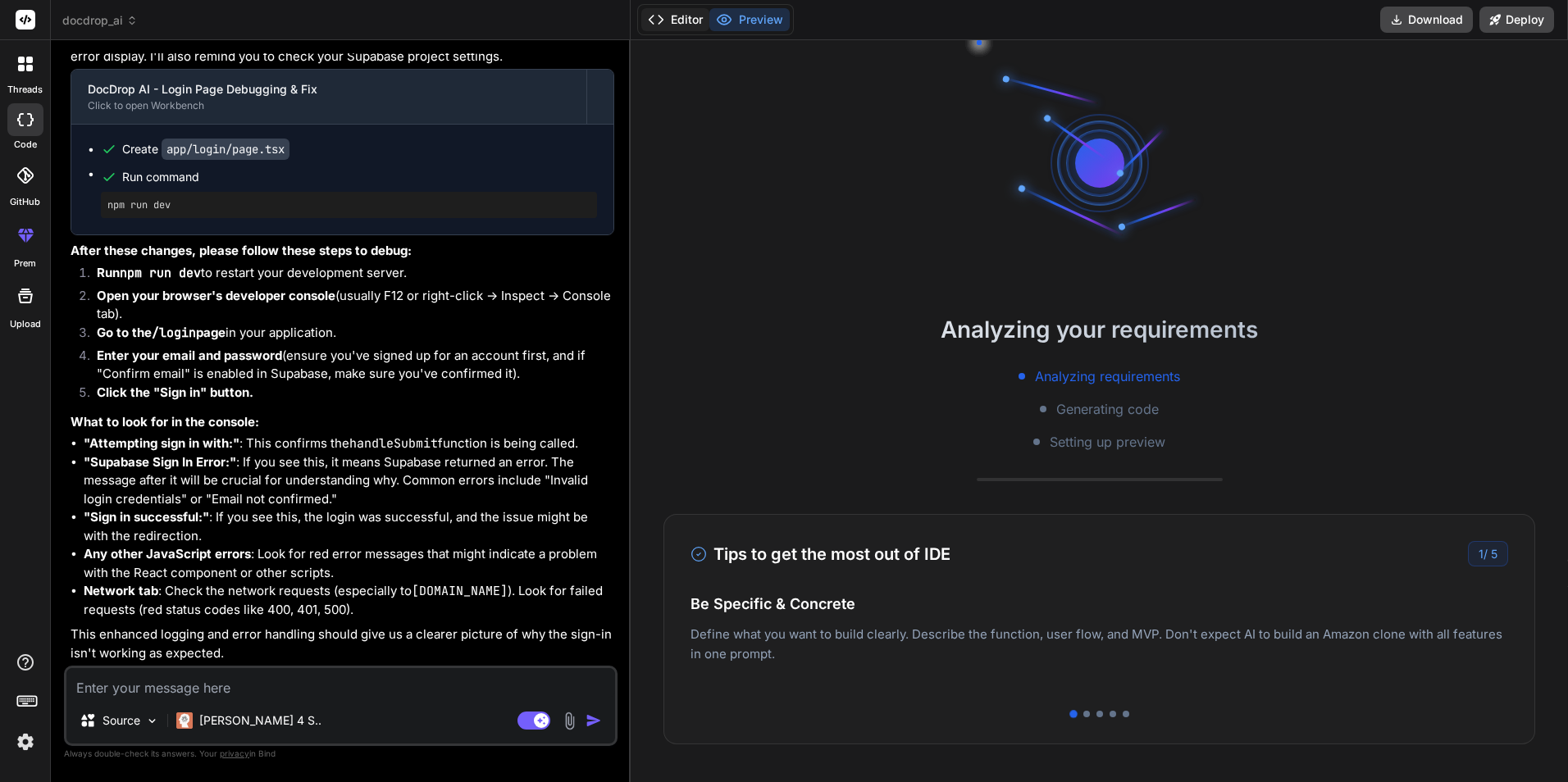
click at [680, 27] on button "Editor" at bounding box center [675, 20] width 68 height 23
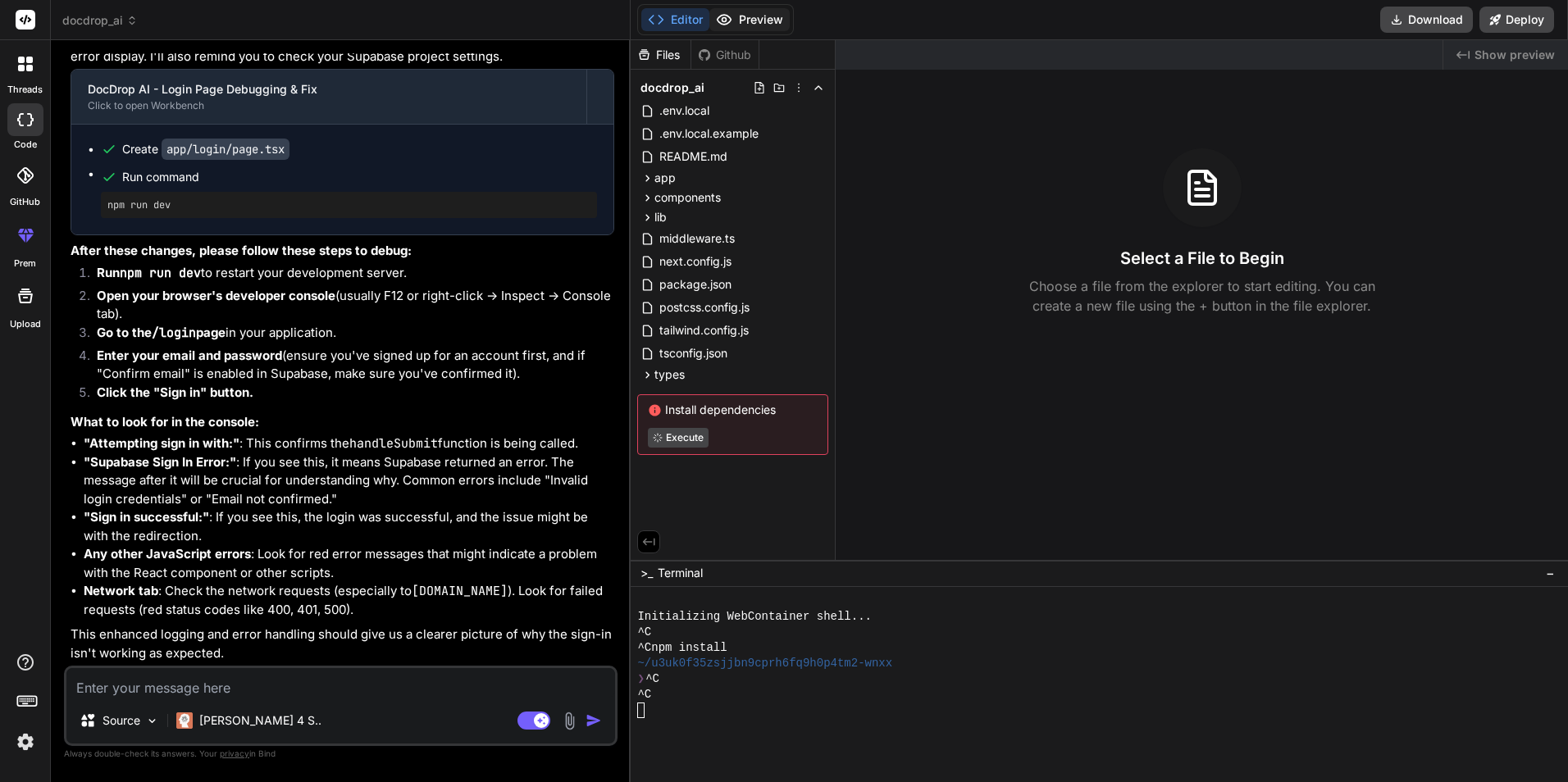
click at [737, 22] on button "Preview" at bounding box center [749, 20] width 81 height 23
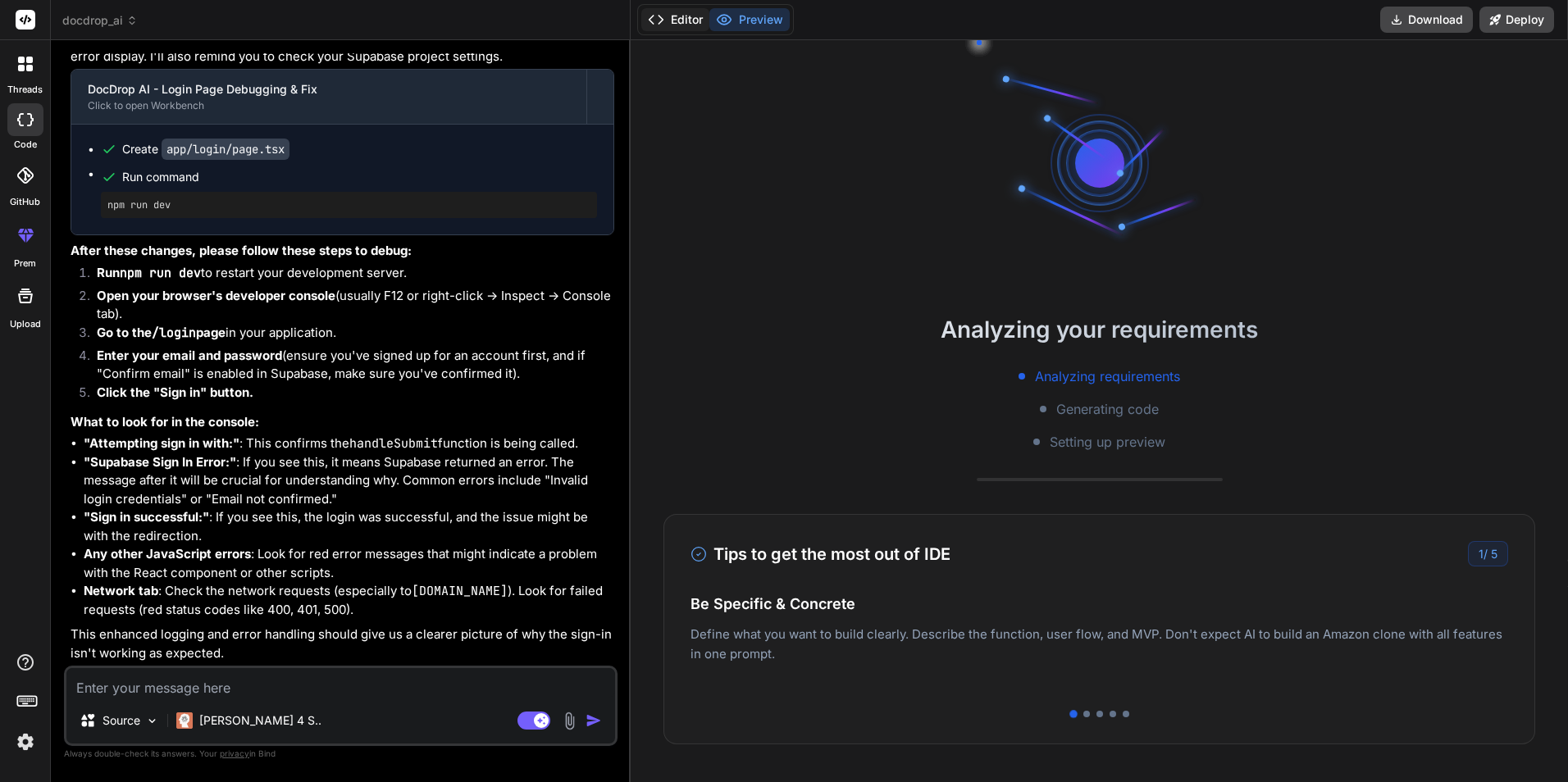
click at [700, 22] on button "Editor" at bounding box center [675, 20] width 68 height 23
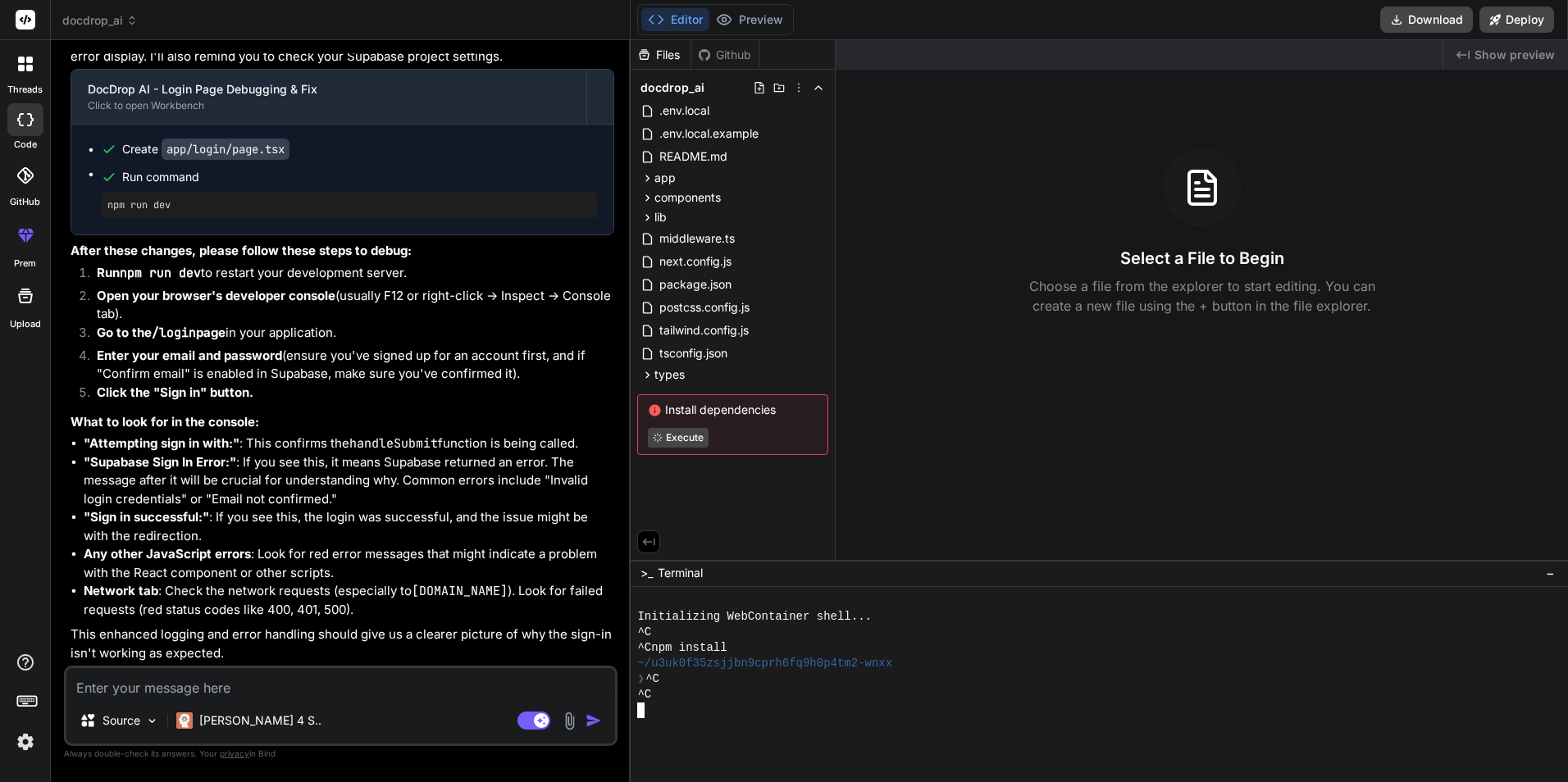
click at [667, 509] on div at bounding box center [1093, 726] width 910 height 15
type textarea "https://legitai.app/"
type textarea "x"
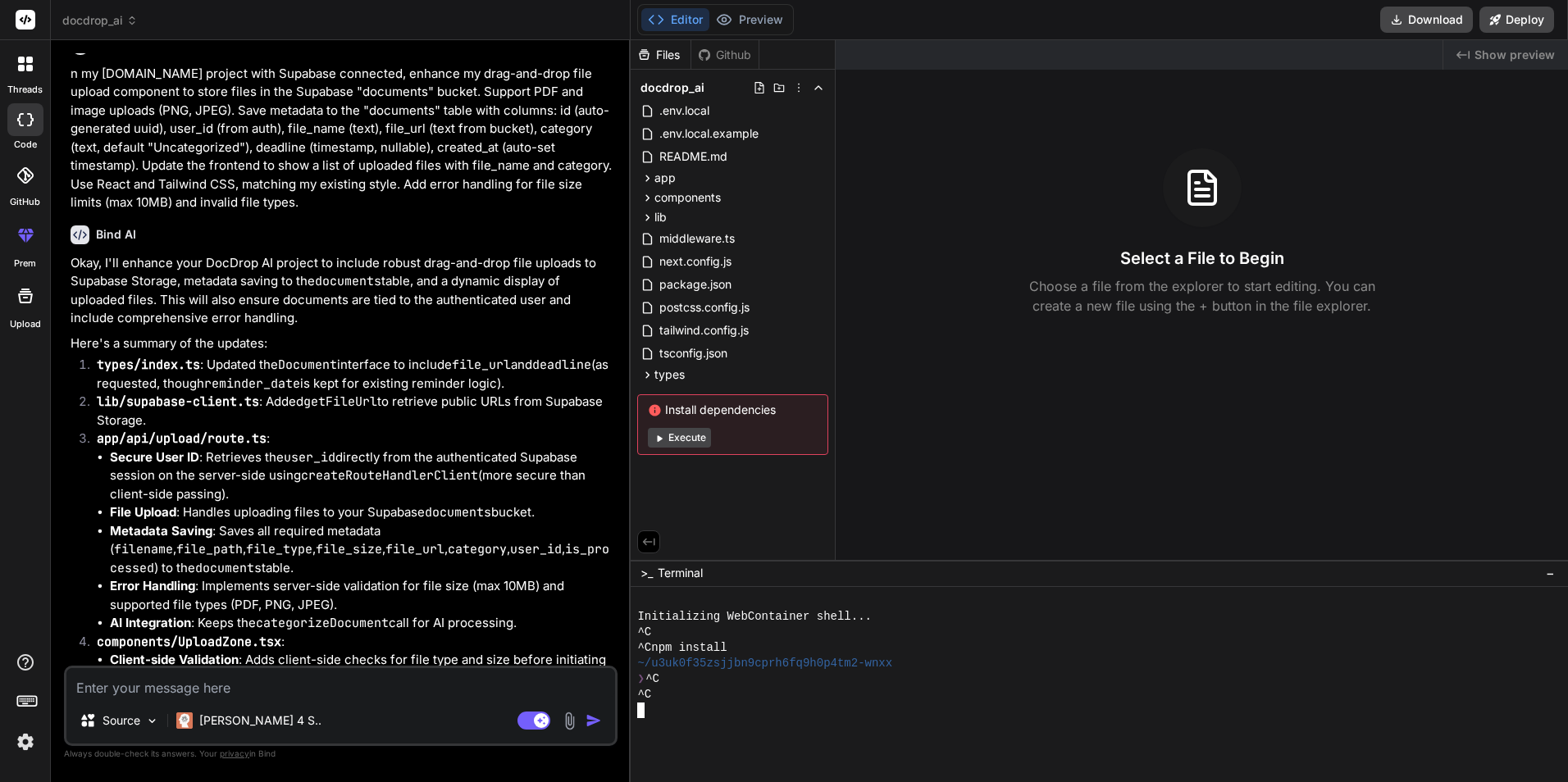
scroll to position [2750, 0]
drag, startPoint x: 181, startPoint y: 563, endPoint x: 182, endPoint y: 547, distance: 16.0
click at [182, 509] on ul "Secure User ID : Retrieves the user_id directly from the authenticated Supabase…" at bounding box center [355, 541] width 518 height 184
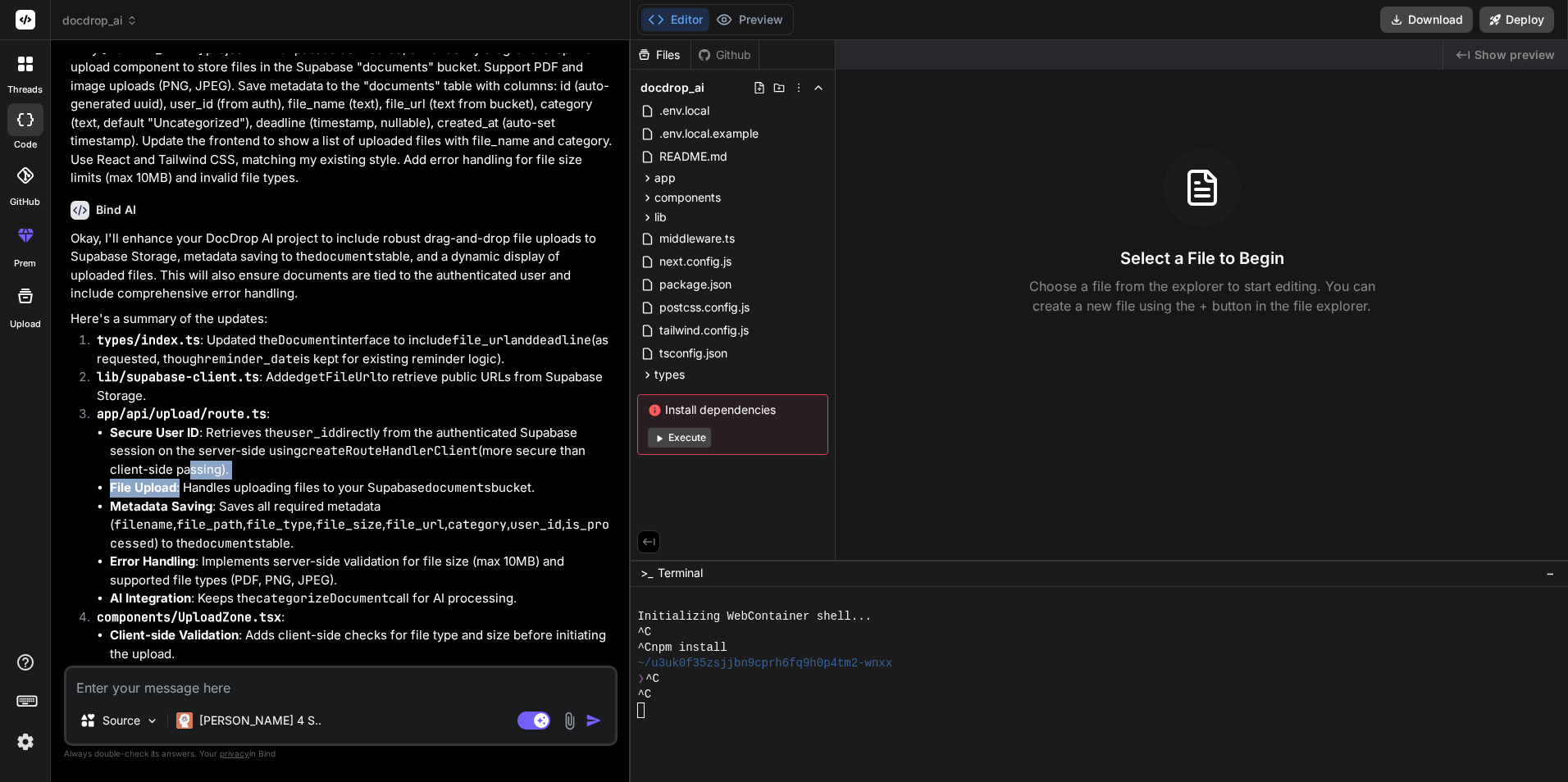
scroll to position [2775, 0]
click at [418, 509] on textarea at bounding box center [340, 683] width 548 height 30
paste textarea "In my Bolt.new project with Supabase, create a Supabase Edge Function to call a…"
type textarea "In my Bolt.new project with Supabase, create a Supabase Edge Function to call a…"
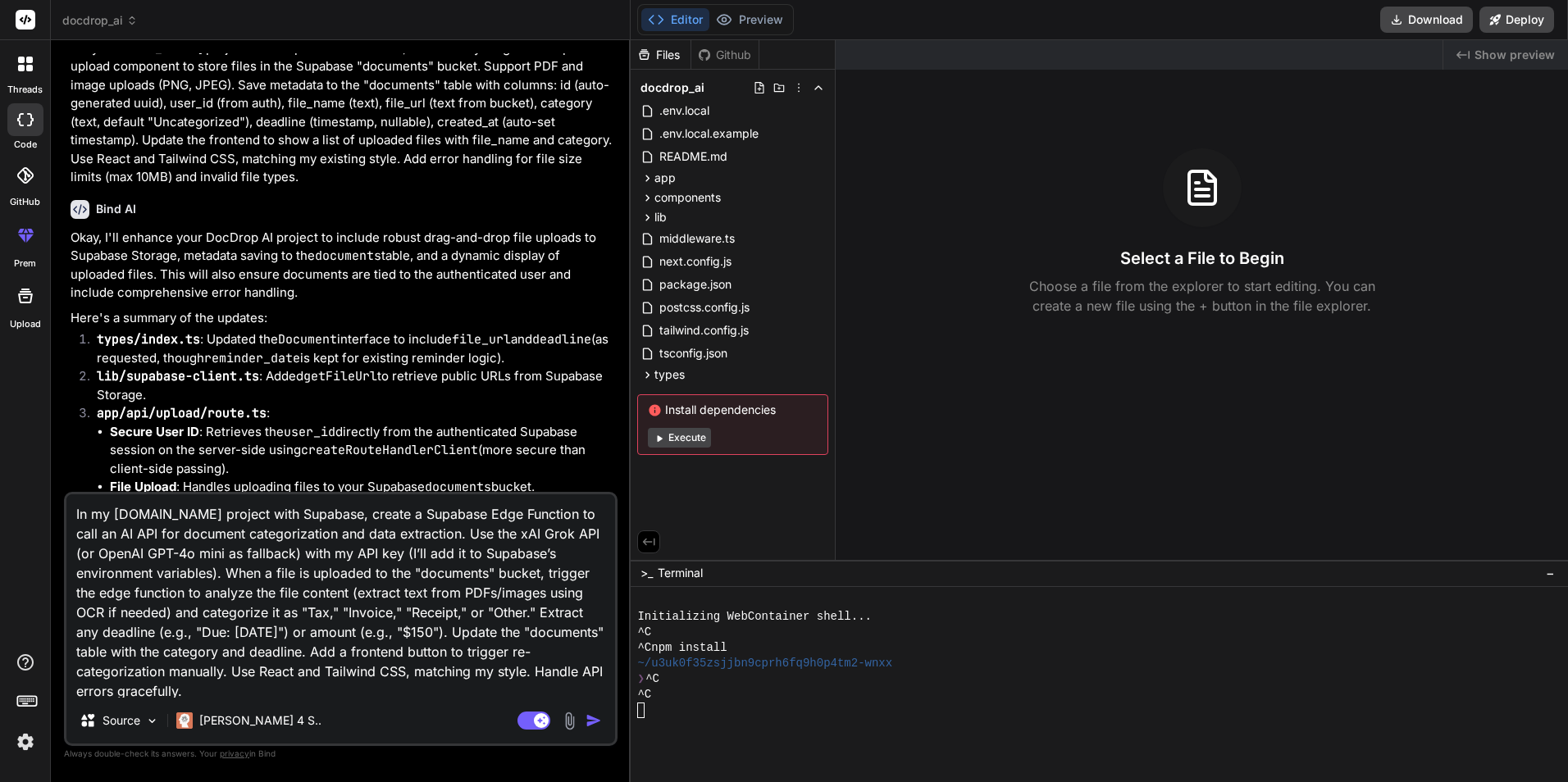
scroll to position [2, 0]
type textarea "x"
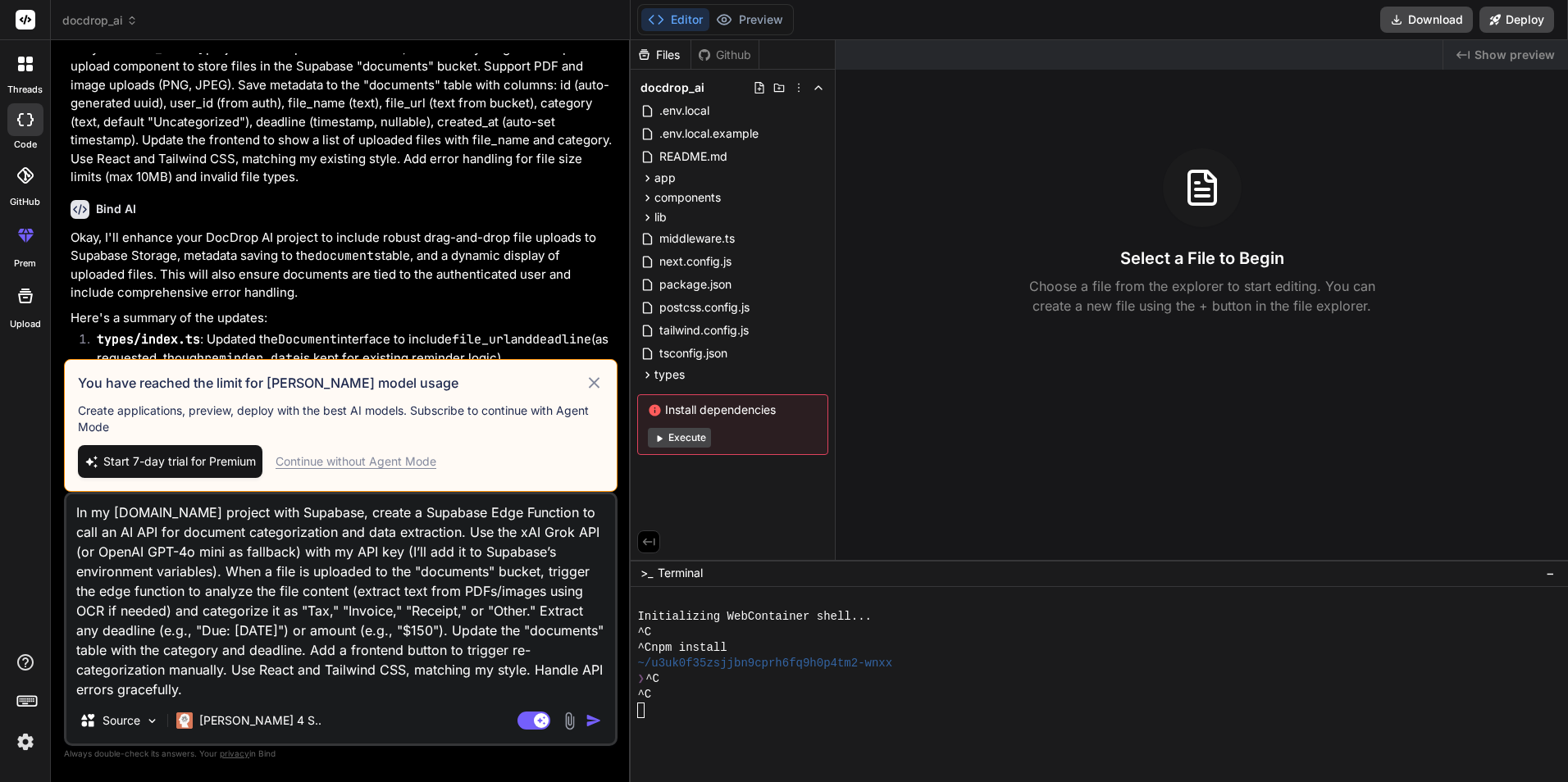
type textarea "In my Bolt.new project with Supabase, create a Supabase Edge Function to call a…"
click at [208, 447] on button "Start 7-day trial for Premium" at bounding box center [170, 462] width 185 height 33
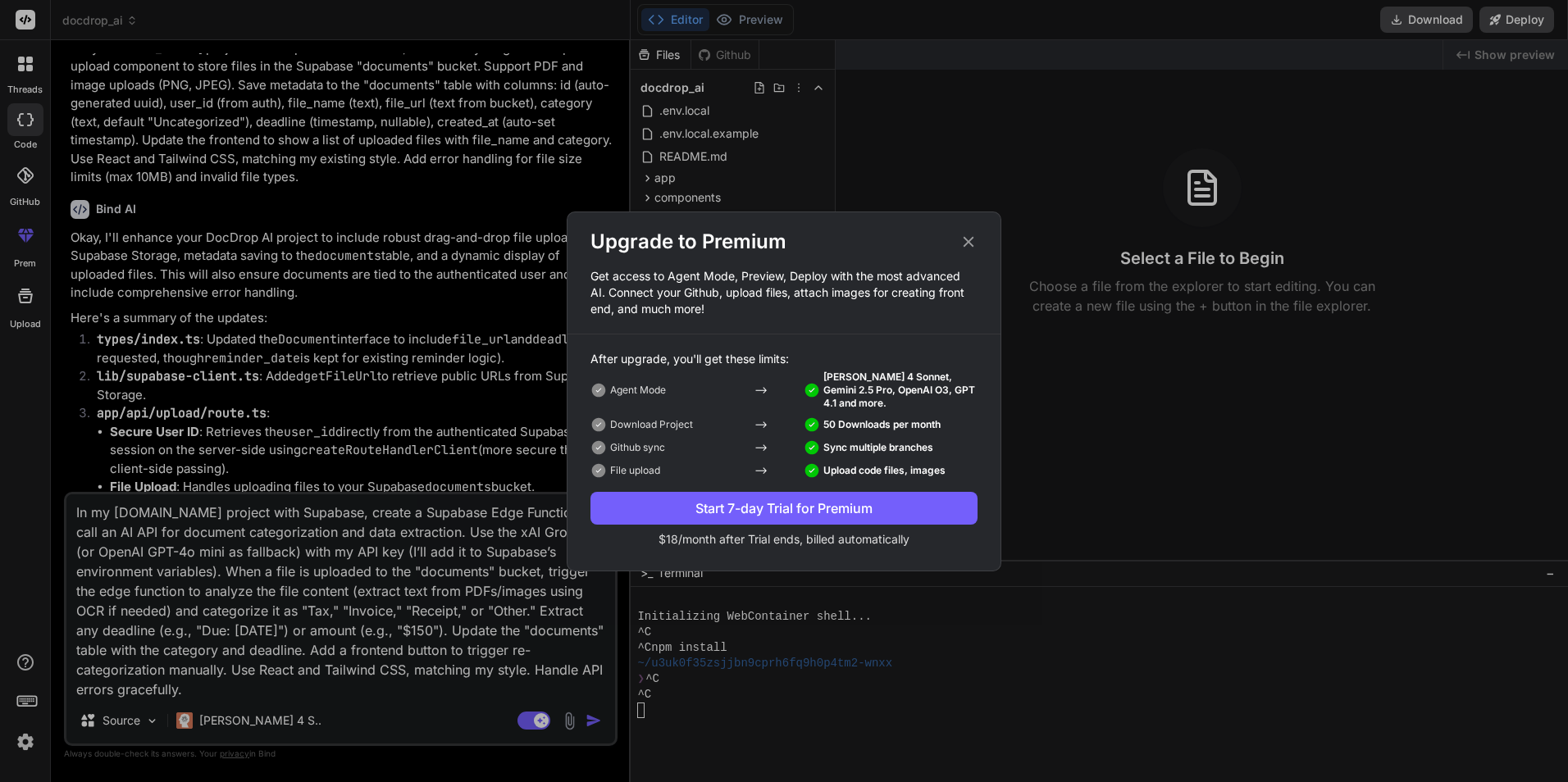
click at [974, 235] on icon at bounding box center [969, 241] width 18 height 18
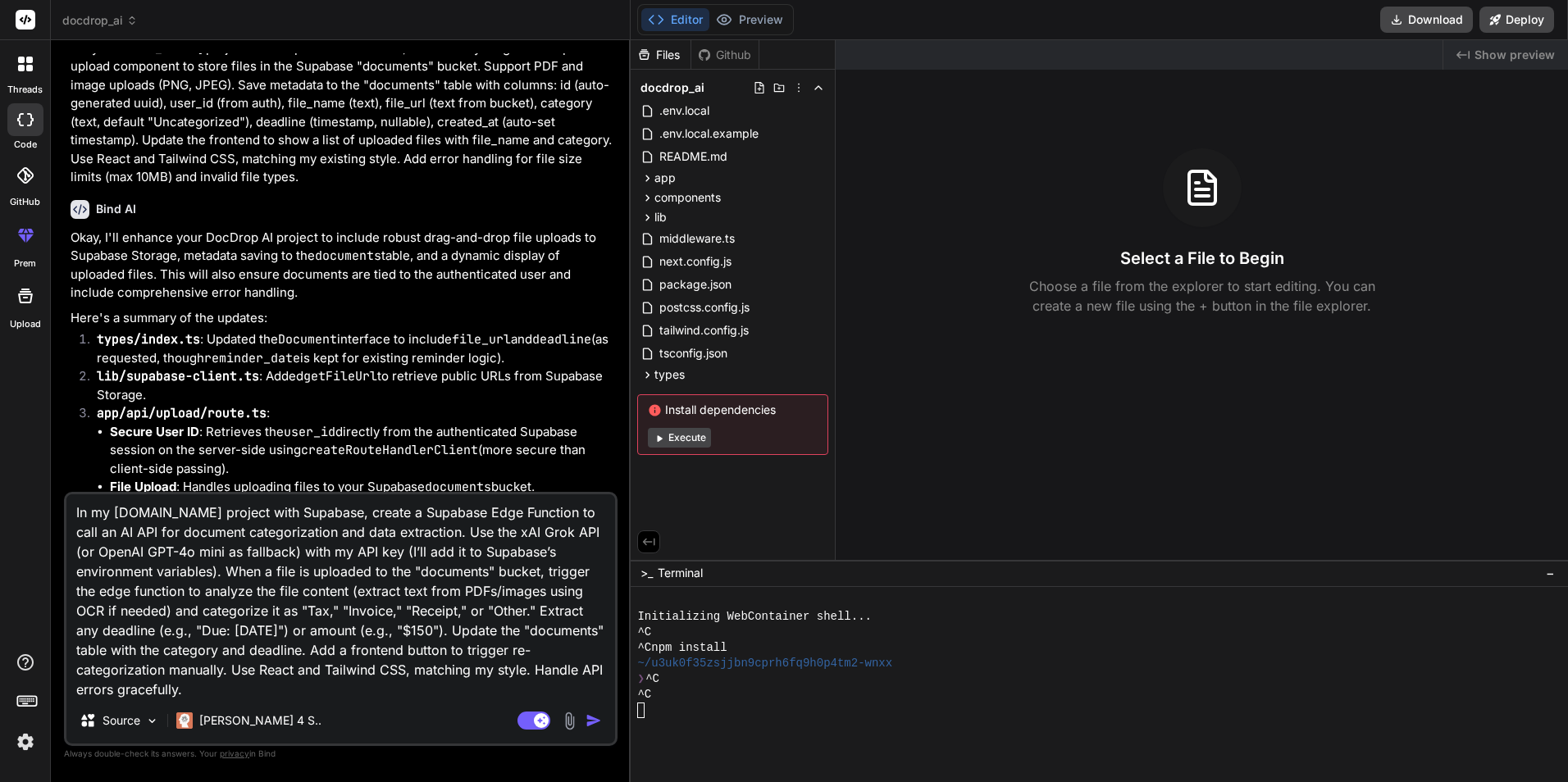
click at [594, 509] on img "button" at bounding box center [594, 720] width 16 height 16
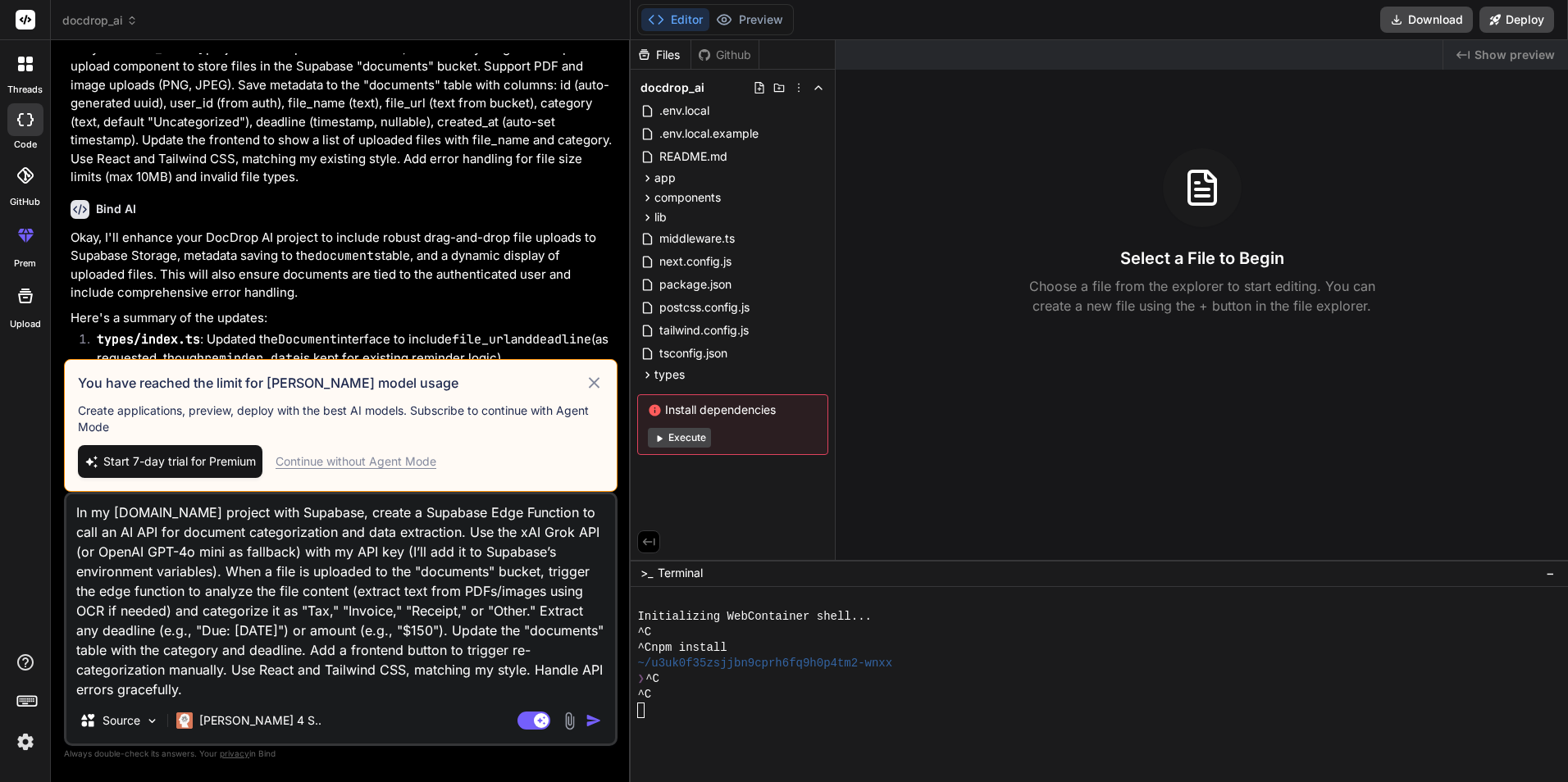
click at [387, 454] on div "Continue without Agent Mode" at bounding box center [355, 461] width 161 height 16
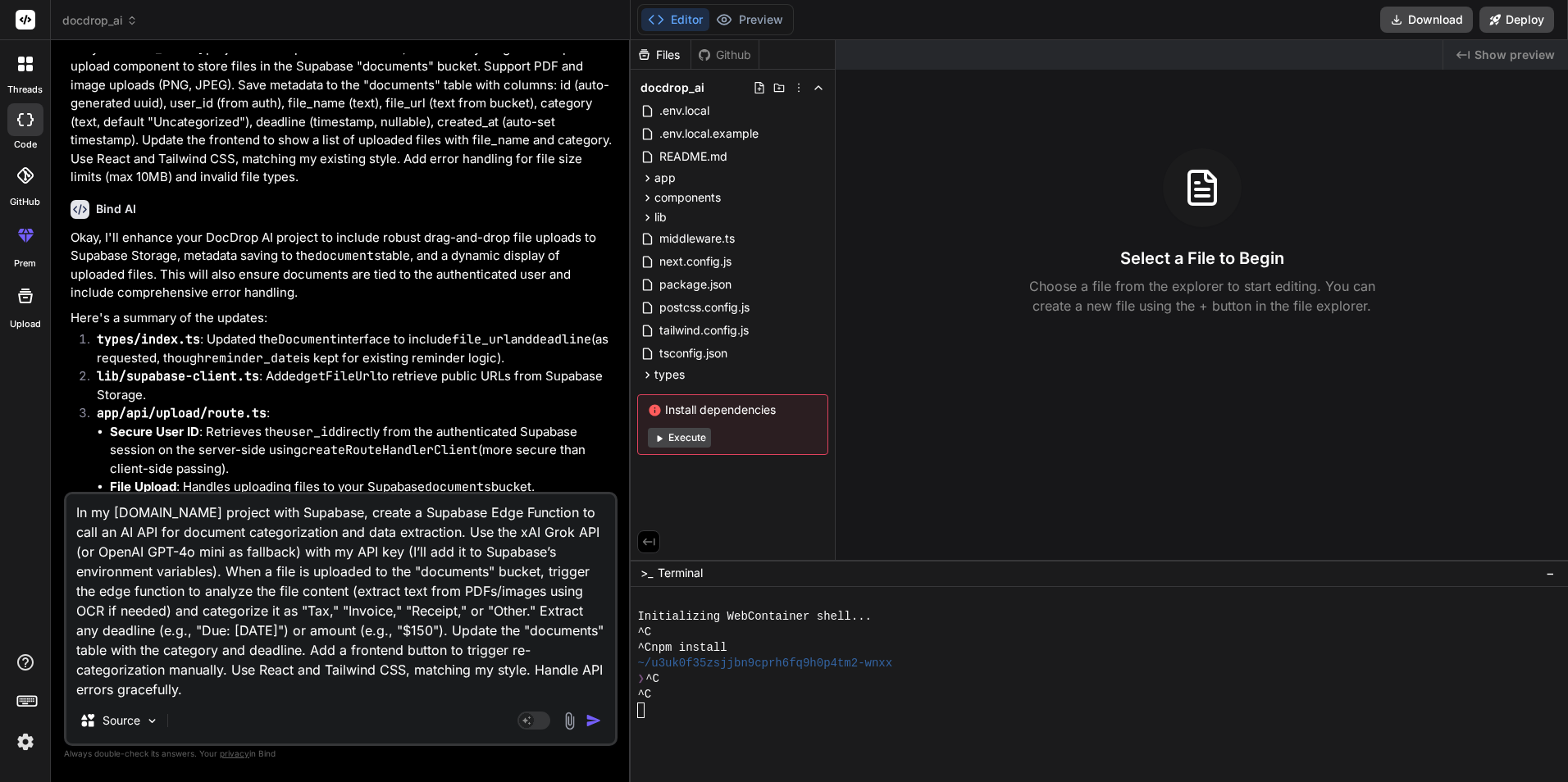
click at [440, 509] on textarea "In my Bolt.new project with Supabase, create a Supabase Edge Function to call a…" at bounding box center [340, 596] width 548 height 203
type textarea "x"
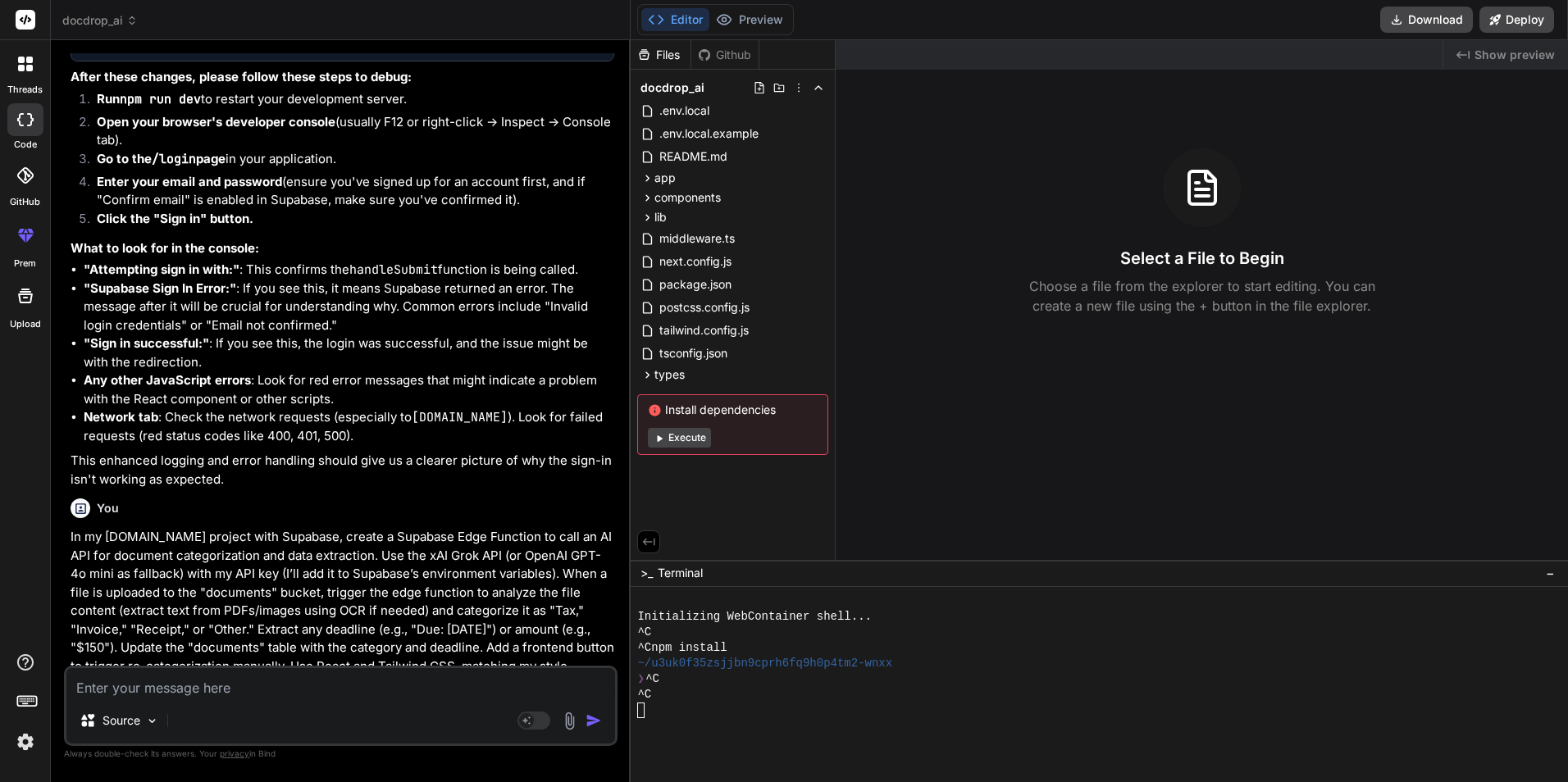
scroll to position [4706, 0]
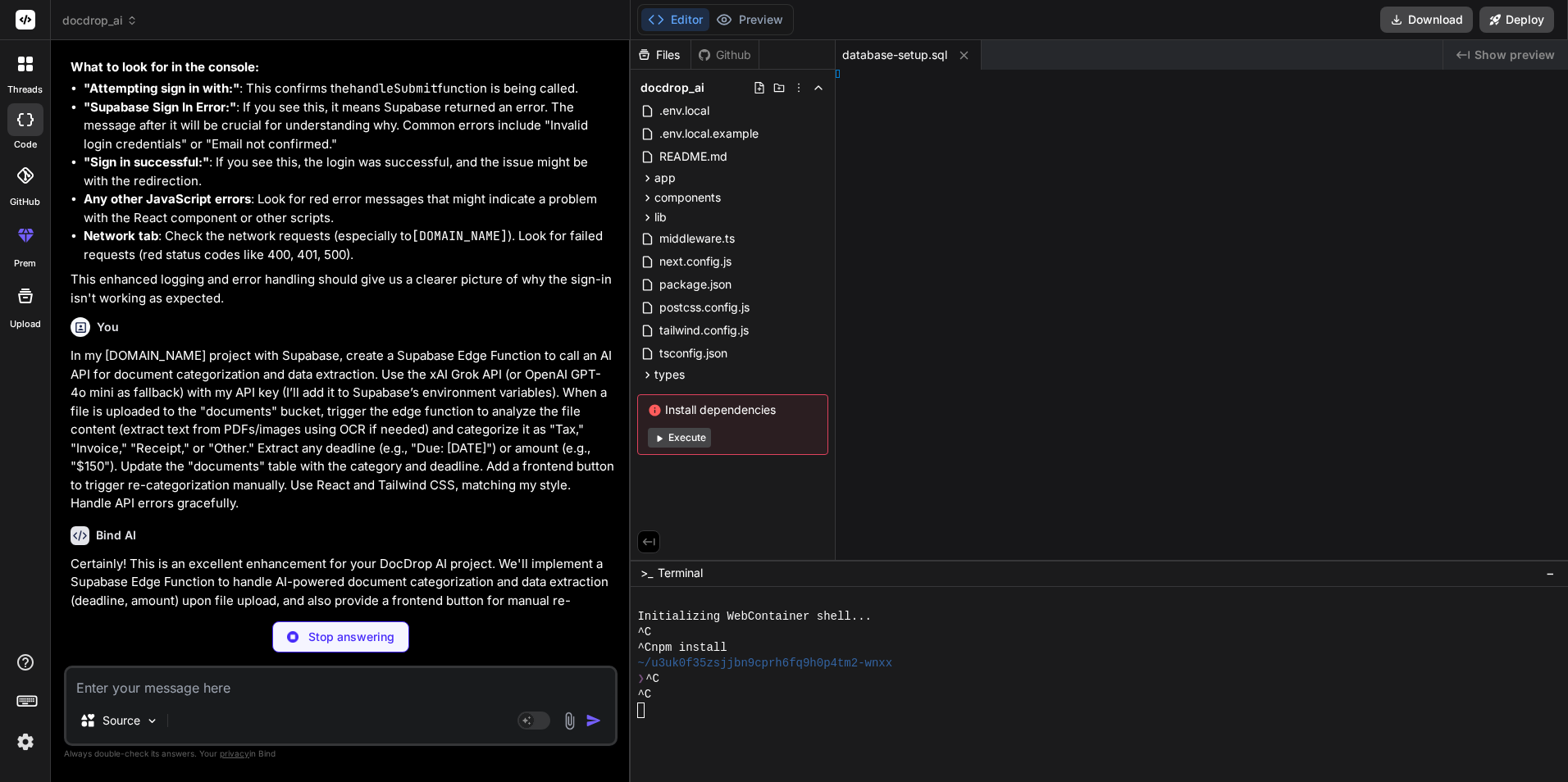
type textarea "x"
type textarea ";"
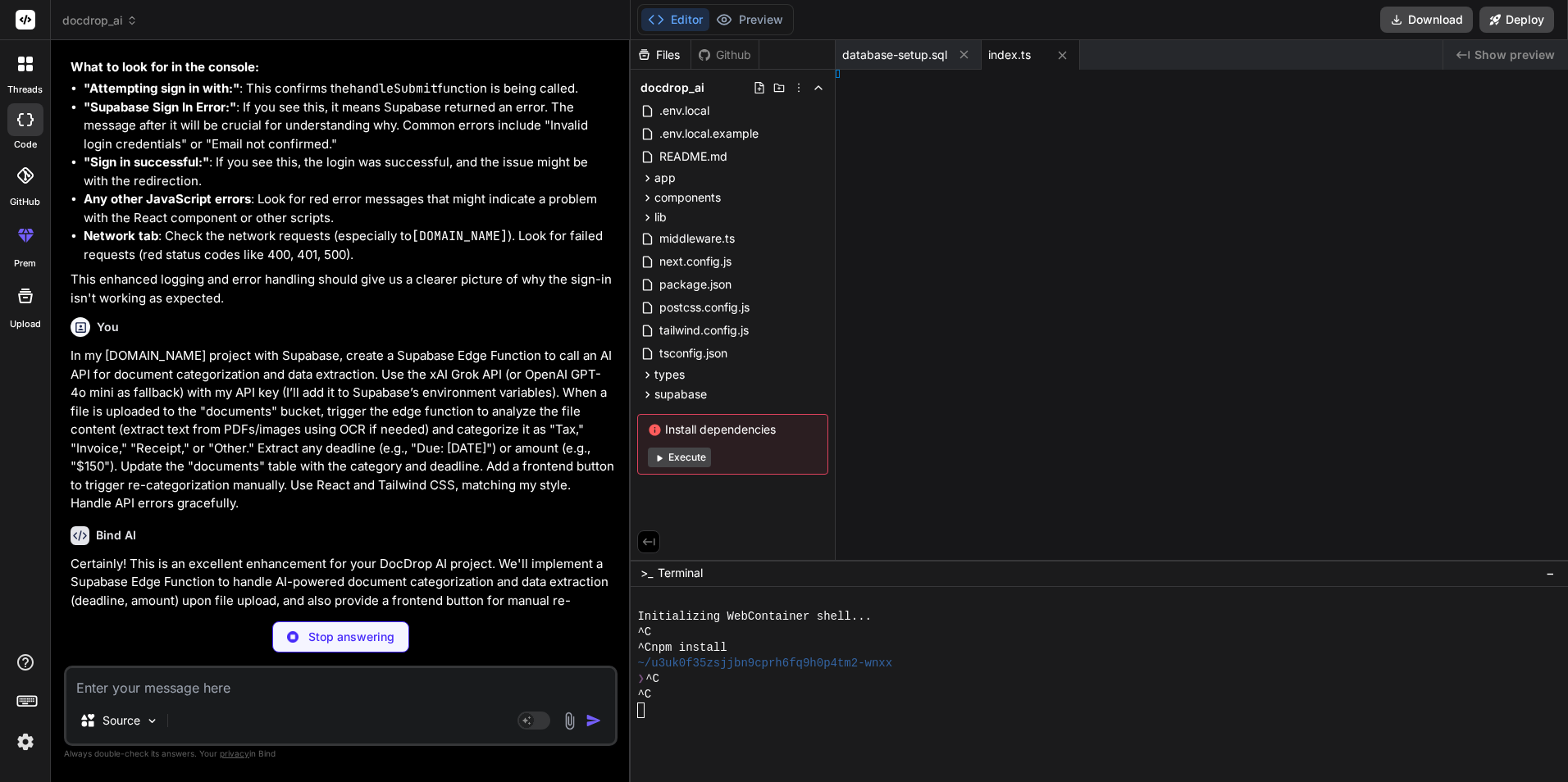
type textarea "x"
type textarea "ing; }; }"
type textarea "x"
type textarea "); }"
type textarea "x"
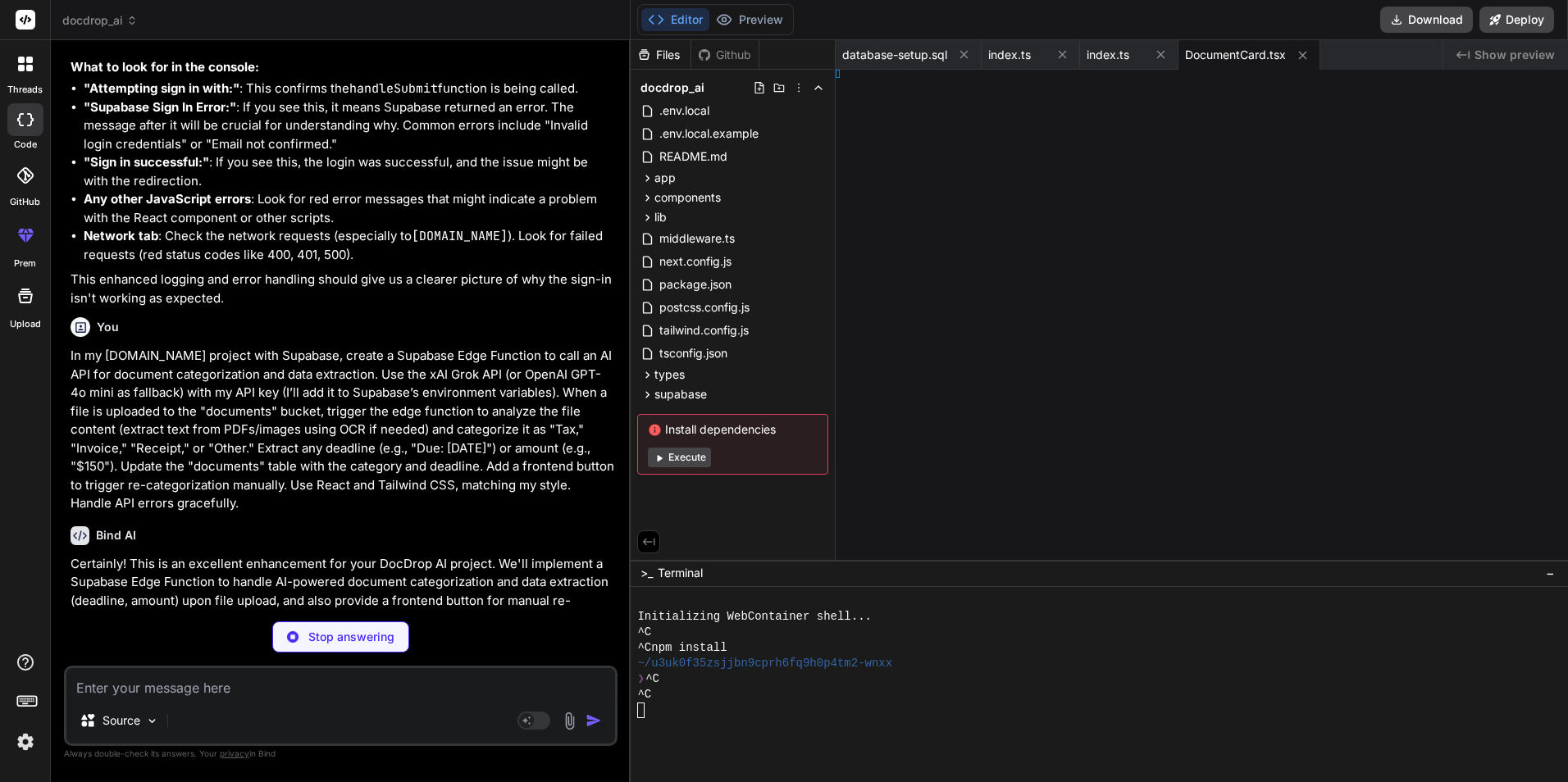
type textarea "}); } }"
type textarea "x"
type textarea "); }"
type textarea "x"
type textarea "5.1" } }"
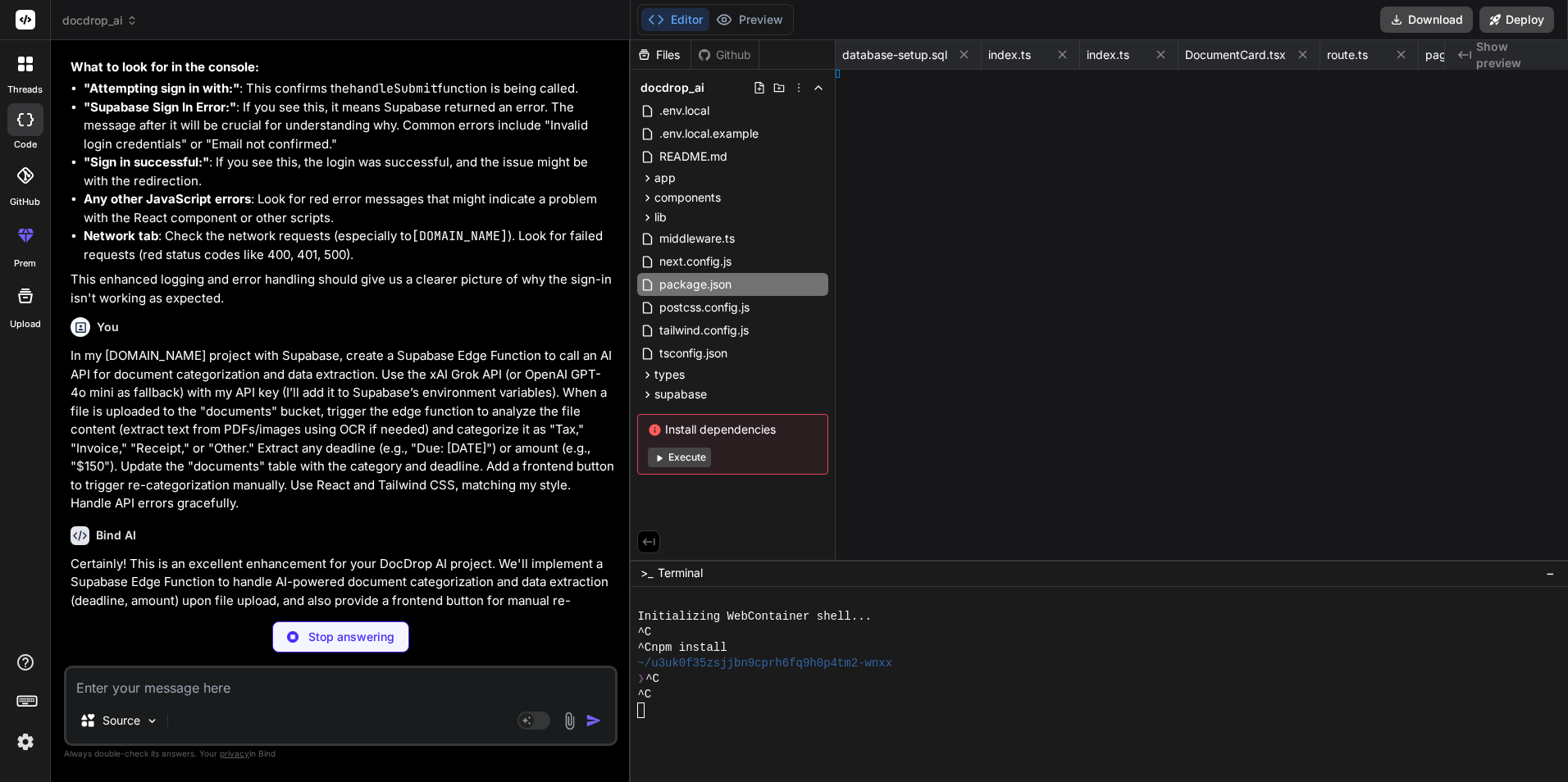
type textarea "x"
type textarea "ere"
type textarea "x"
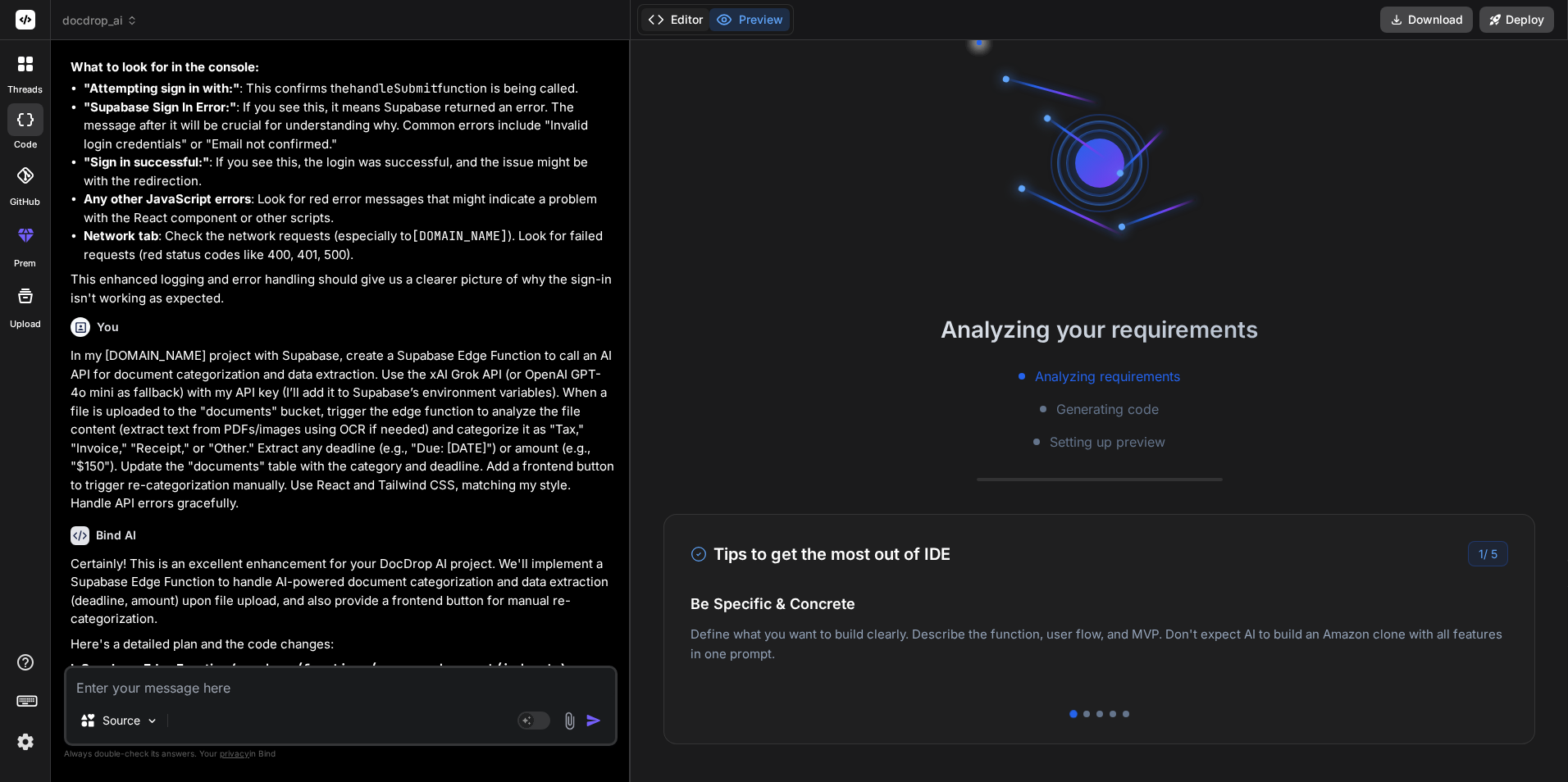
type textarea "SUPABASE_SERVICE_ROLE_KEY=your_supabase_service_role_key_here"
type textarea "x"
